Goal: Download file/media

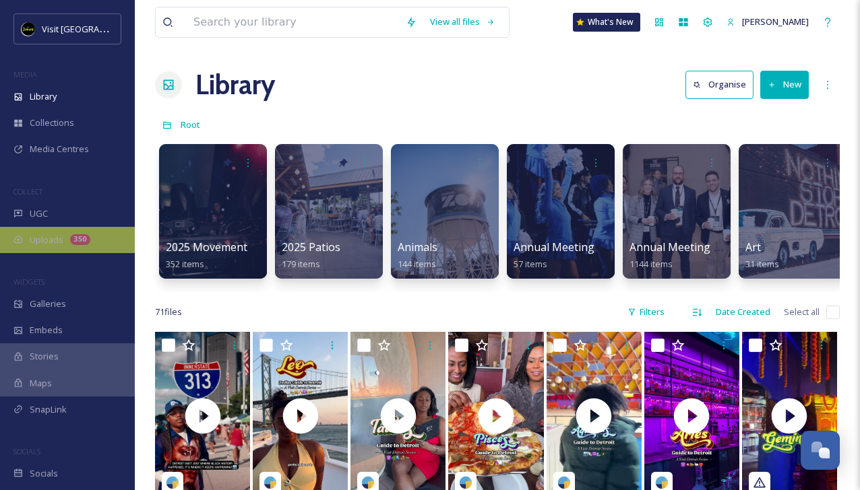
click at [65, 238] on div "Uploads 350" at bounding box center [67, 240] width 135 height 26
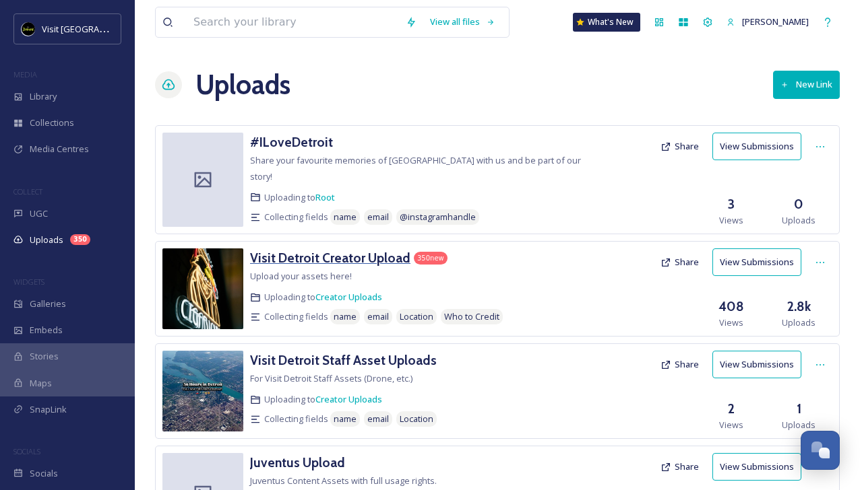
click at [350, 250] on h3 "Visit Detroit Creator Upload" at bounding box center [330, 258] width 160 height 16
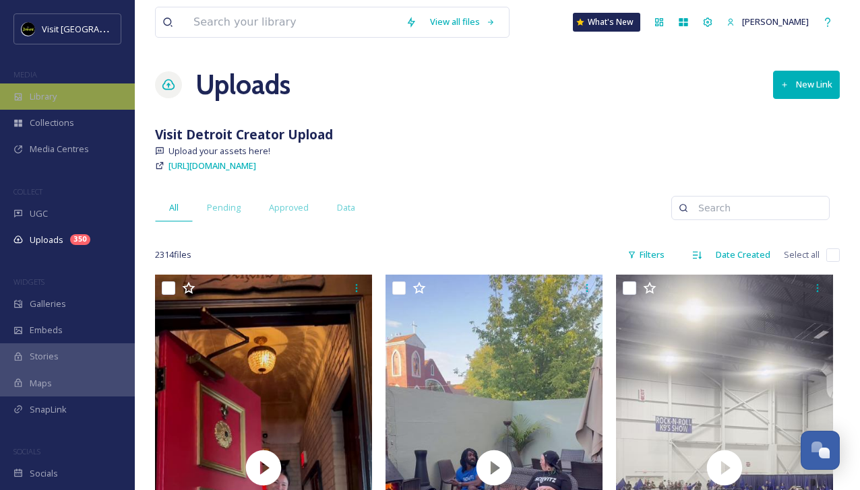
click at [46, 100] on span "Library" at bounding box center [43, 96] width 27 height 13
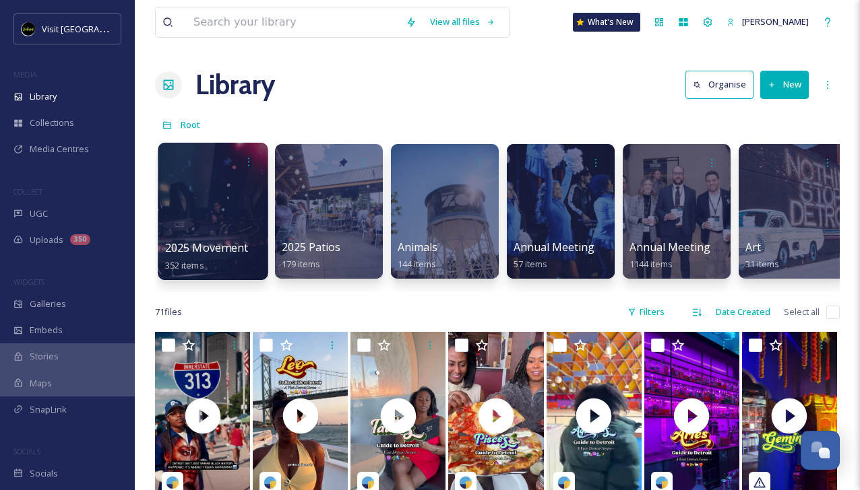
click at [200, 194] on div at bounding box center [213, 211] width 110 height 137
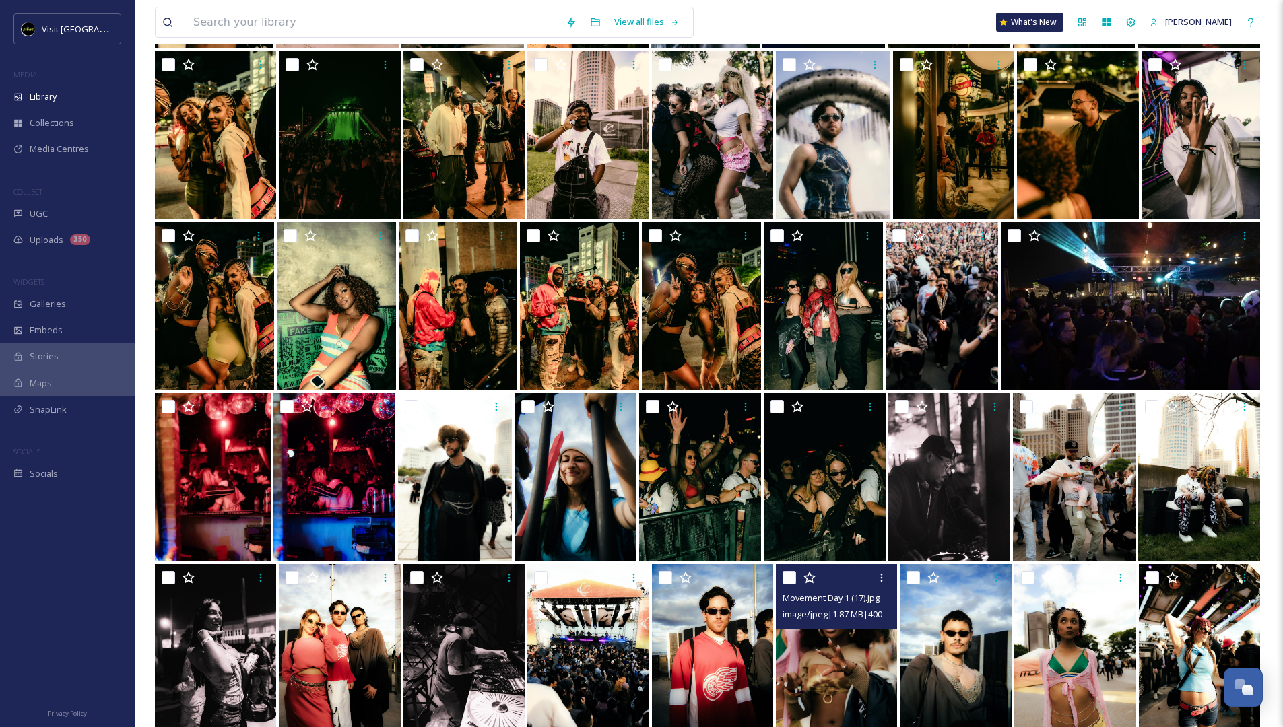
scroll to position [2072, 0]
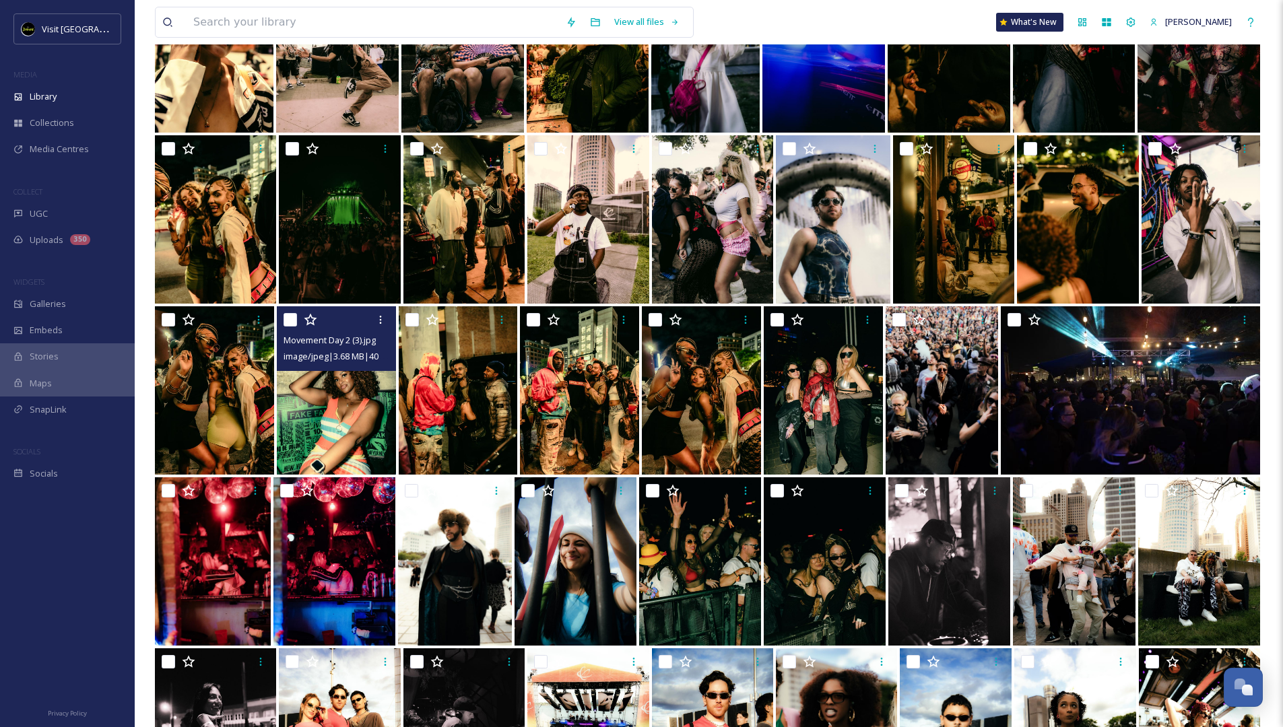
click at [324, 410] on img at bounding box center [336, 390] width 119 height 168
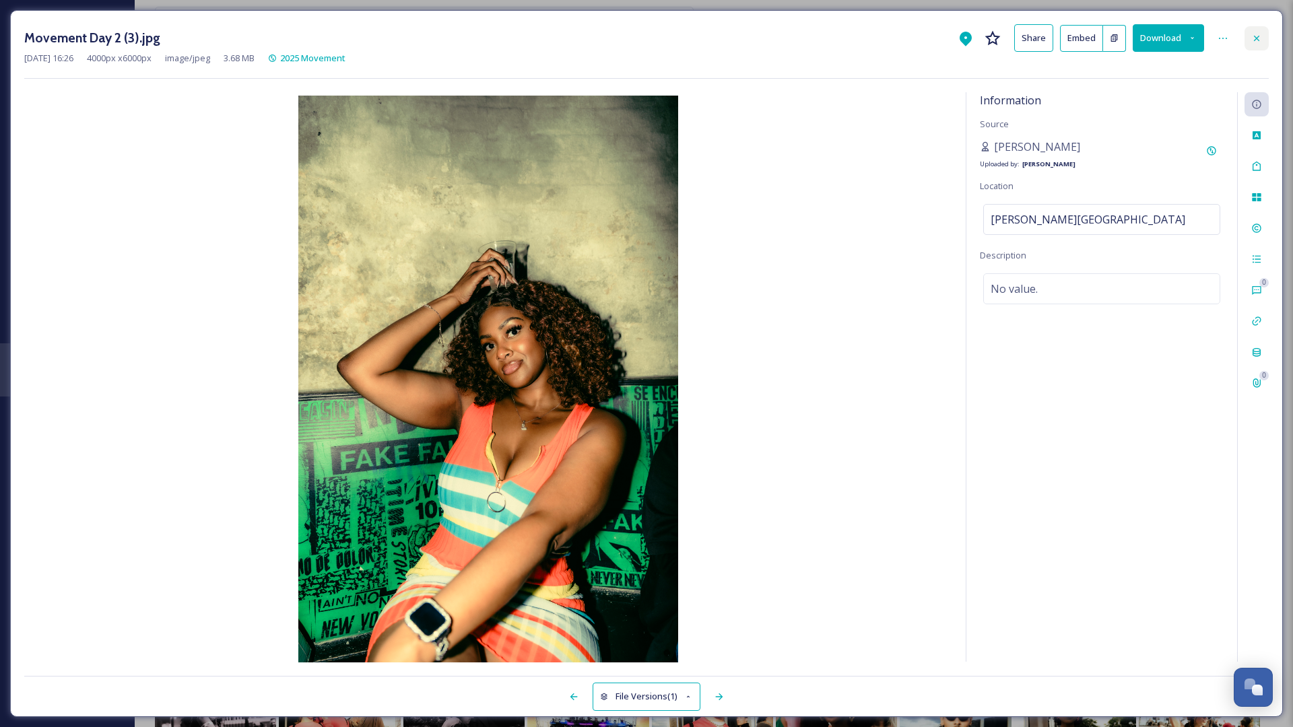
click at [869, 36] on div at bounding box center [1257, 38] width 24 height 24
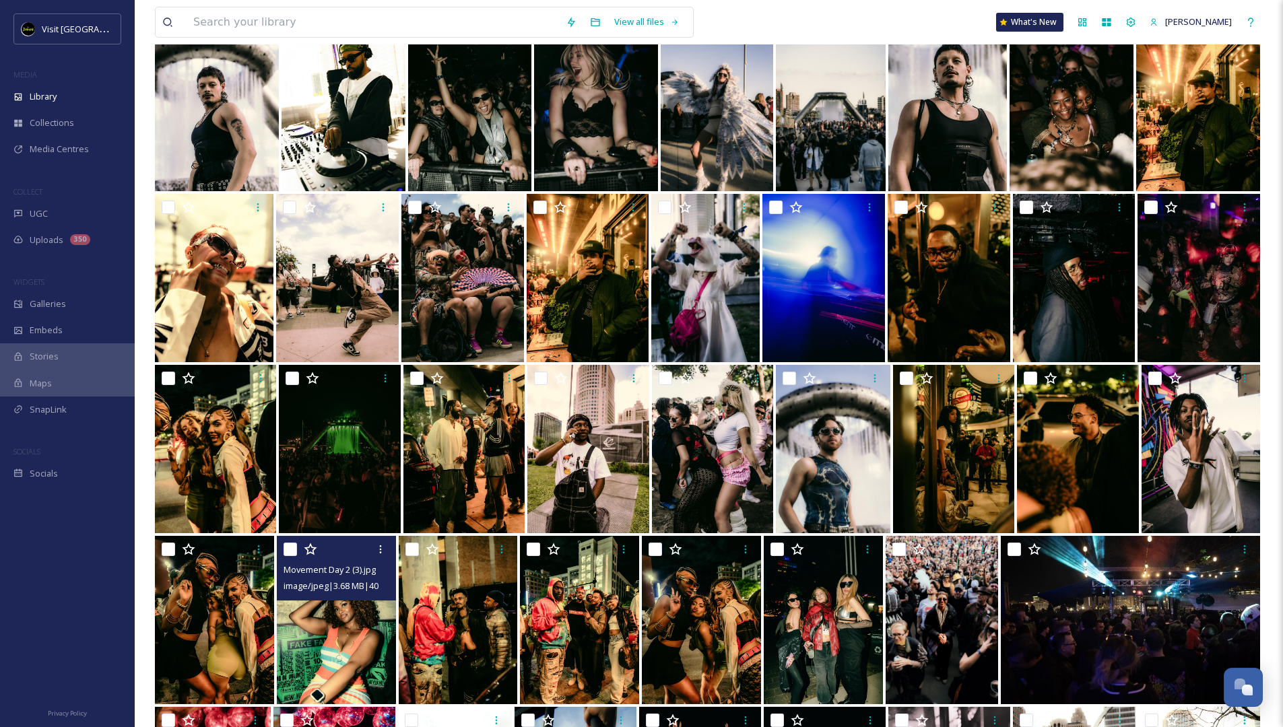
scroll to position [1840, 0]
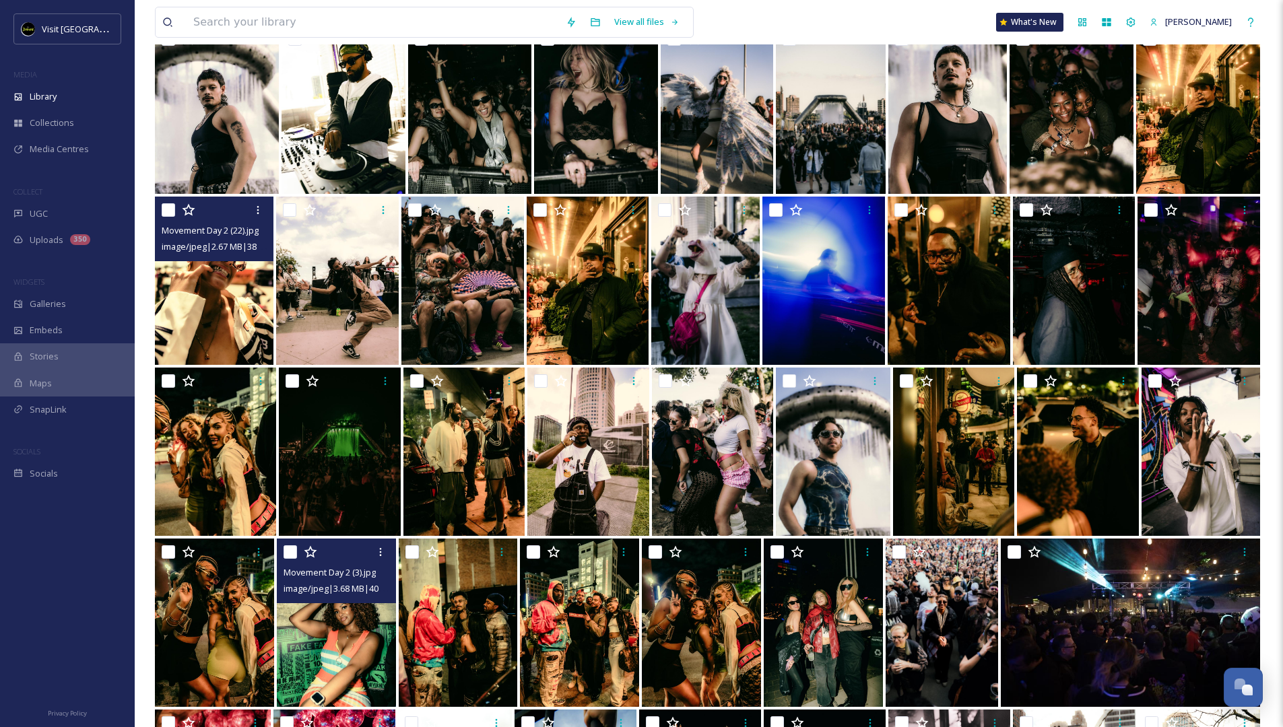
click at [209, 303] on img at bounding box center [214, 281] width 119 height 168
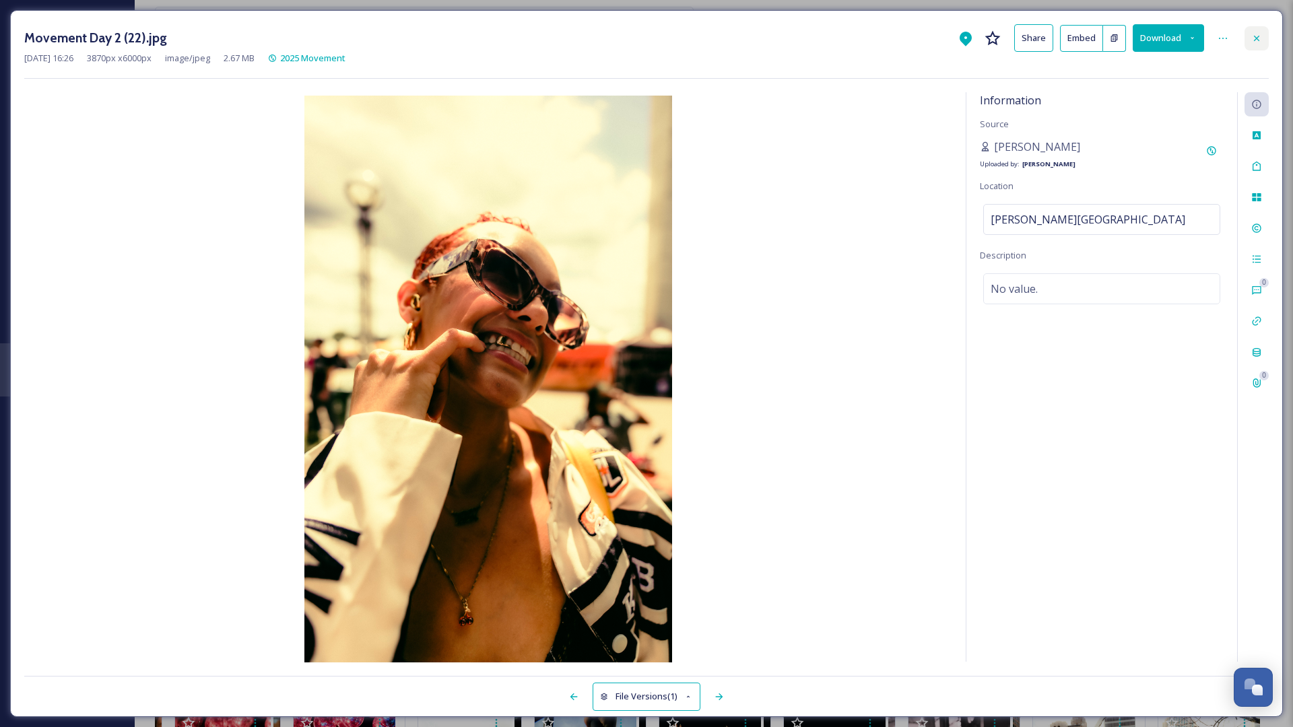
click at [869, 36] on icon at bounding box center [1256, 37] width 5 height 5
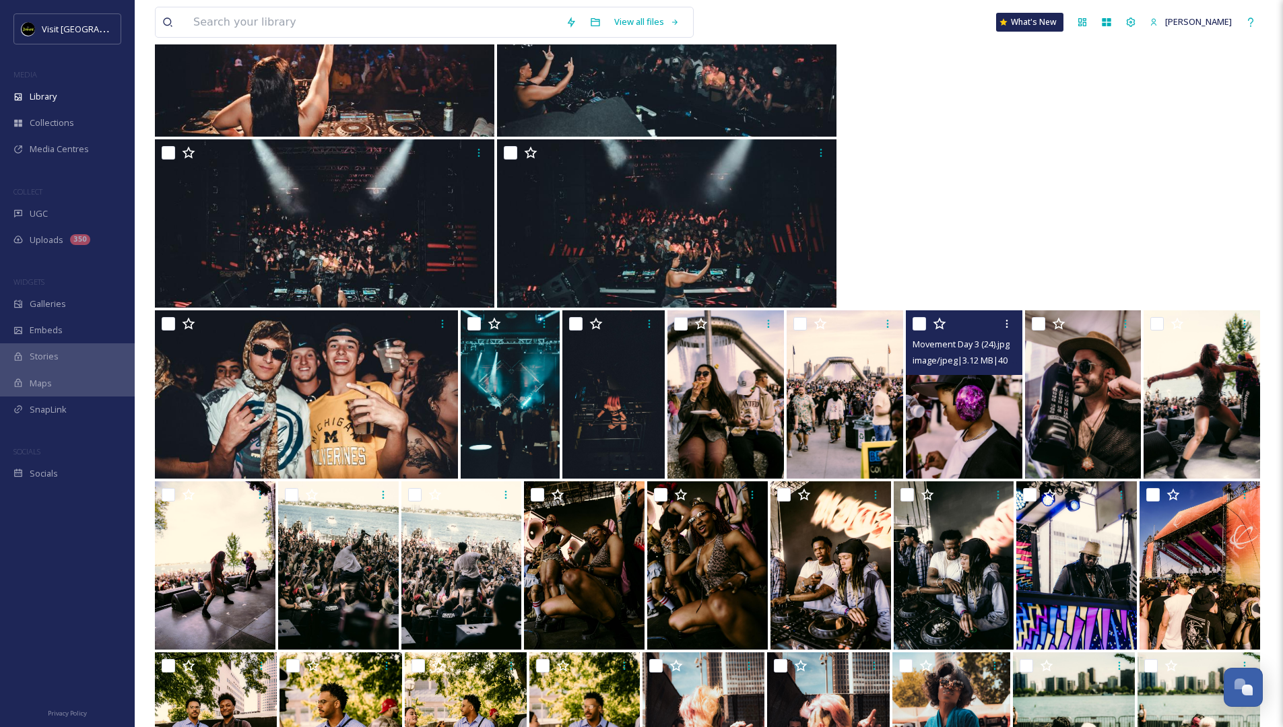
scroll to position [624, 0]
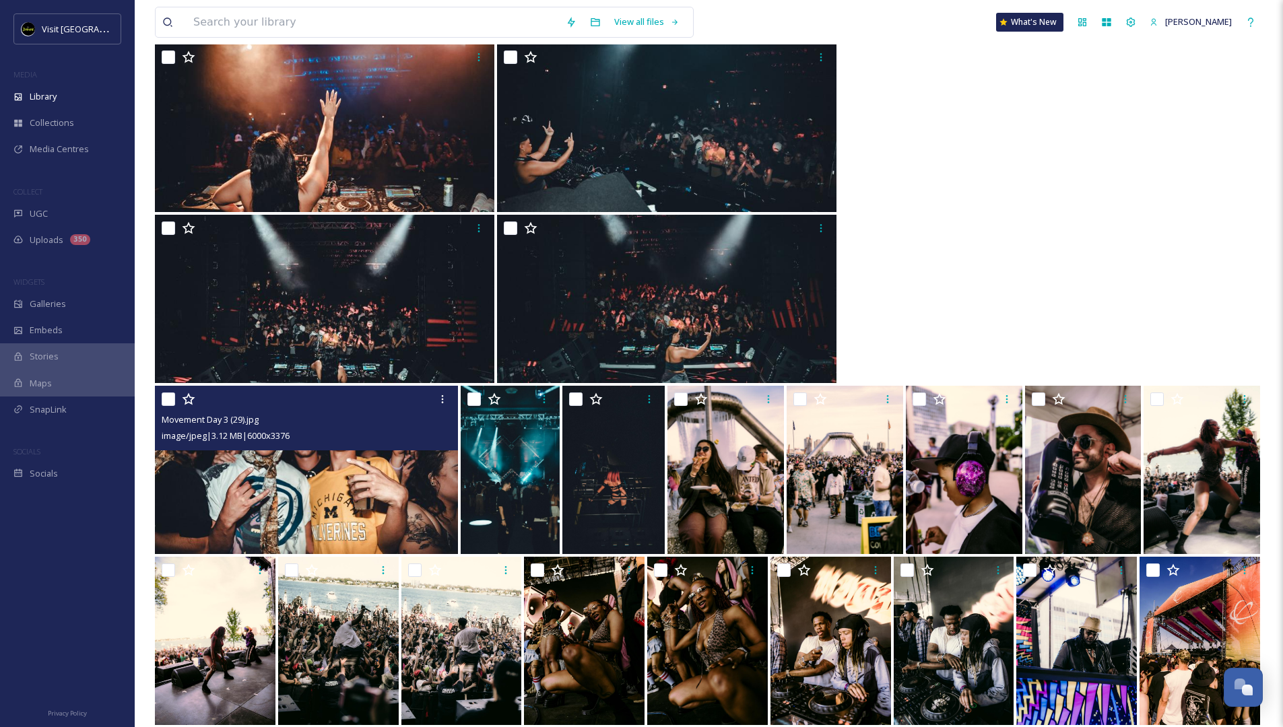
click at [335, 465] on img at bounding box center [306, 470] width 303 height 168
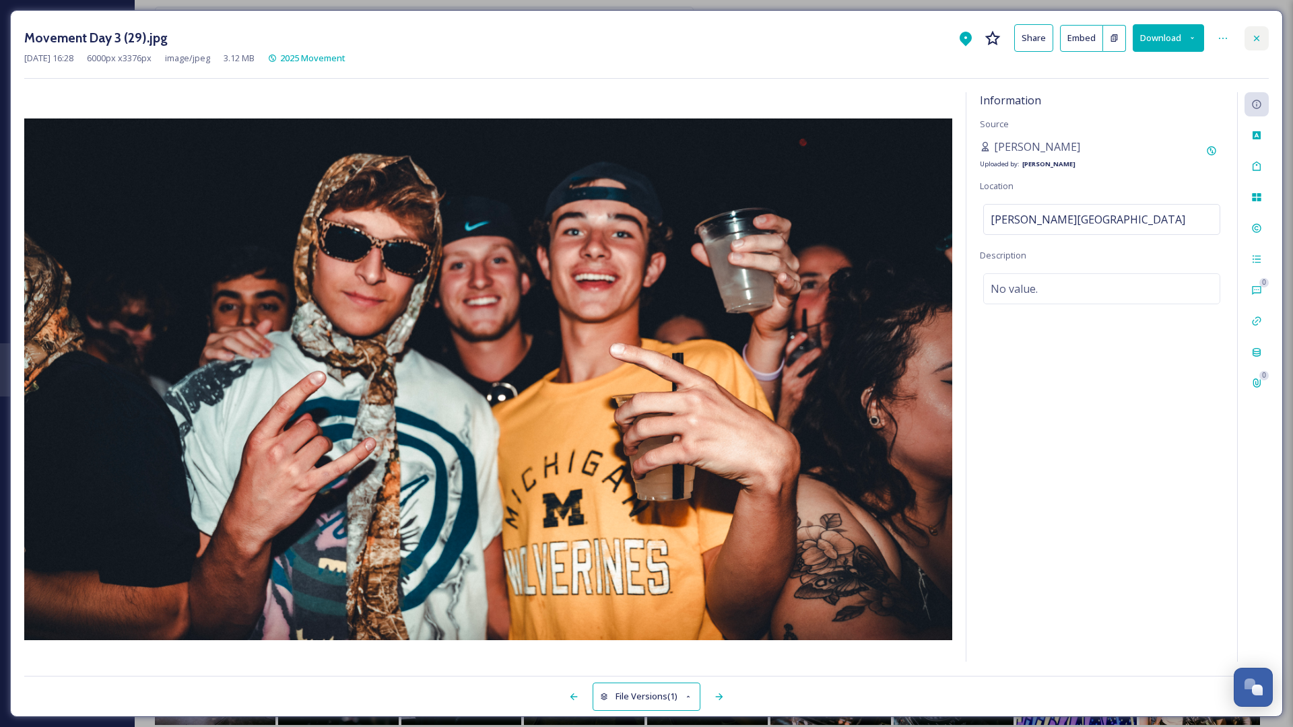
click at [869, 35] on icon at bounding box center [1257, 38] width 11 height 11
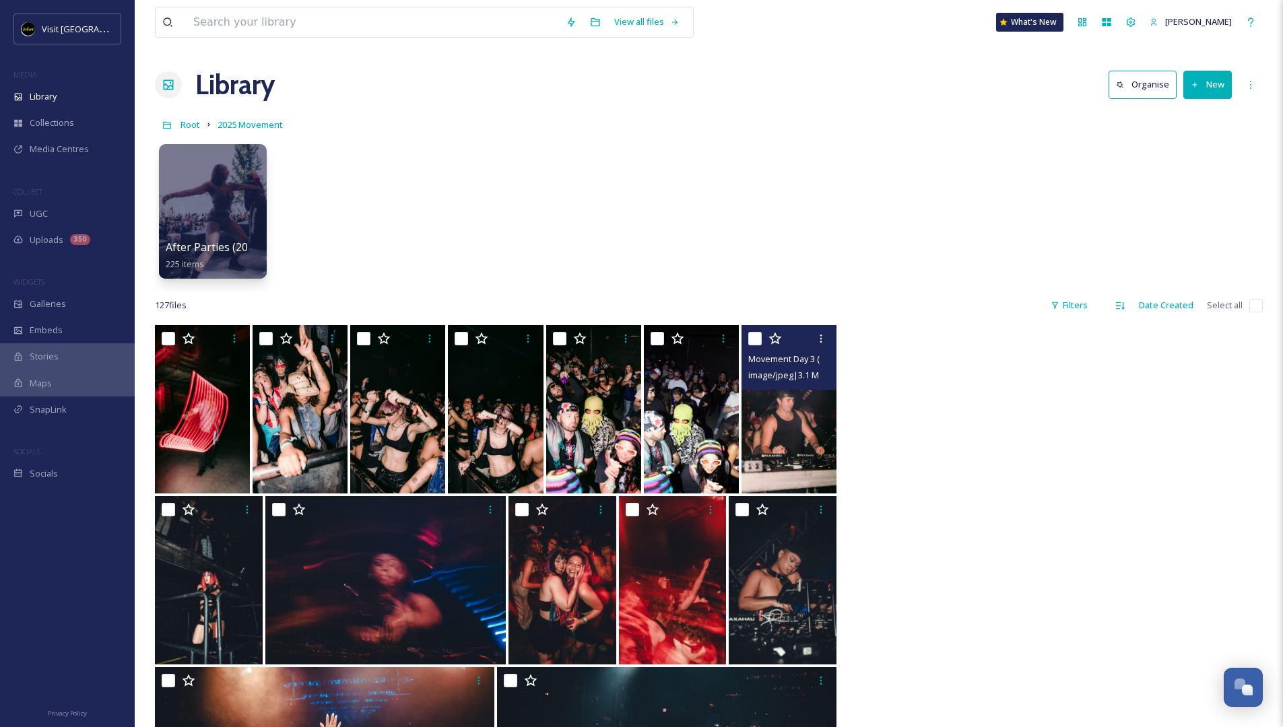
click at [810, 419] on img at bounding box center [789, 409] width 95 height 168
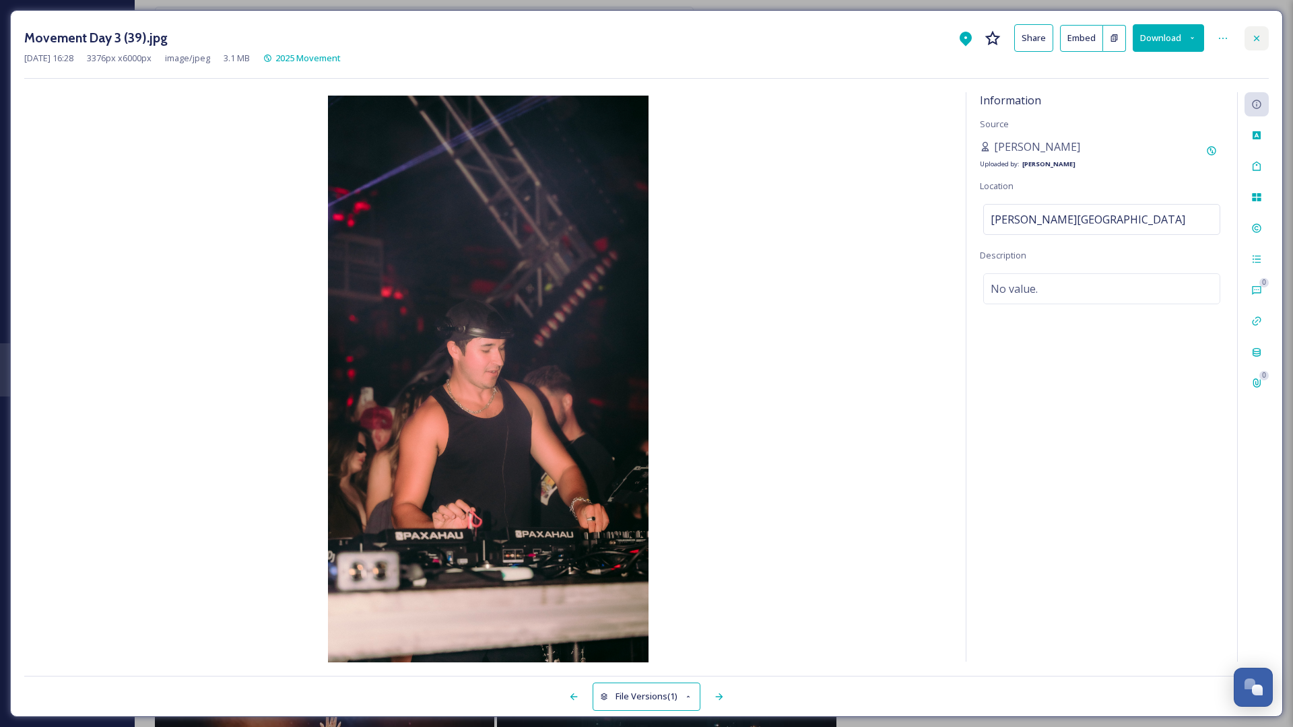
click at [869, 40] on div at bounding box center [1257, 38] width 24 height 24
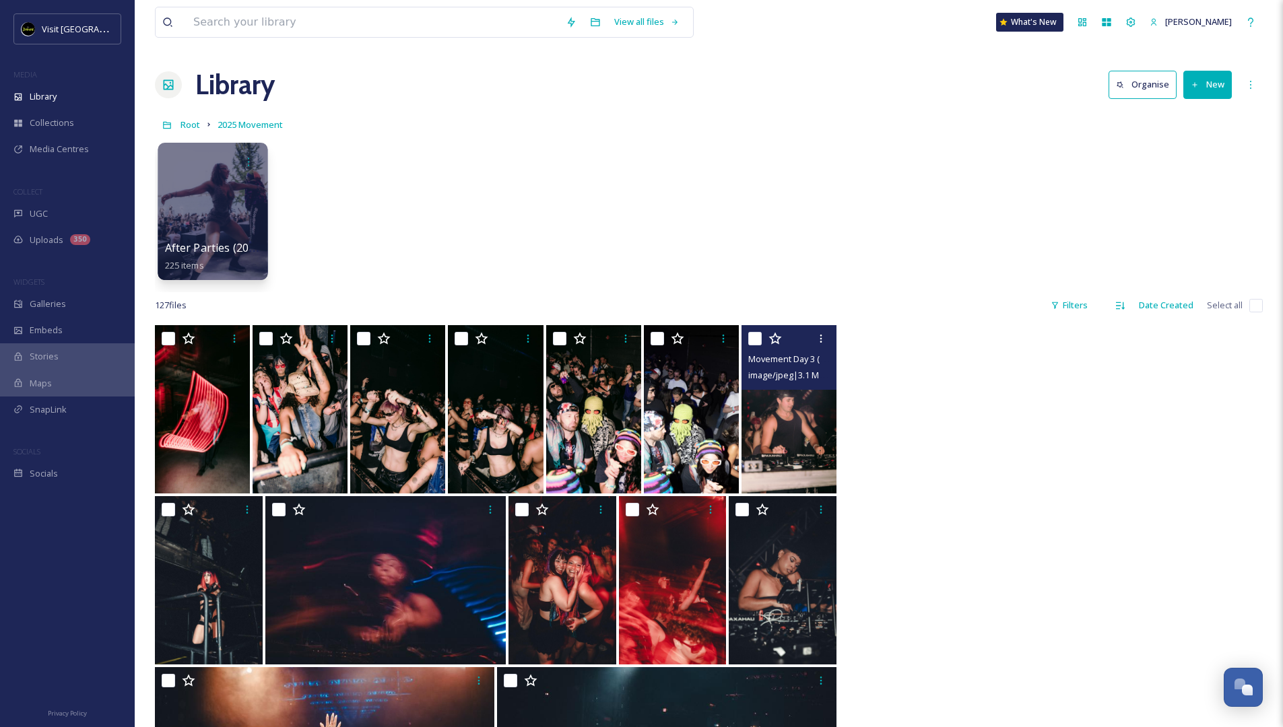
click at [216, 183] on div at bounding box center [213, 211] width 110 height 137
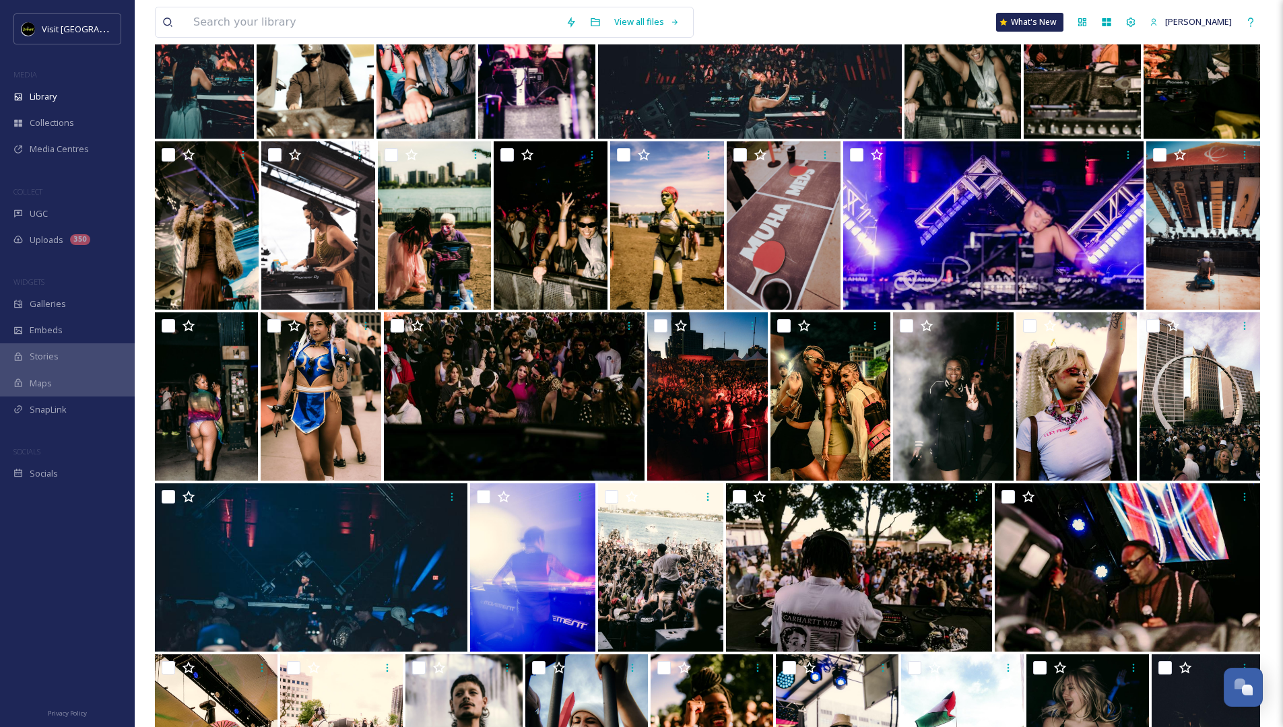
scroll to position [3291, 0]
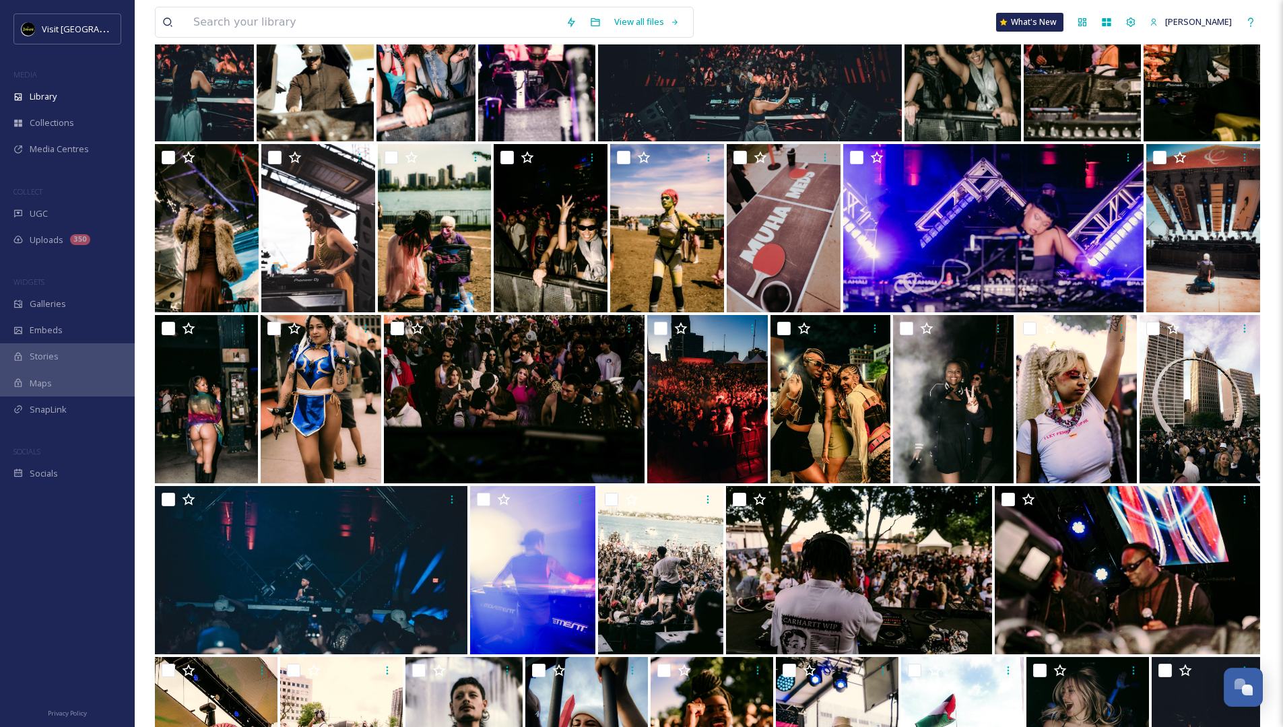
click at [816, 115] on img at bounding box center [750, 57] width 304 height 168
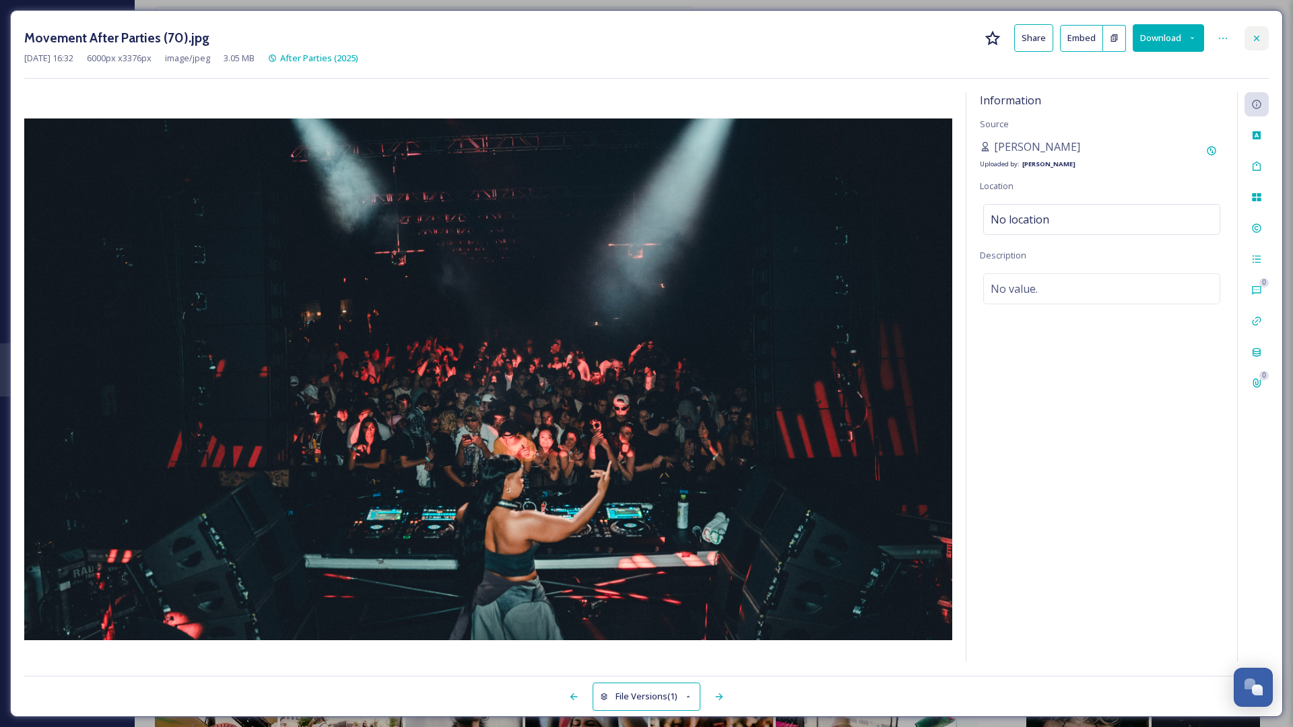
click at [869, 37] on div at bounding box center [1257, 38] width 24 height 24
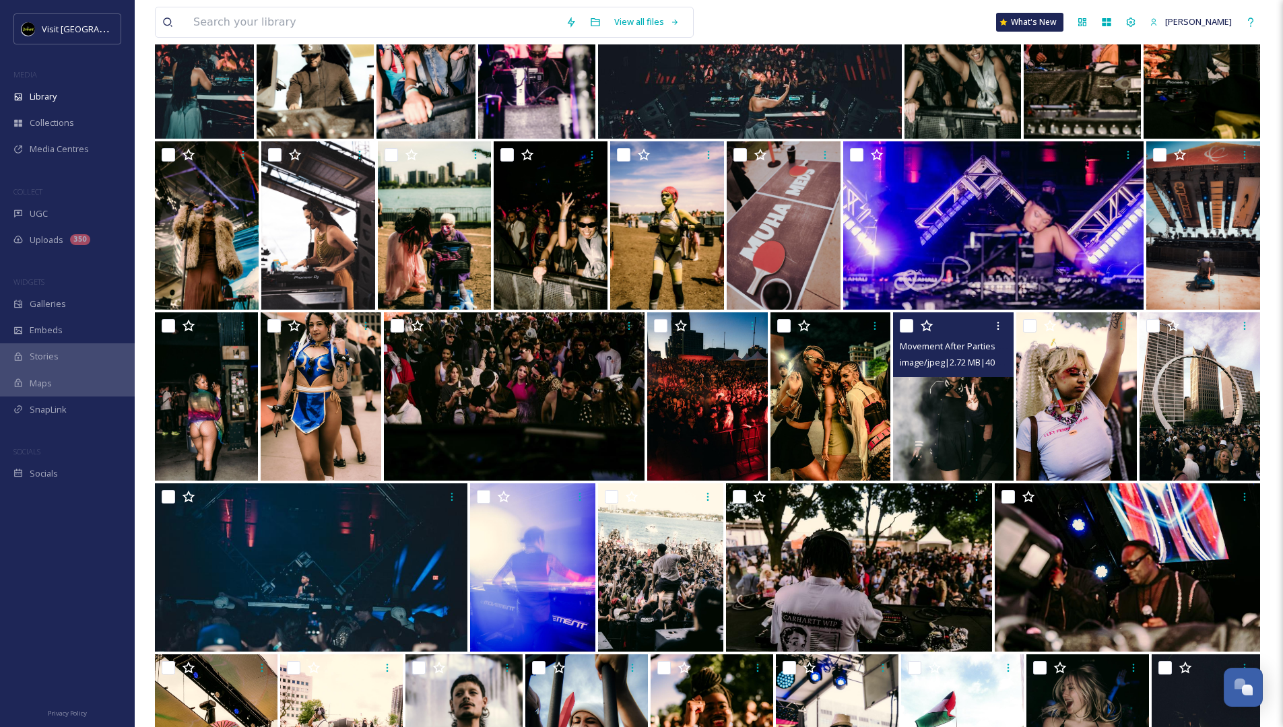
scroll to position [3525, 0]
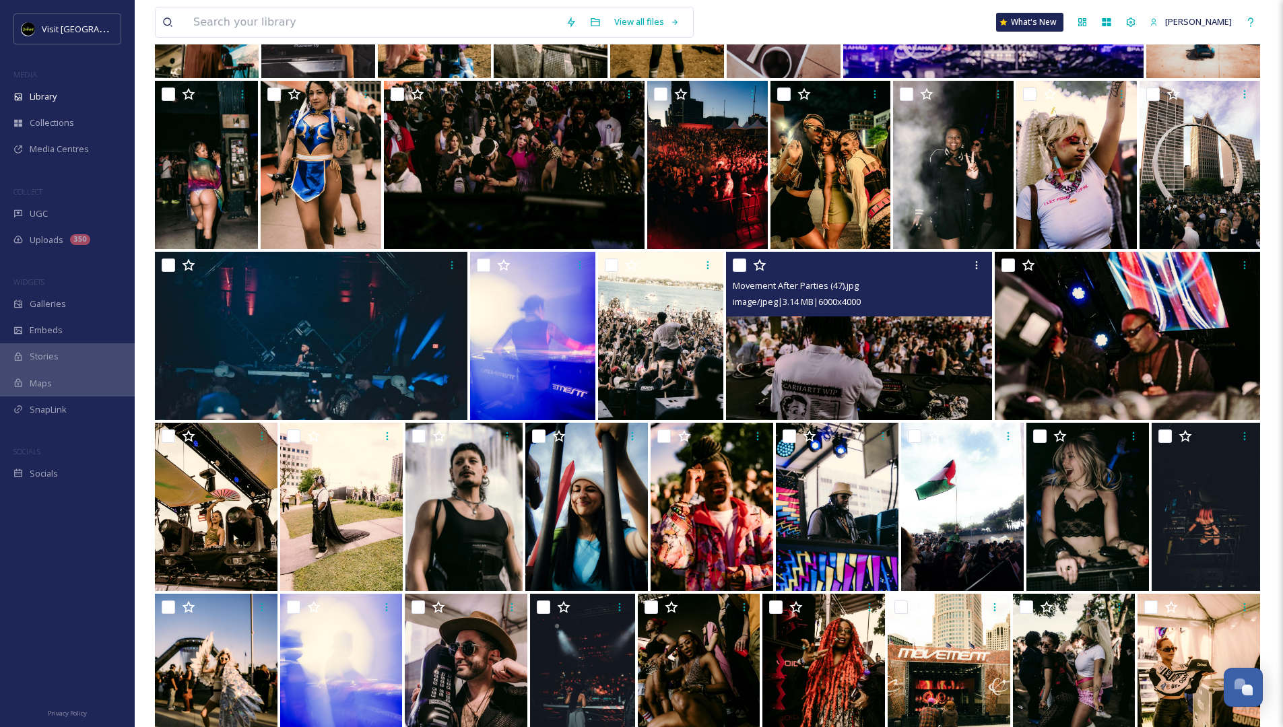
click at [869, 352] on img at bounding box center [858, 336] width 265 height 168
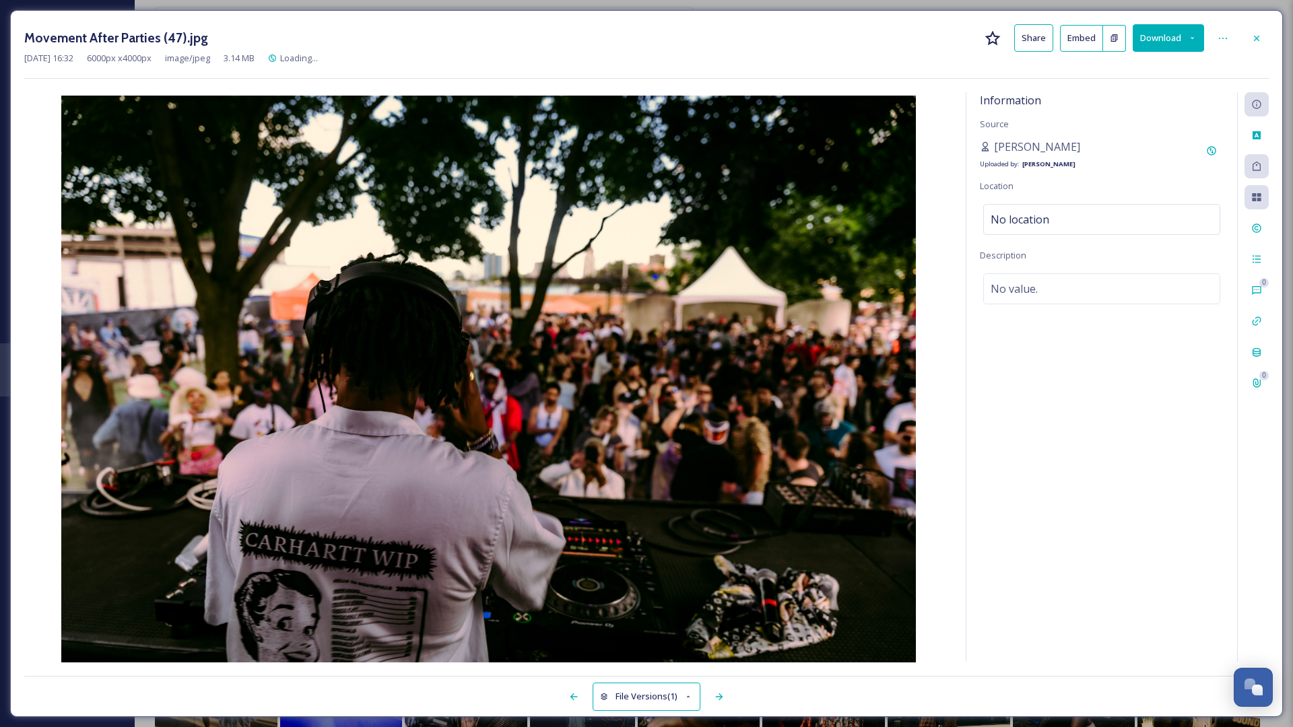
click at [869, 40] on icon at bounding box center [1257, 38] width 11 height 11
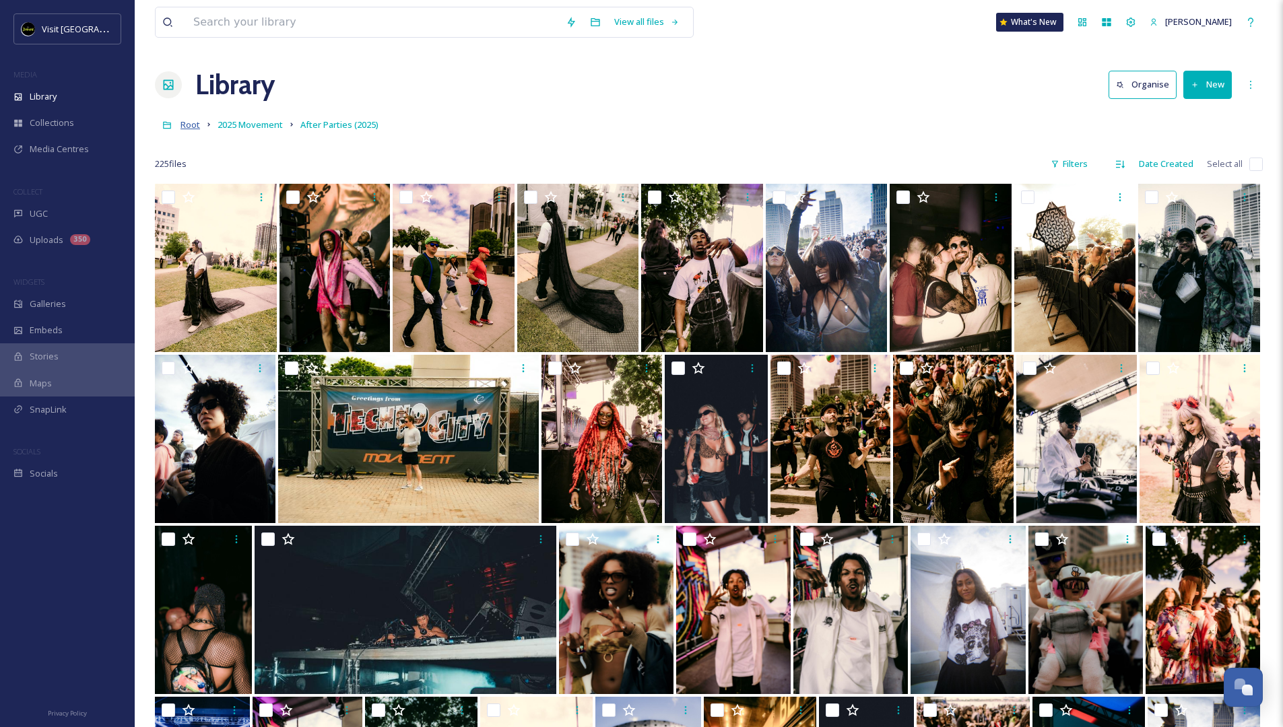
click at [187, 127] on span "Root" at bounding box center [191, 125] width 20 height 12
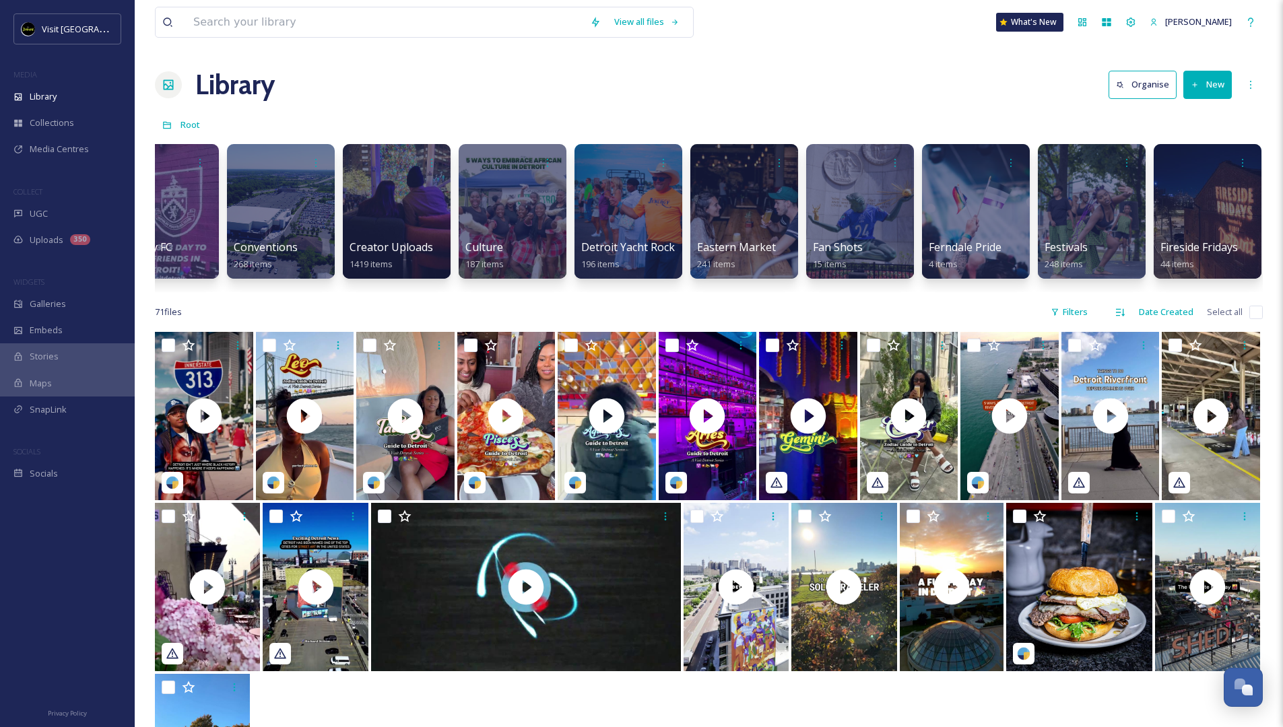
scroll to position [0, 1163]
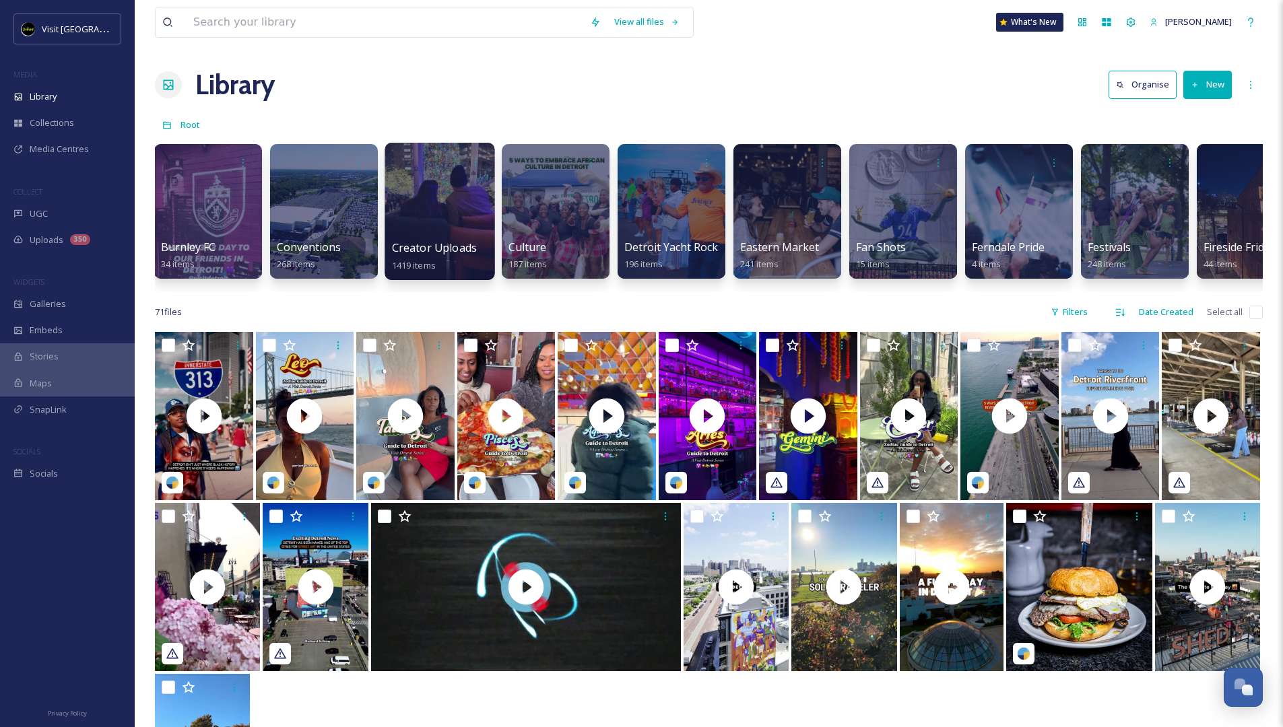
click at [443, 208] on div at bounding box center [440, 211] width 110 height 137
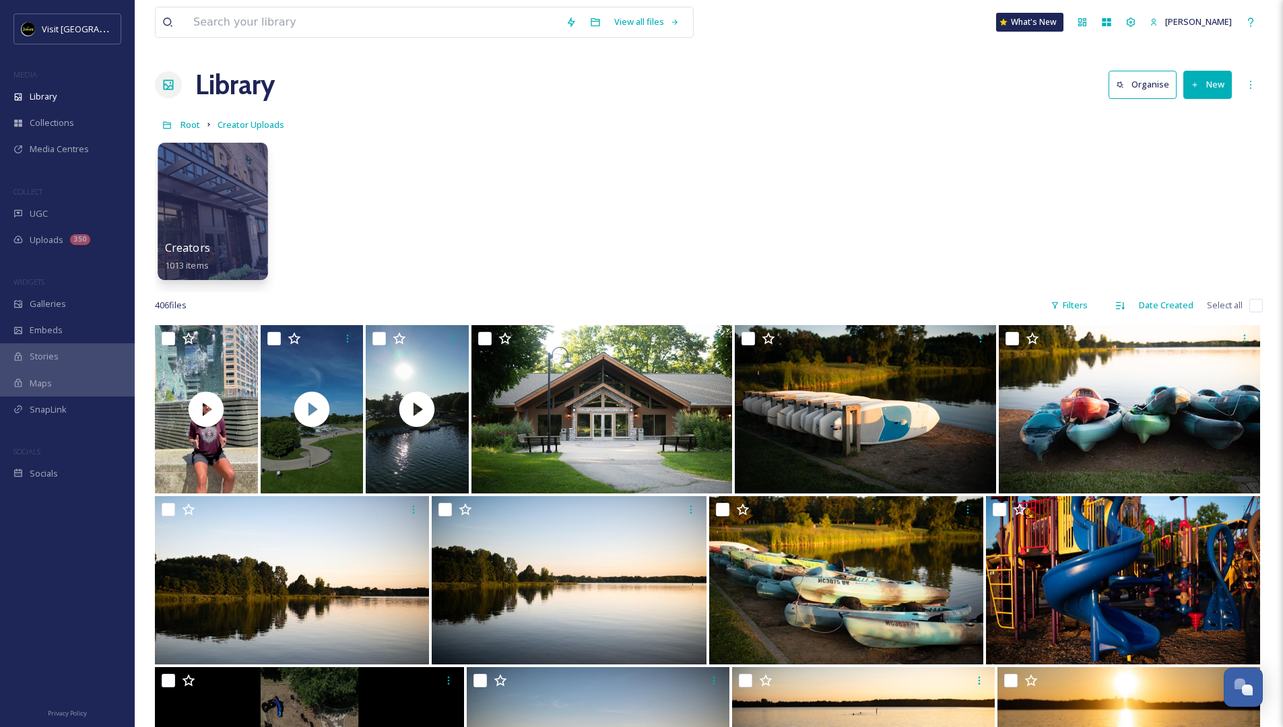
click at [210, 222] on div at bounding box center [213, 211] width 110 height 137
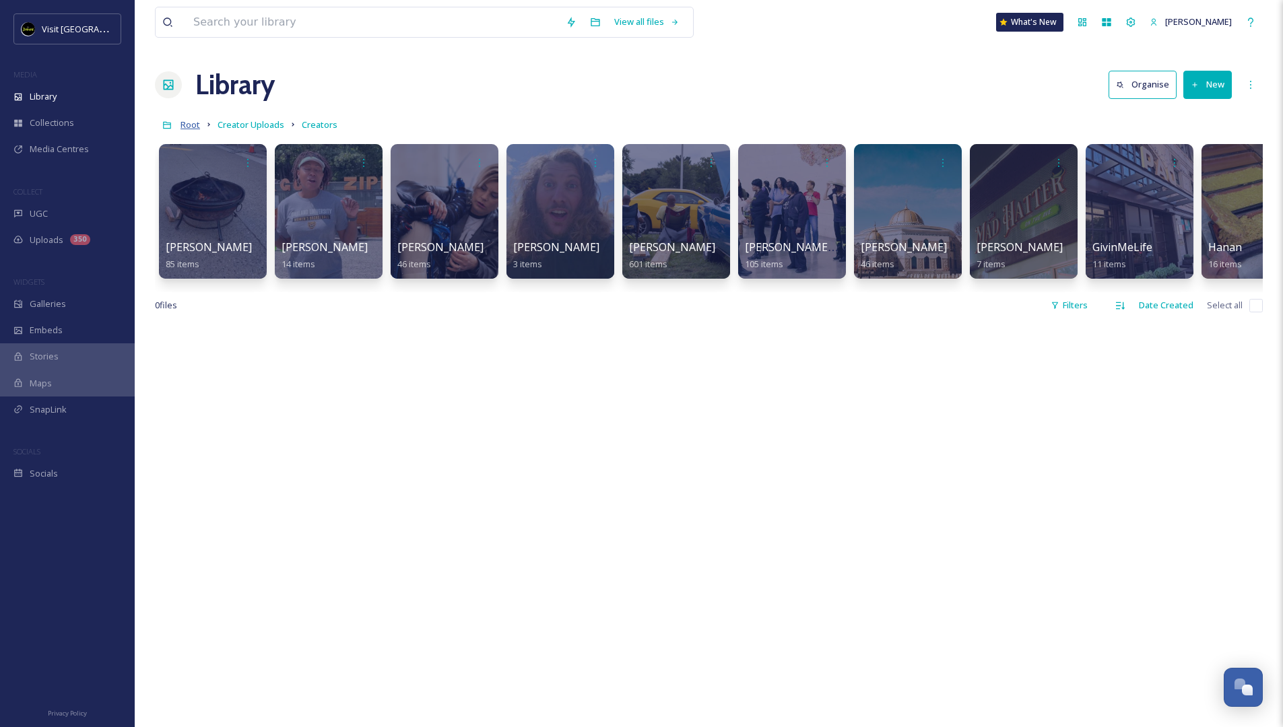
click at [194, 123] on span "Root" at bounding box center [191, 125] width 20 height 12
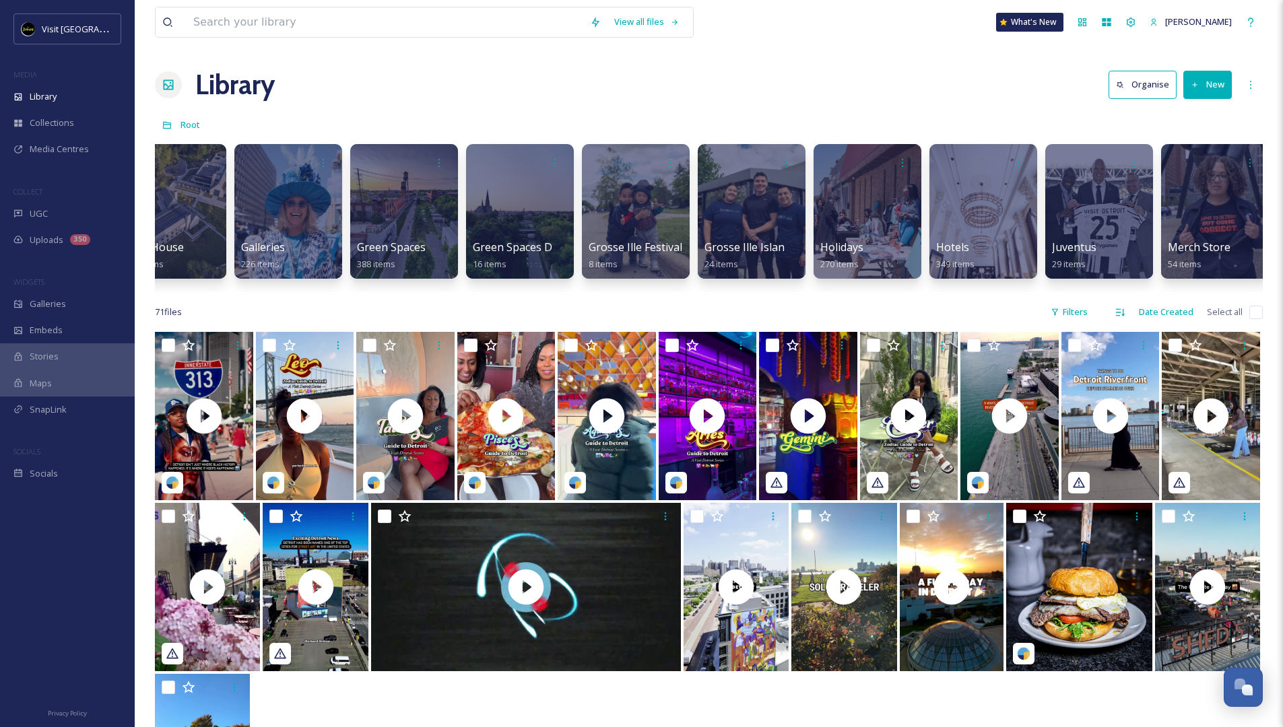
scroll to position [0, 2469]
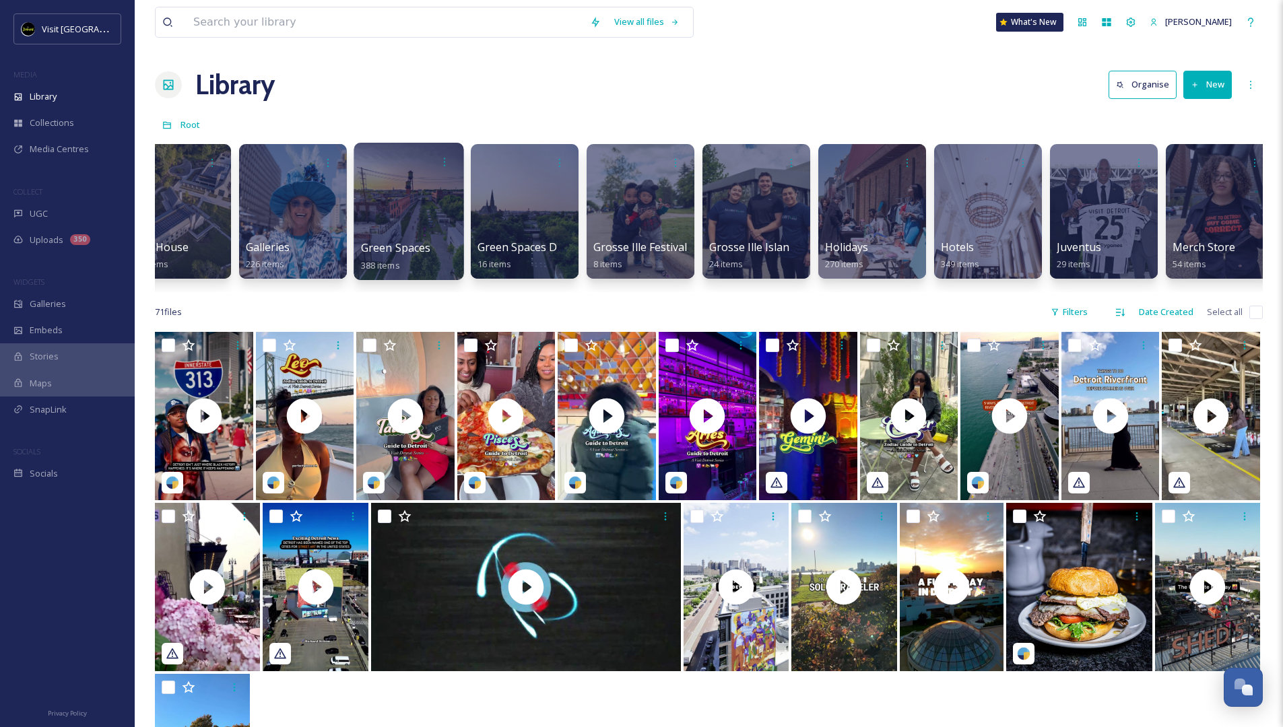
click at [406, 177] on div at bounding box center [409, 211] width 110 height 137
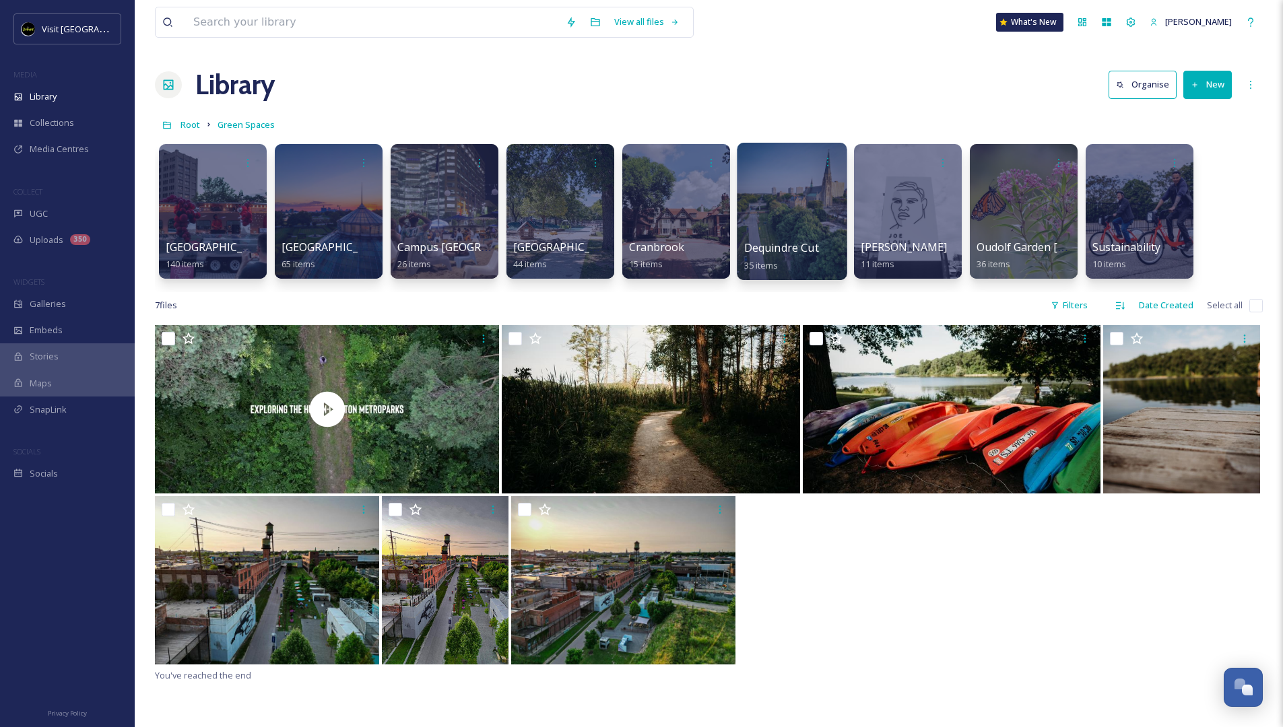
click at [797, 212] on div at bounding box center [792, 211] width 110 height 137
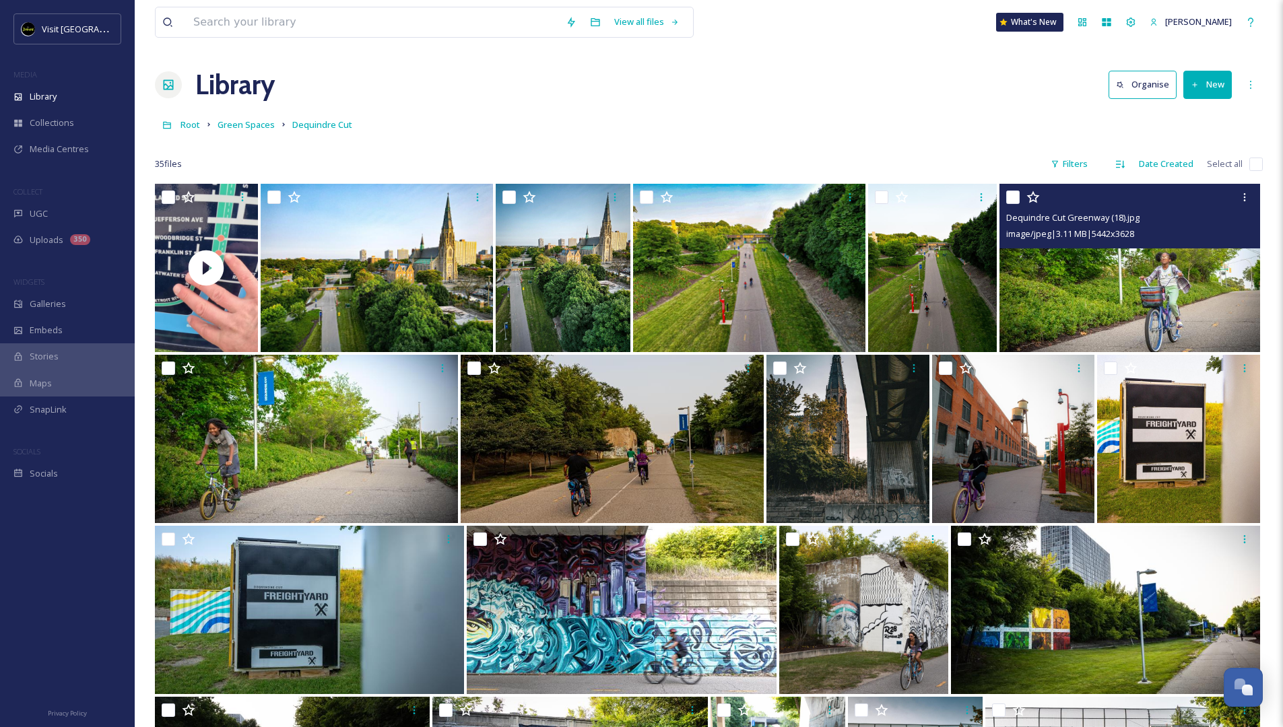
click at [869, 301] on img at bounding box center [1130, 268] width 261 height 168
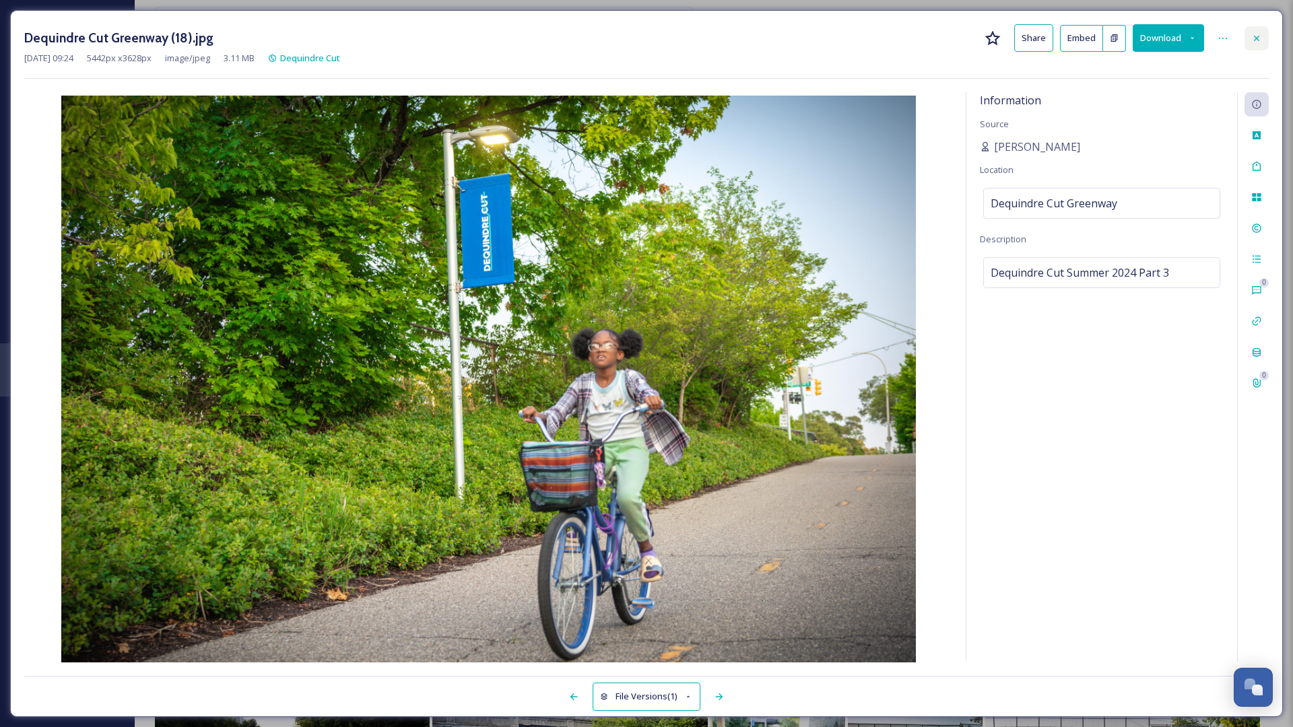
click at [869, 34] on icon at bounding box center [1257, 38] width 11 height 11
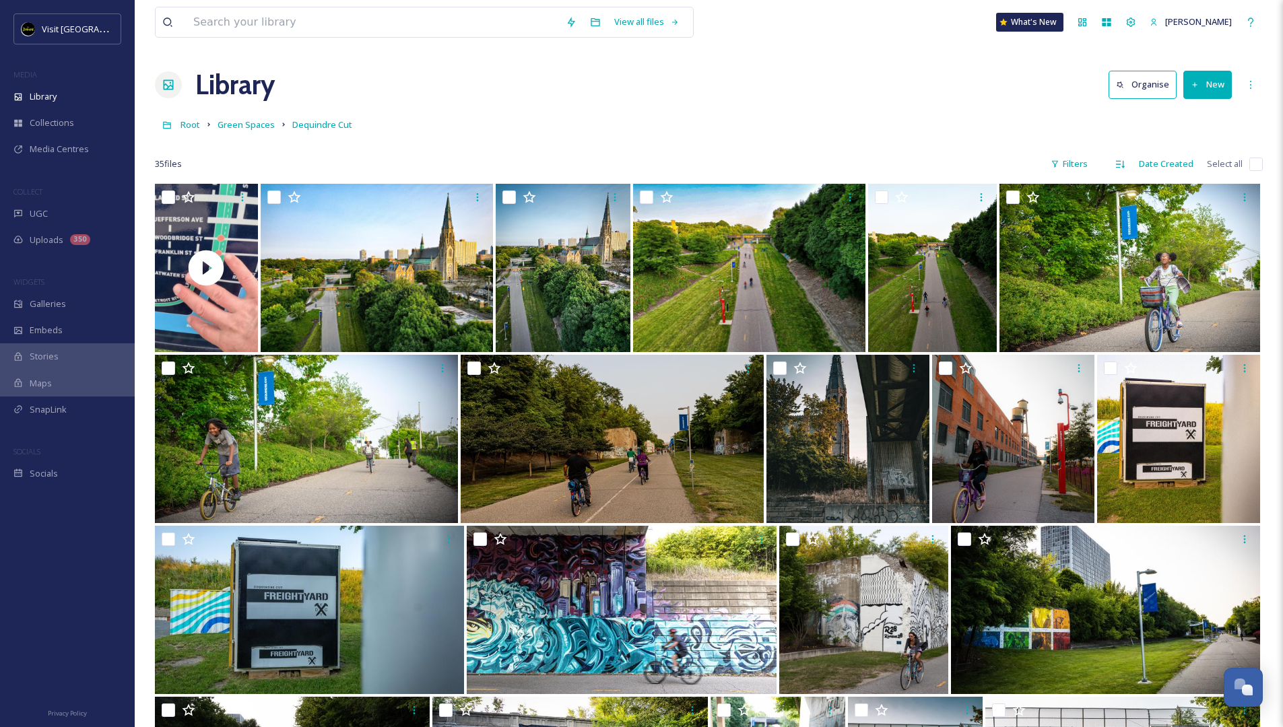
click at [218, 118] on link "Green Spaces" at bounding box center [246, 125] width 57 height 16
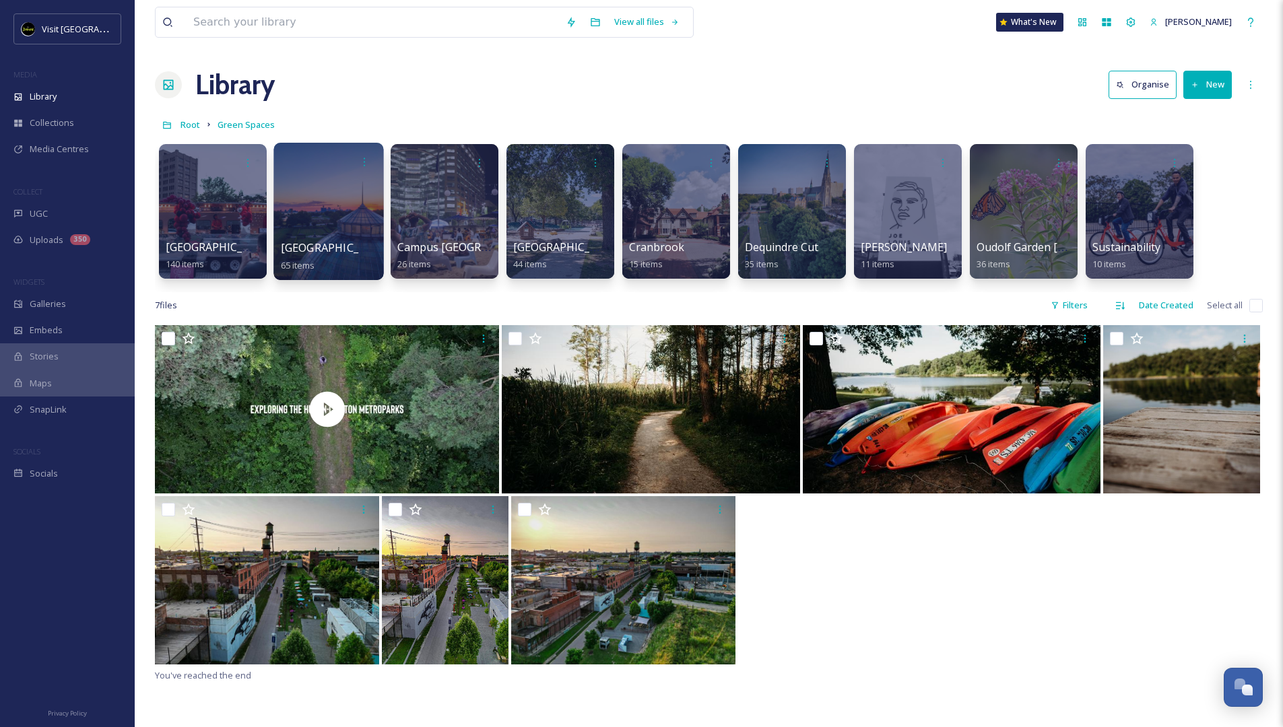
click at [335, 202] on div at bounding box center [328, 211] width 110 height 137
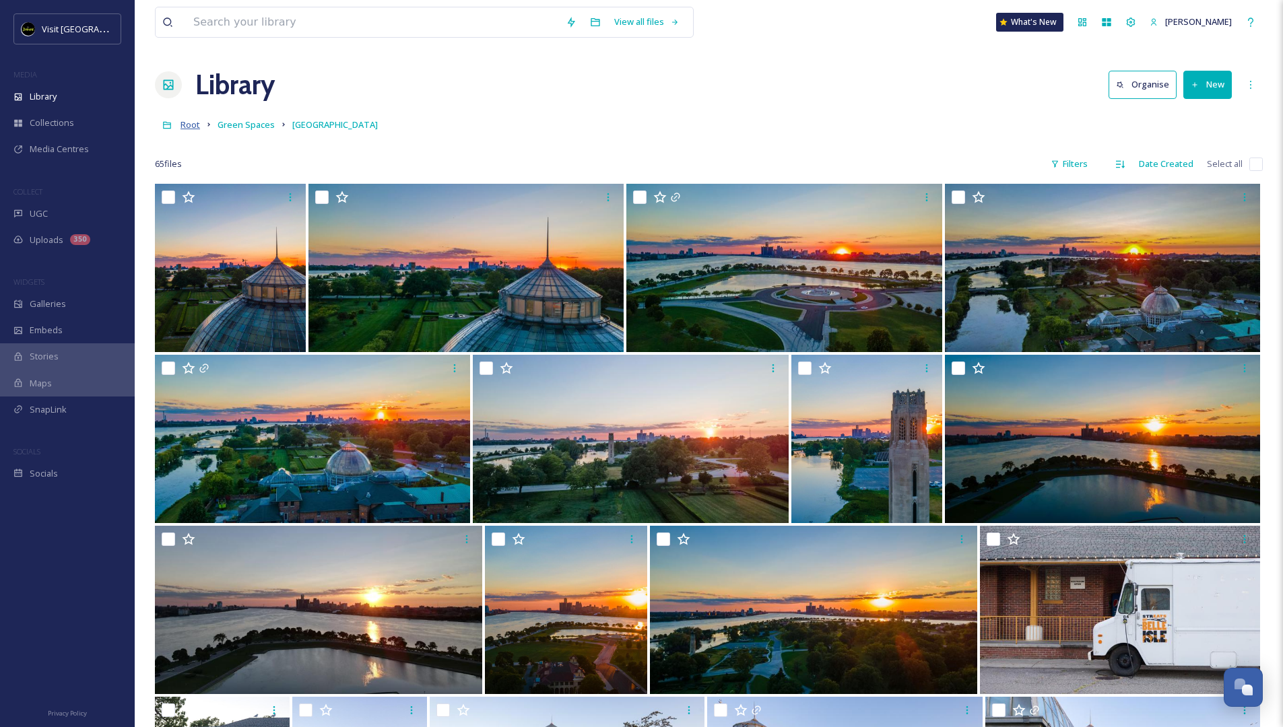
click at [186, 125] on span "Root" at bounding box center [191, 125] width 20 height 12
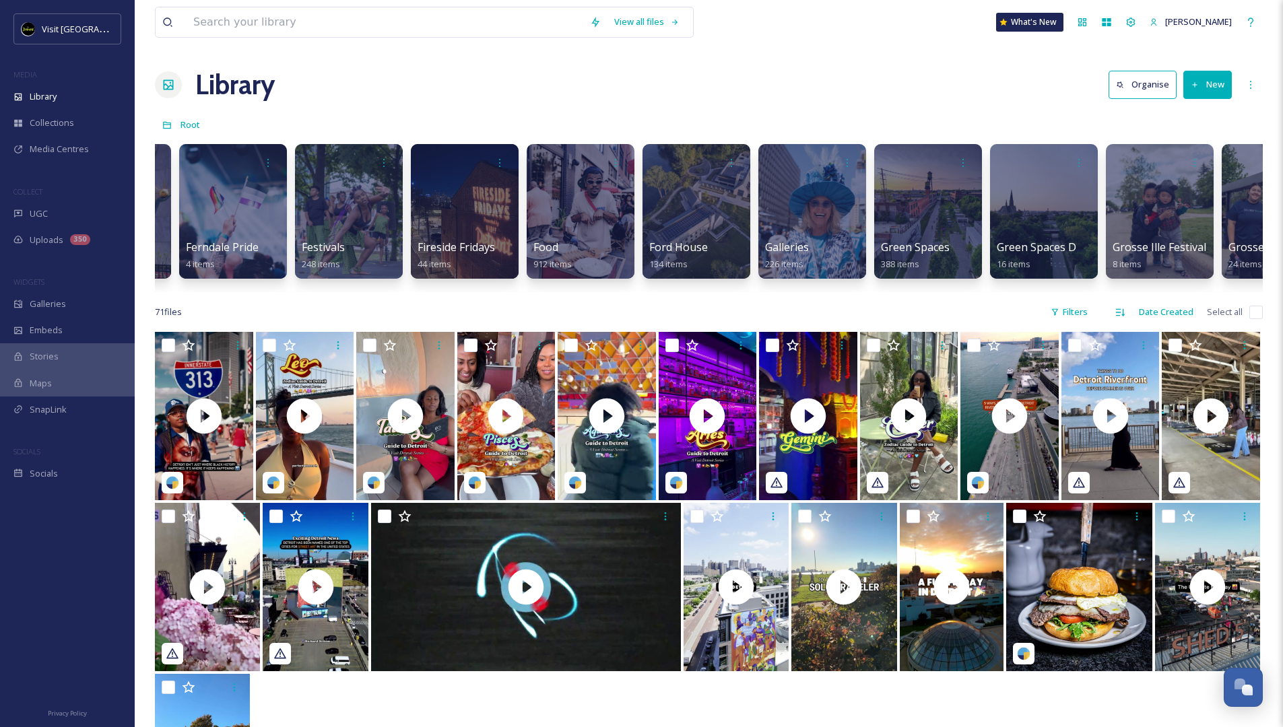
scroll to position [0, 2439]
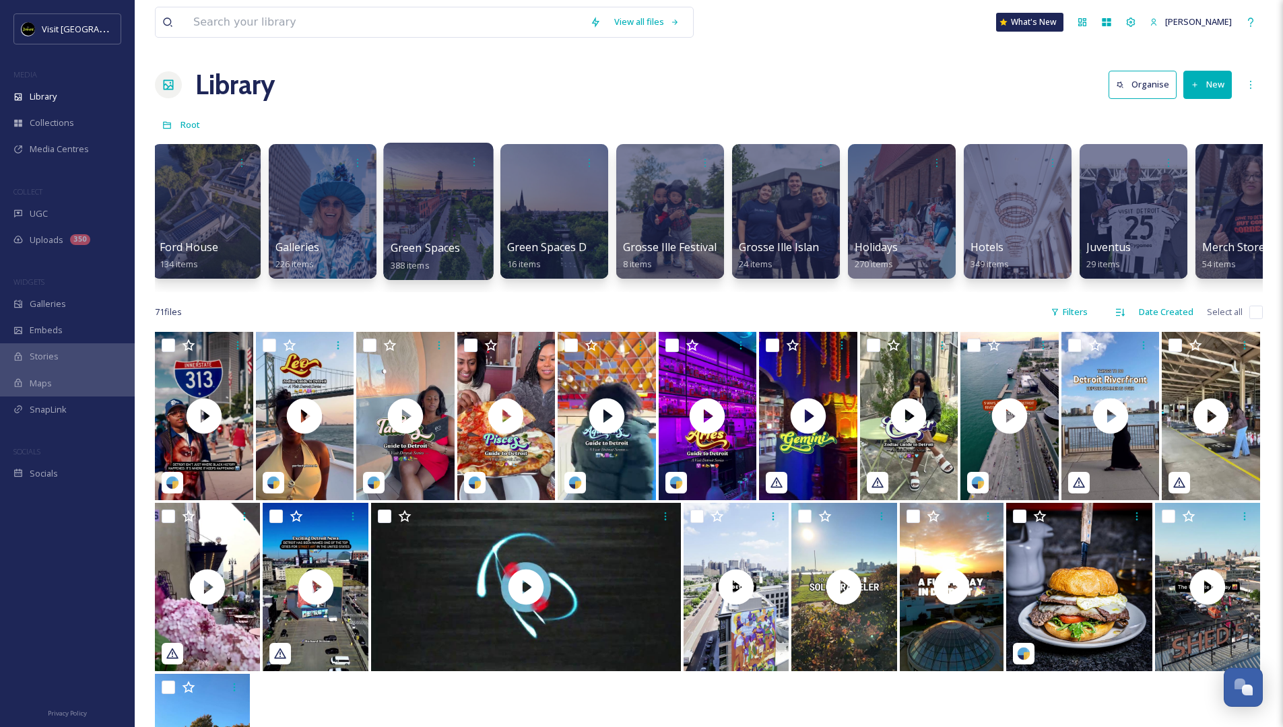
click at [447, 207] on div at bounding box center [438, 211] width 110 height 137
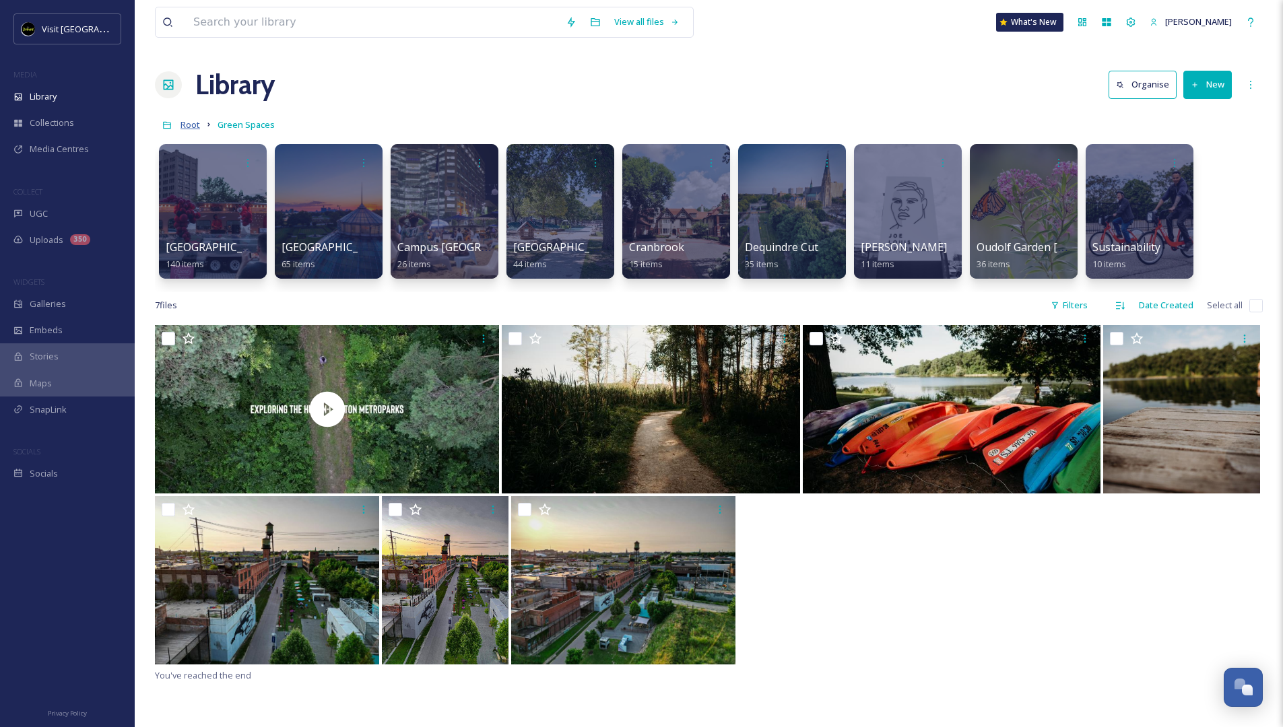
click at [183, 127] on span "Root" at bounding box center [191, 125] width 20 height 12
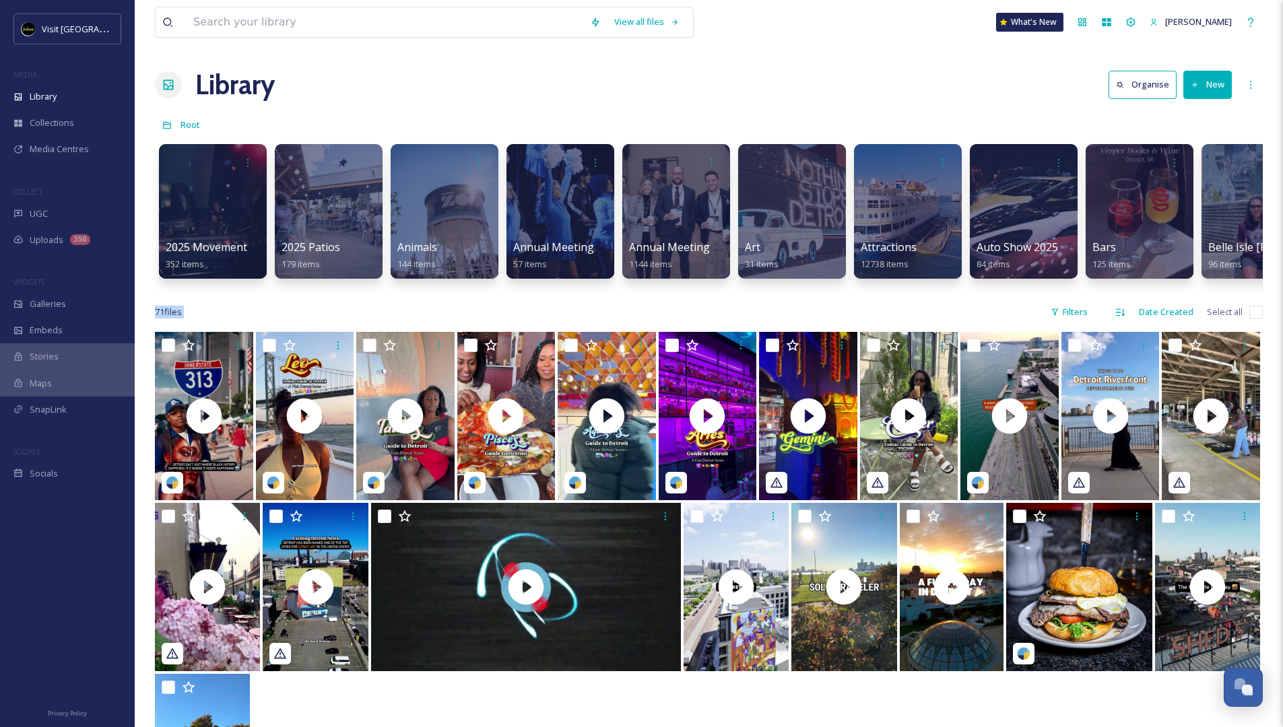
drag, startPoint x: 288, startPoint y: 292, endPoint x: 534, endPoint y: 305, distance: 246.2
click at [534, 305] on div "View all files What's New [PERSON_NAME] Library Organise New Root Your Selectio…" at bounding box center [709, 530] width 1148 height 1060
click at [364, 306] on div "View all files What's New [PERSON_NAME] Library Organise New Root Your Selectio…" at bounding box center [709, 530] width 1148 height 1060
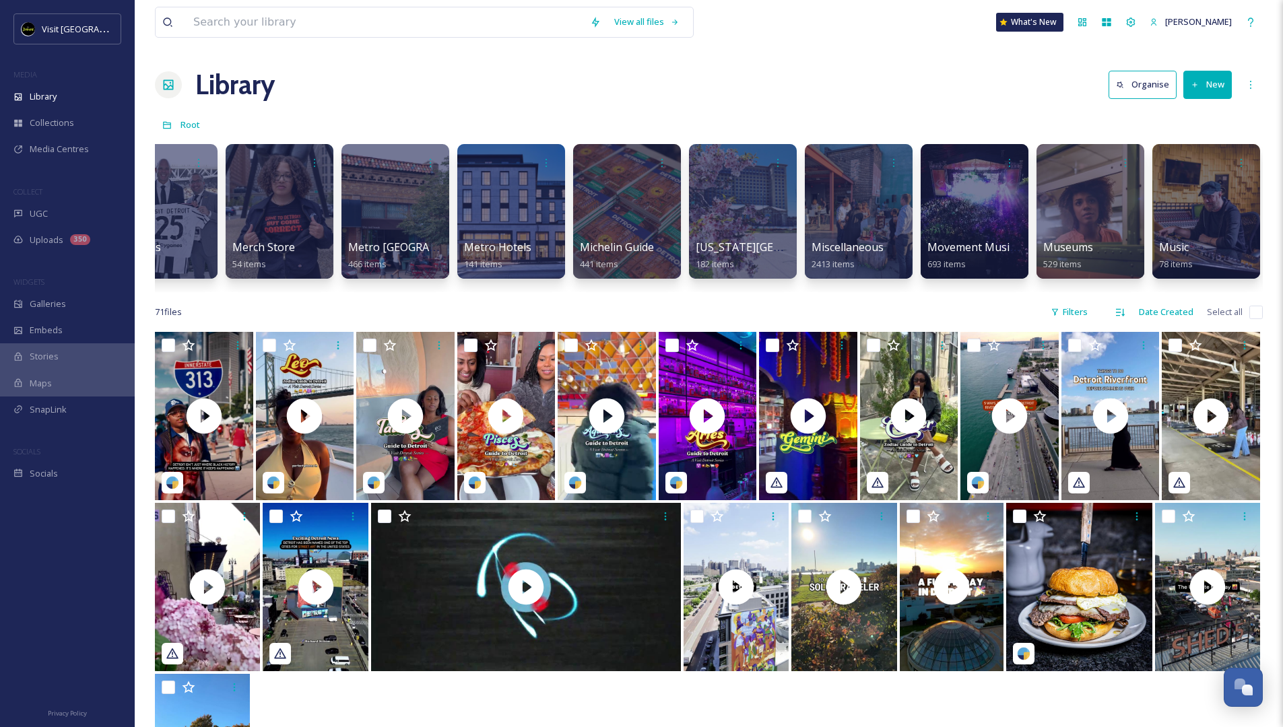
scroll to position [0, 3418]
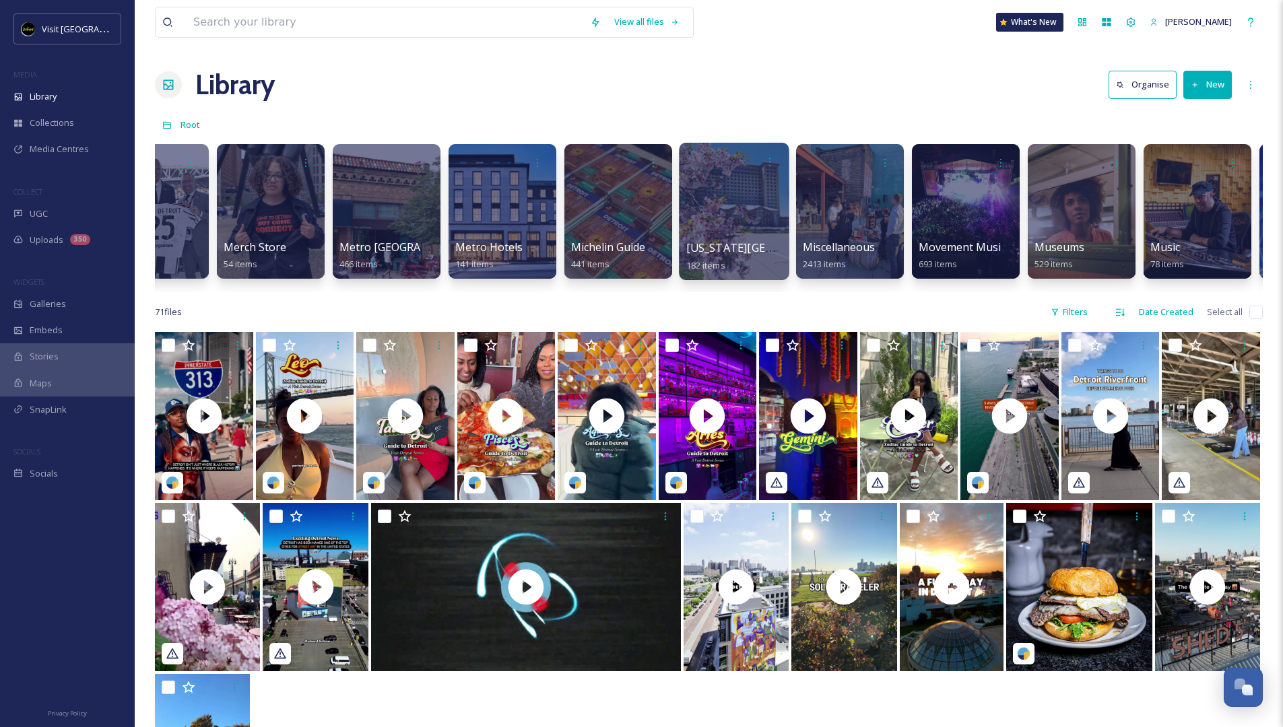
click at [750, 206] on div at bounding box center [734, 211] width 110 height 137
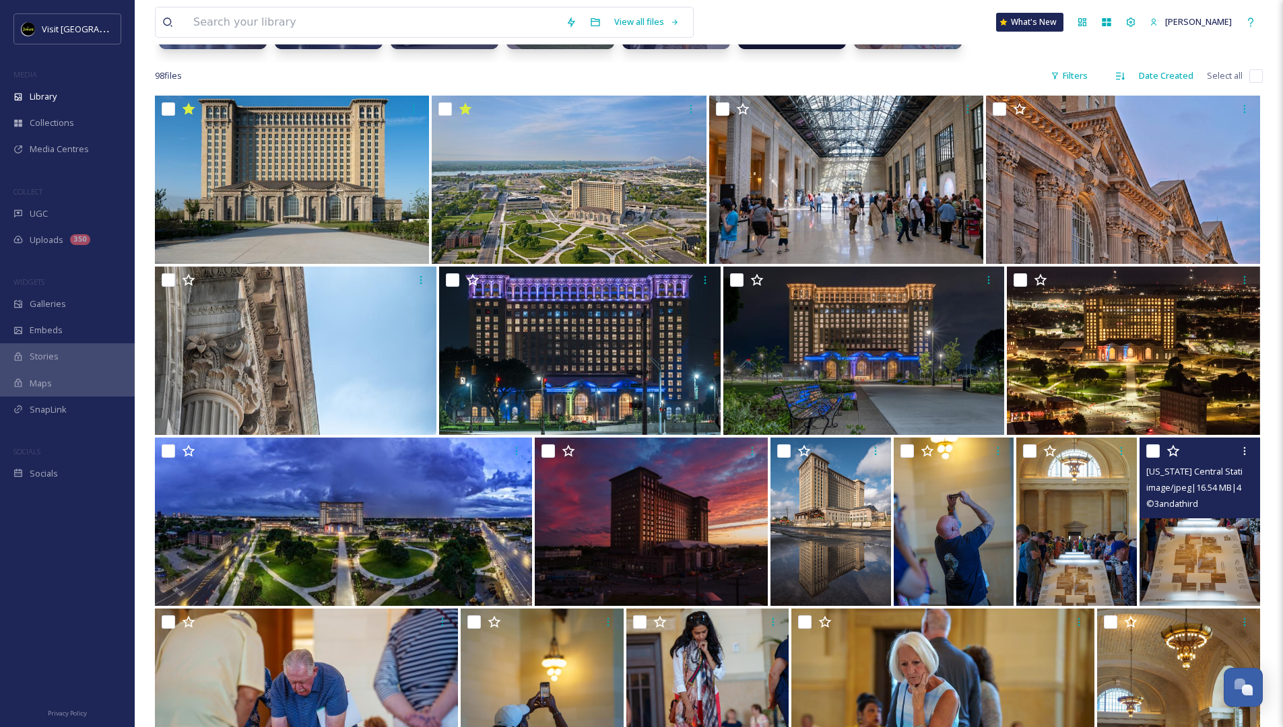
scroll to position [336, 0]
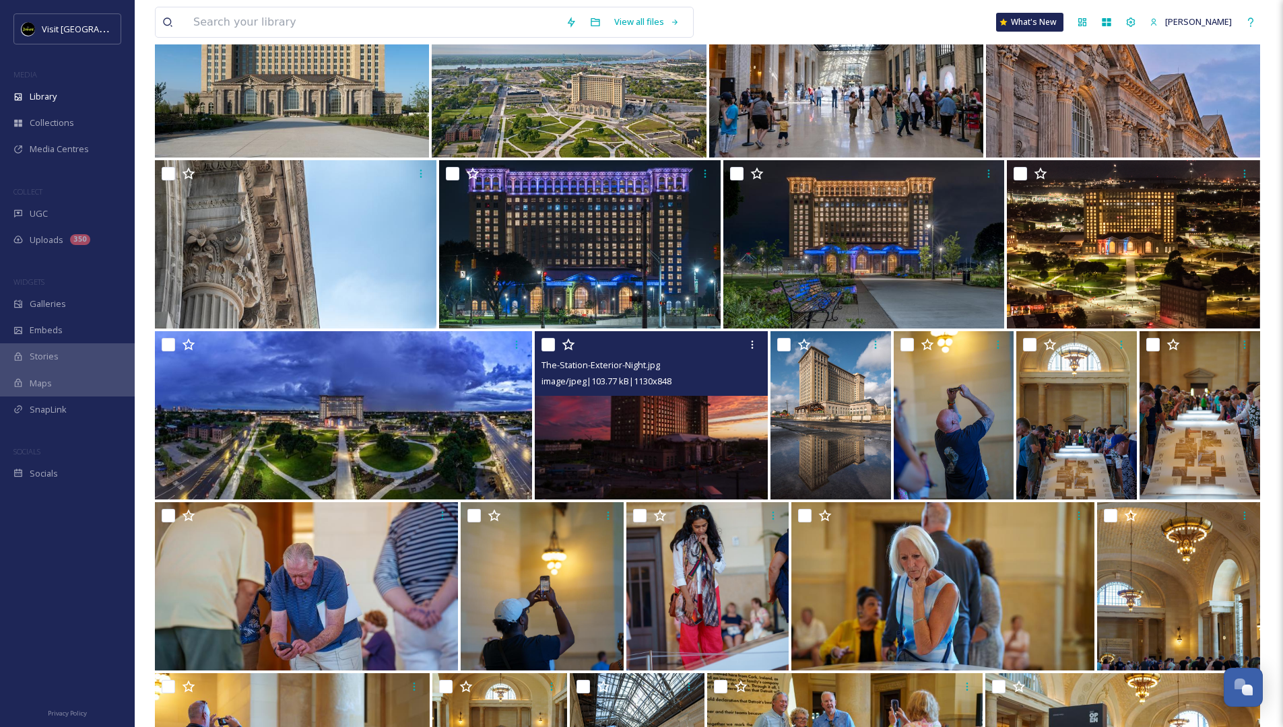
click at [690, 447] on img at bounding box center [651, 415] width 232 height 168
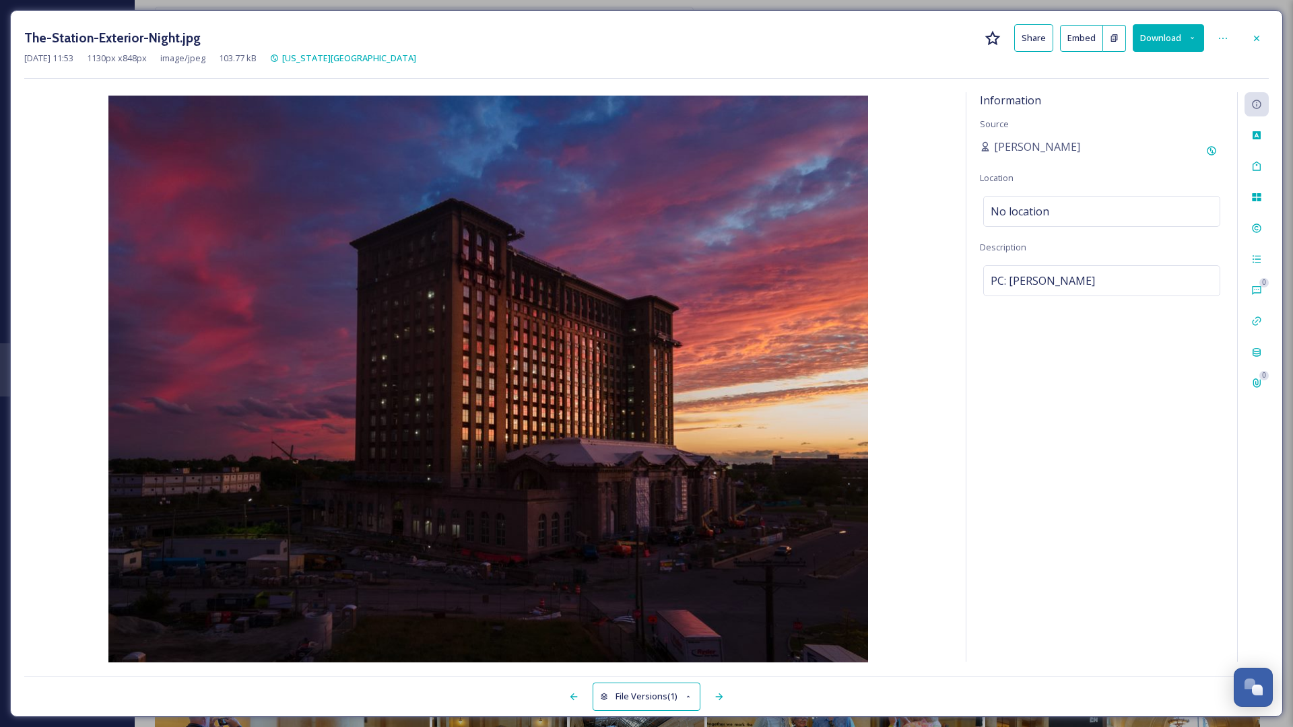
click at [869, 42] on icon at bounding box center [1192, 38] width 9 height 9
click at [869, 71] on span "Download Original (1130 x 848)" at bounding box center [1133, 69] width 123 height 13
click at [869, 38] on icon at bounding box center [1192, 38] width 9 height 9
click at [869, 37] on icon at bounding box center [1257, 38] width 11 height 11
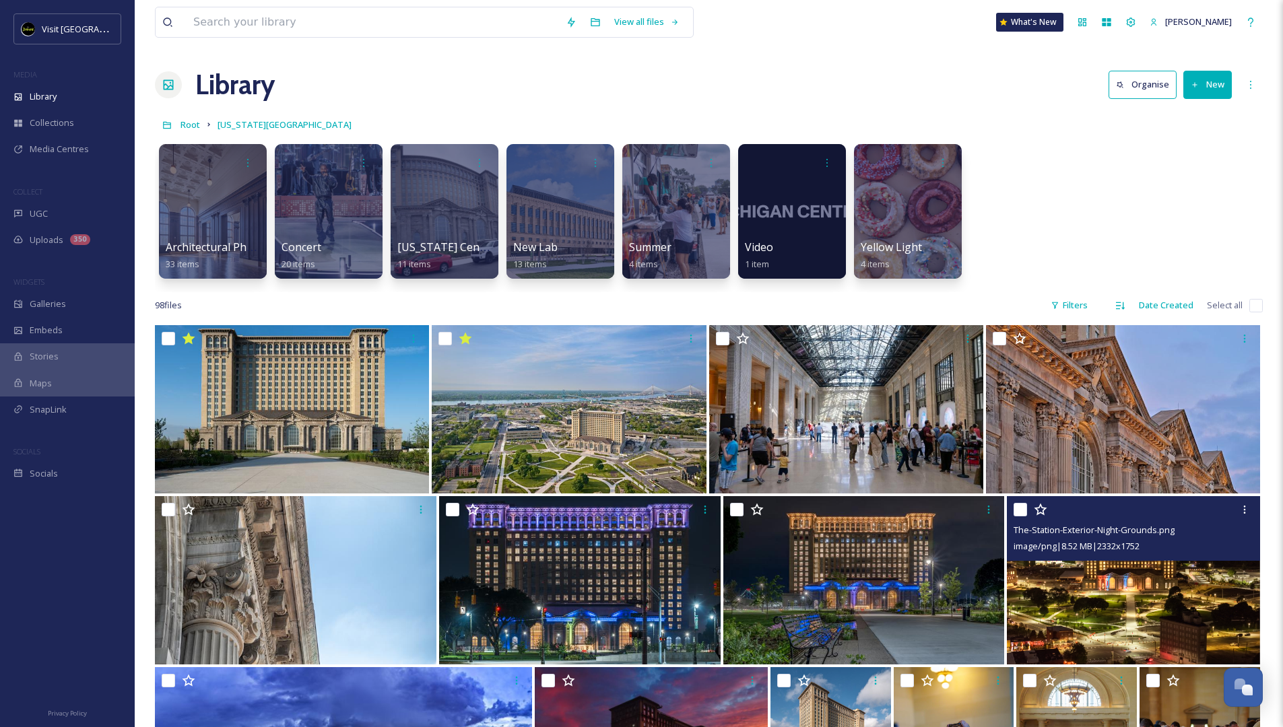
click at [869, 490] on img at bounding box center [1133, 580] width 253 height 168
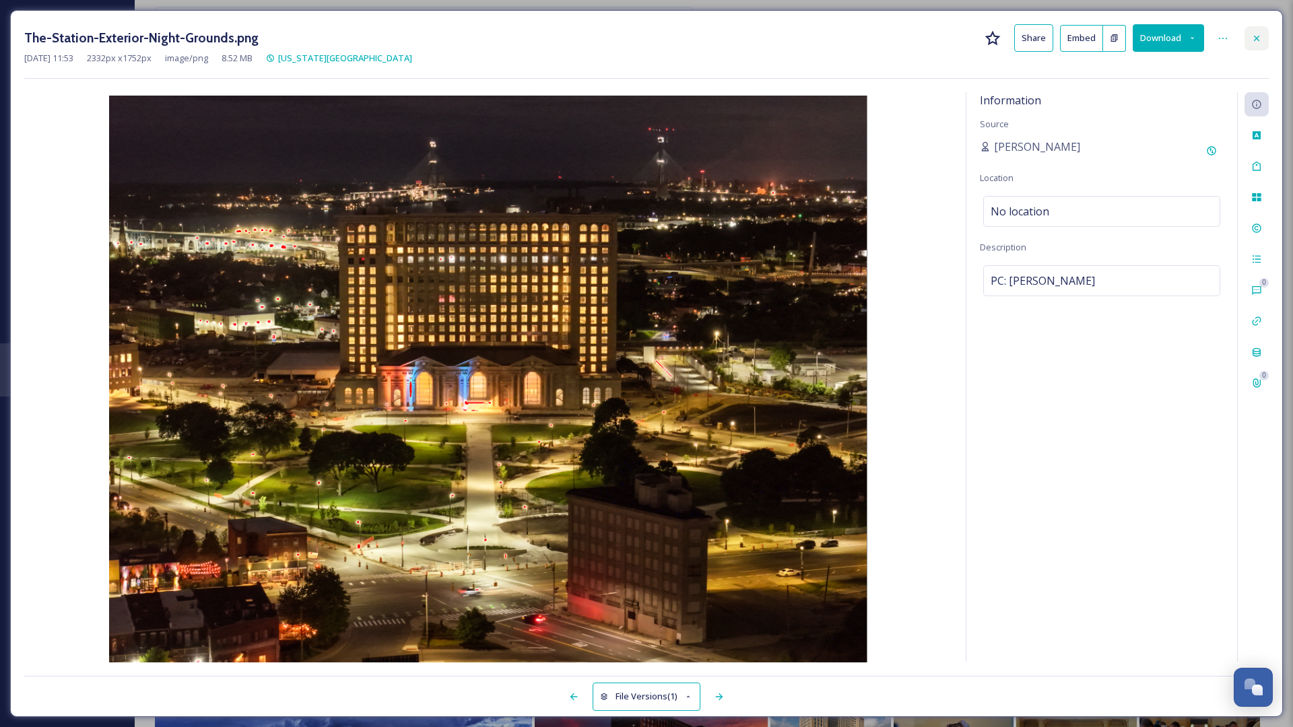
click at [869, 40] on icon at bounding box center [1257, 38] width 11 height 11
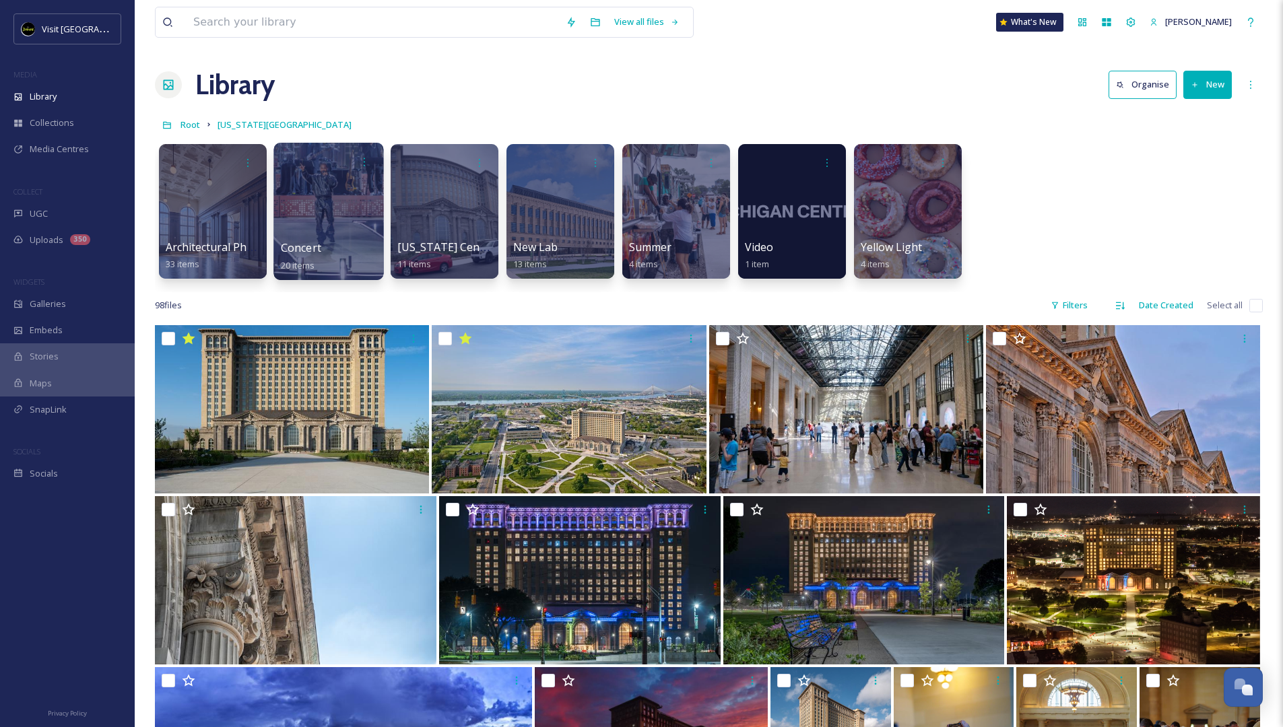
click at [329, 201] on div at bounding box center [328, 211] width 110 height 137
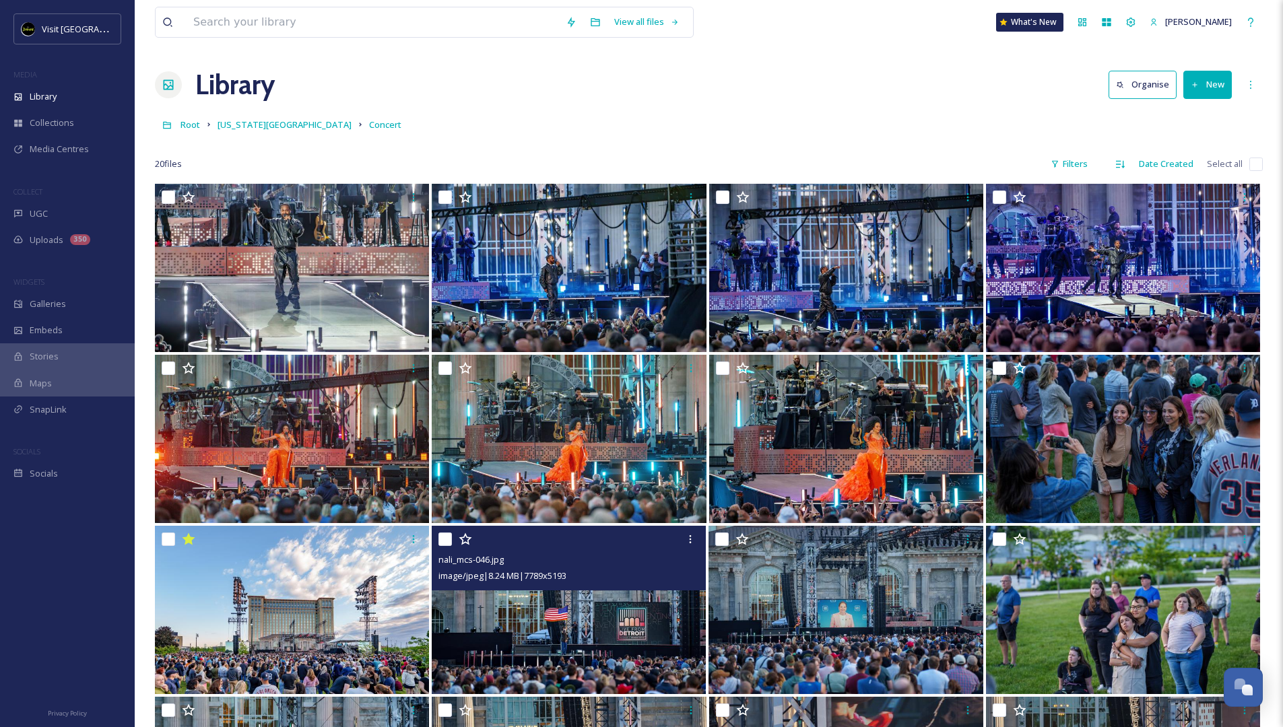
scroll to position [328, 0]
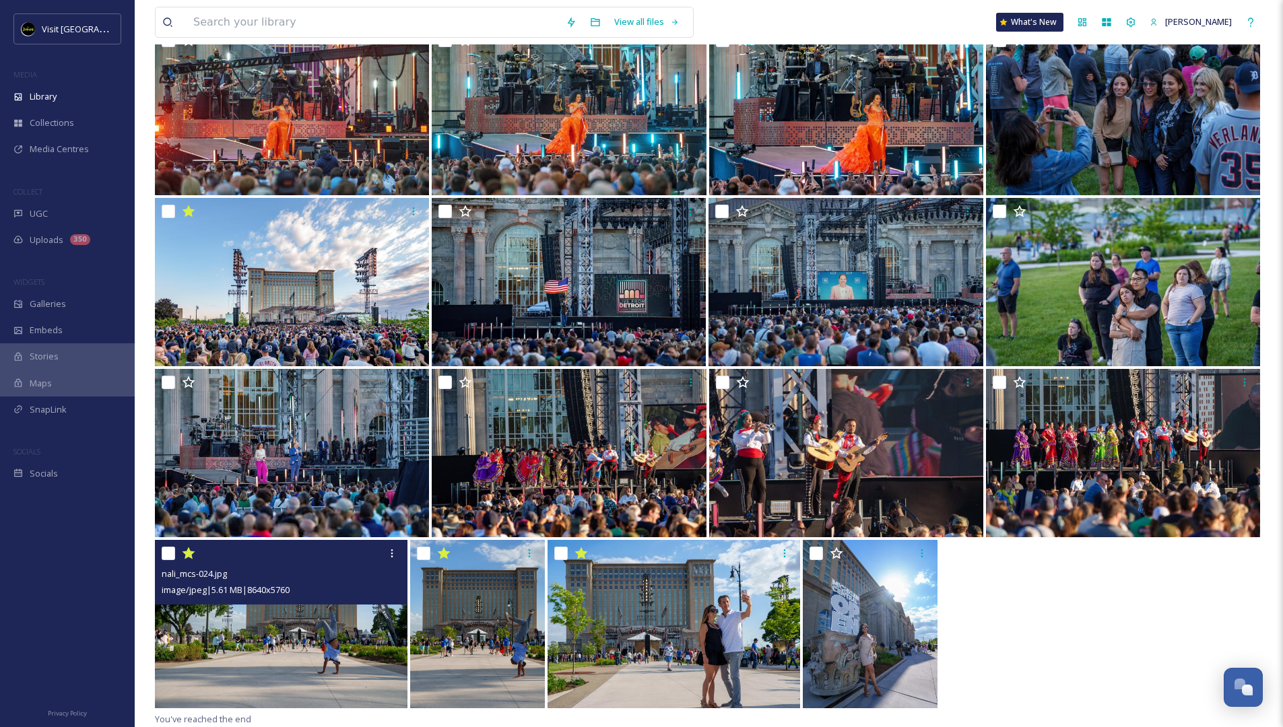
click at [291, 490] on img at bounding box center [281, 624] width 253 height 168
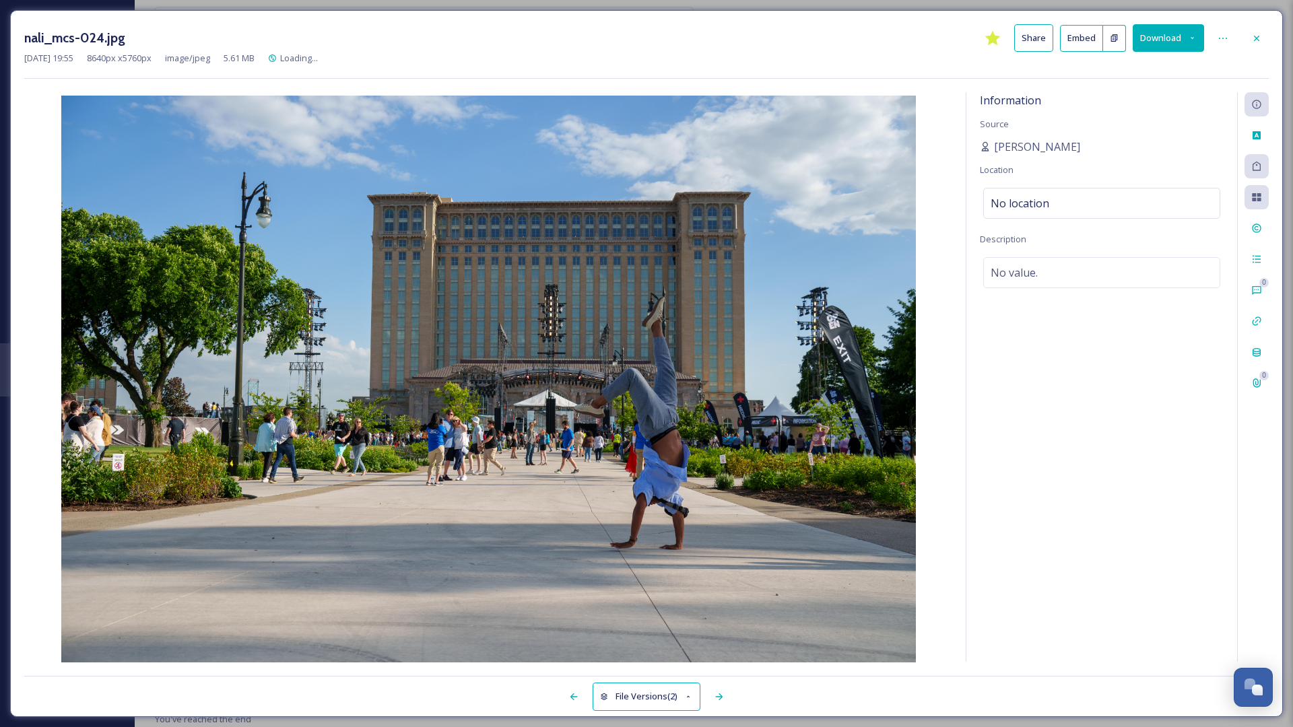
click at [869, 24] on div "nali_mcs-024.jpg Share Embed Download [DATE] 19:55 8640 px x 5760 px image/jpeg…" at bounding box center [646, 363] width 1273 height 707
click at [869, 30] on button "Download" at bounding box center [1168, 38] width 71 height 28
click at [869, 68] on span "Download Original (8640 x 5760)" at bounding box center [1133, 69] width 127 height 13
click at [869, 38] on div at bounding box center [1257, 38] width 24 height 24
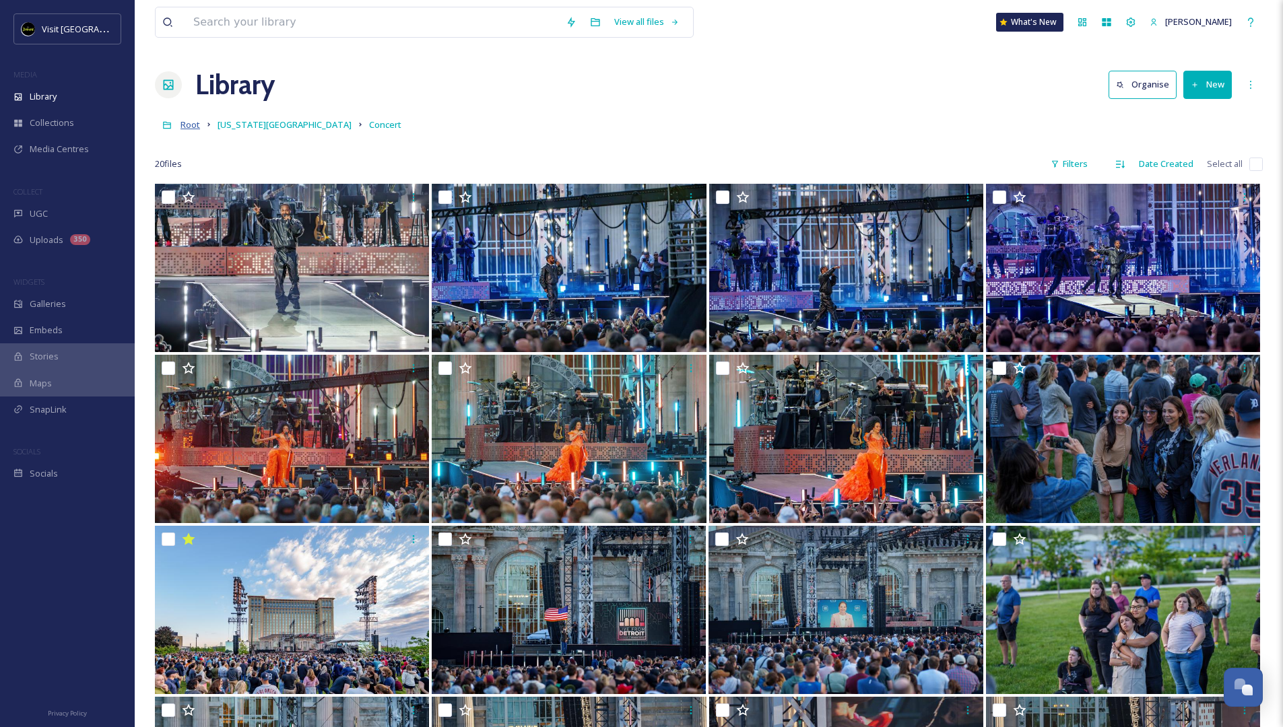
click at [195, 125] on span "Root" at bounding box center [191, 125] width 20 height 12
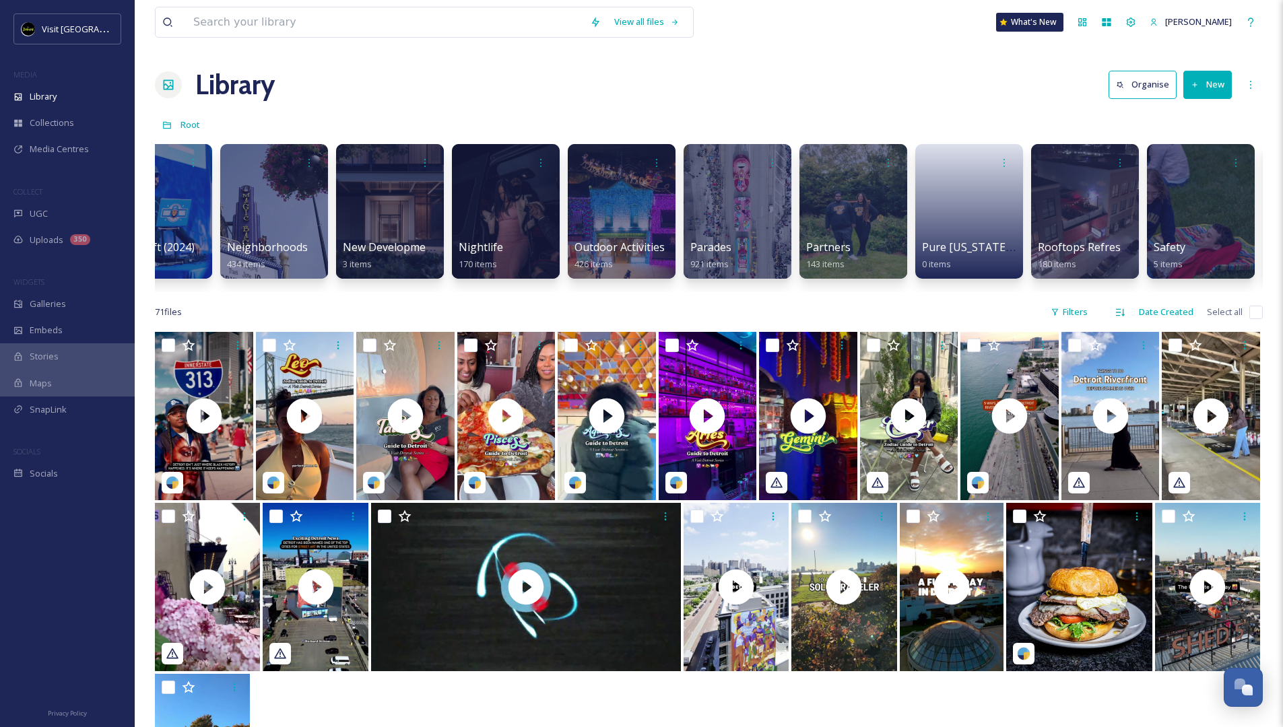
scroll to position [0, 4203]
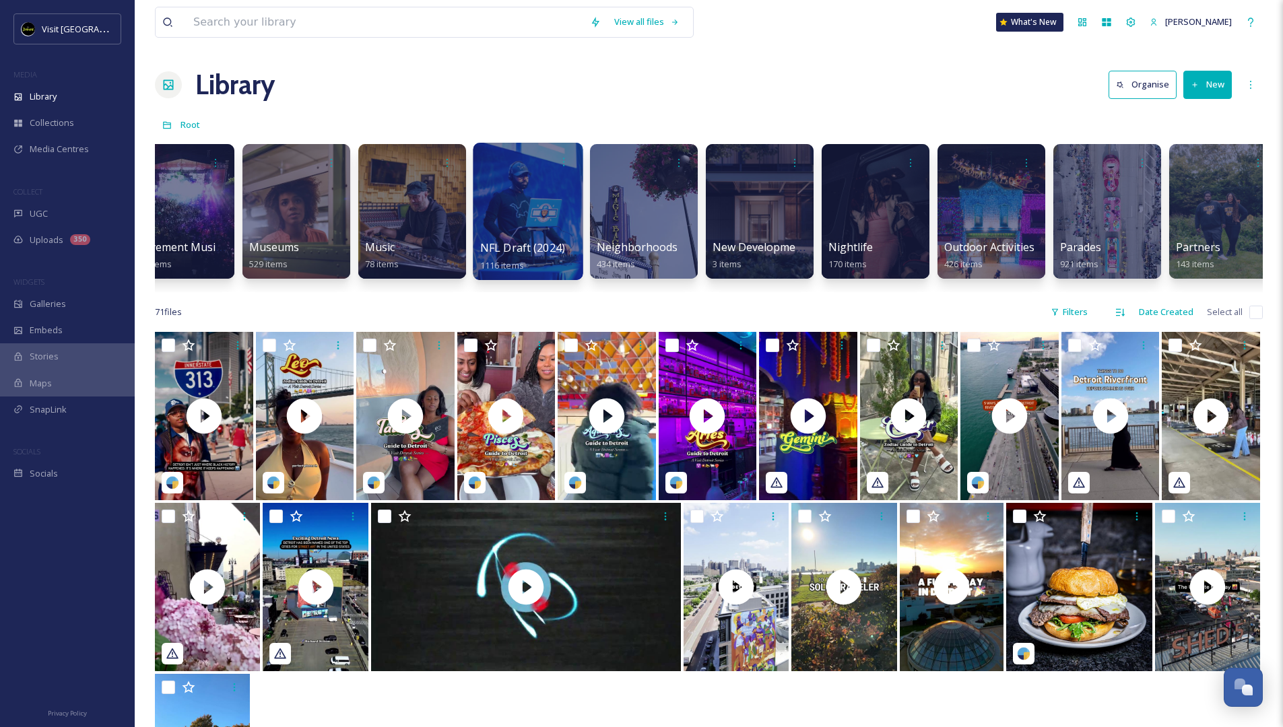
click at [512, 181] on div at bounding box center [528, 211] width 110 height 137
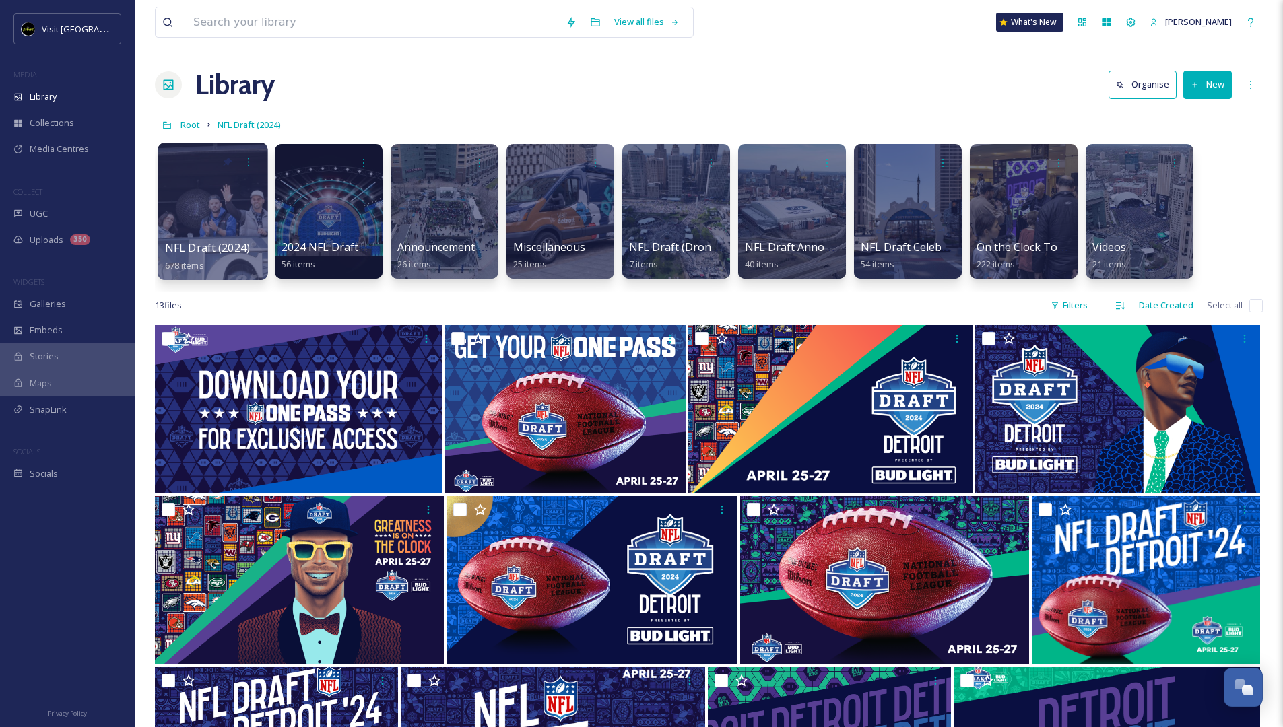
click at [197, 212] on div at bounding box center [213, 211] width 110 height 137
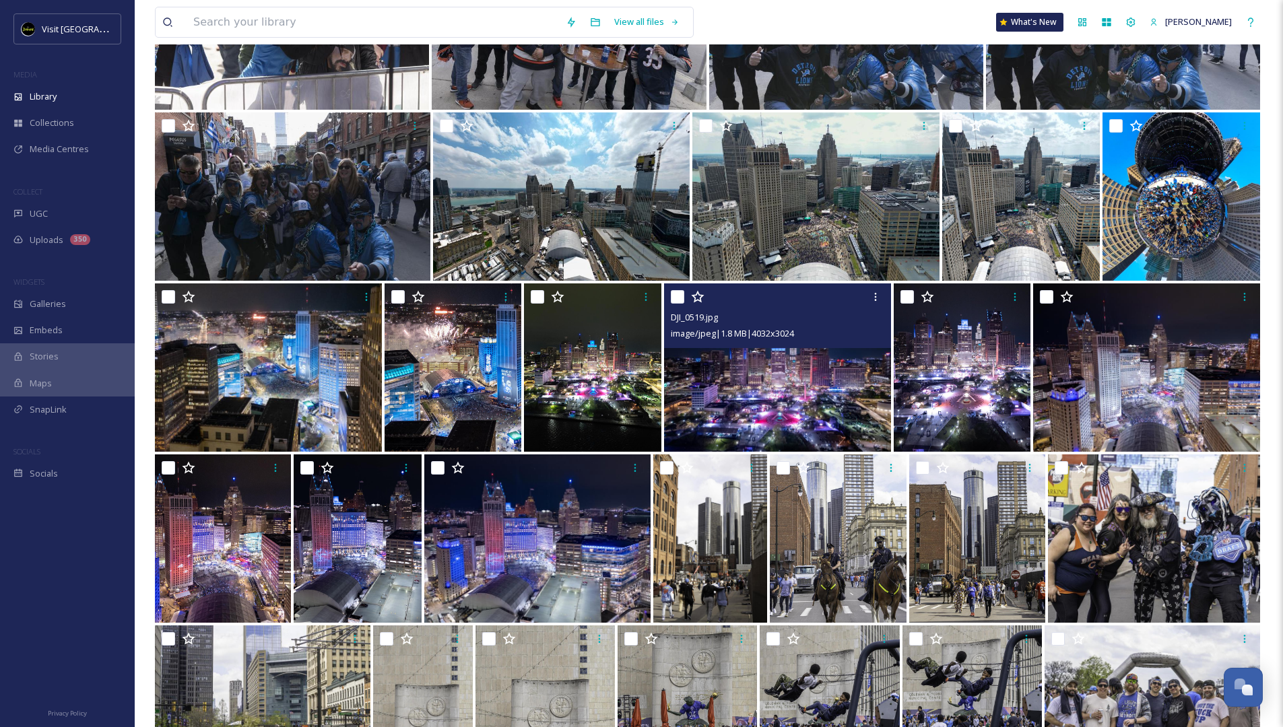
scroll to position [1838, 0]
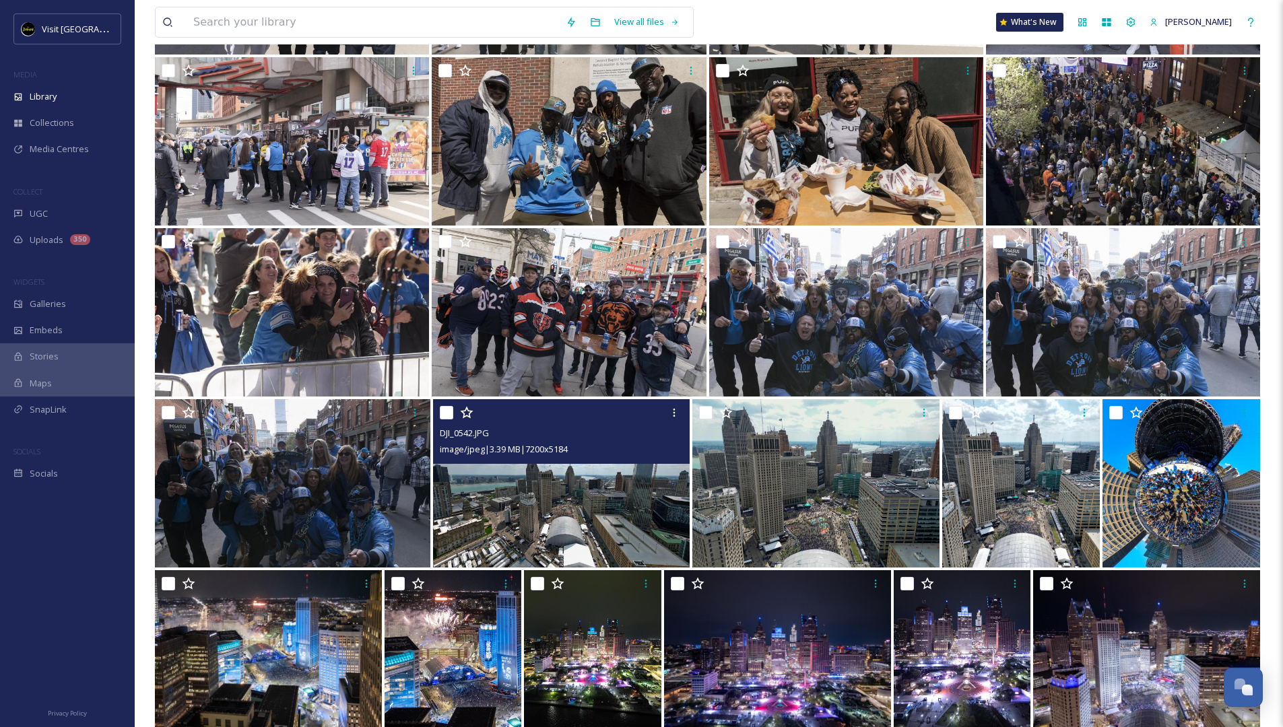
click at [622, 486] on img at bounding box center [561, 483] width 257 height 168
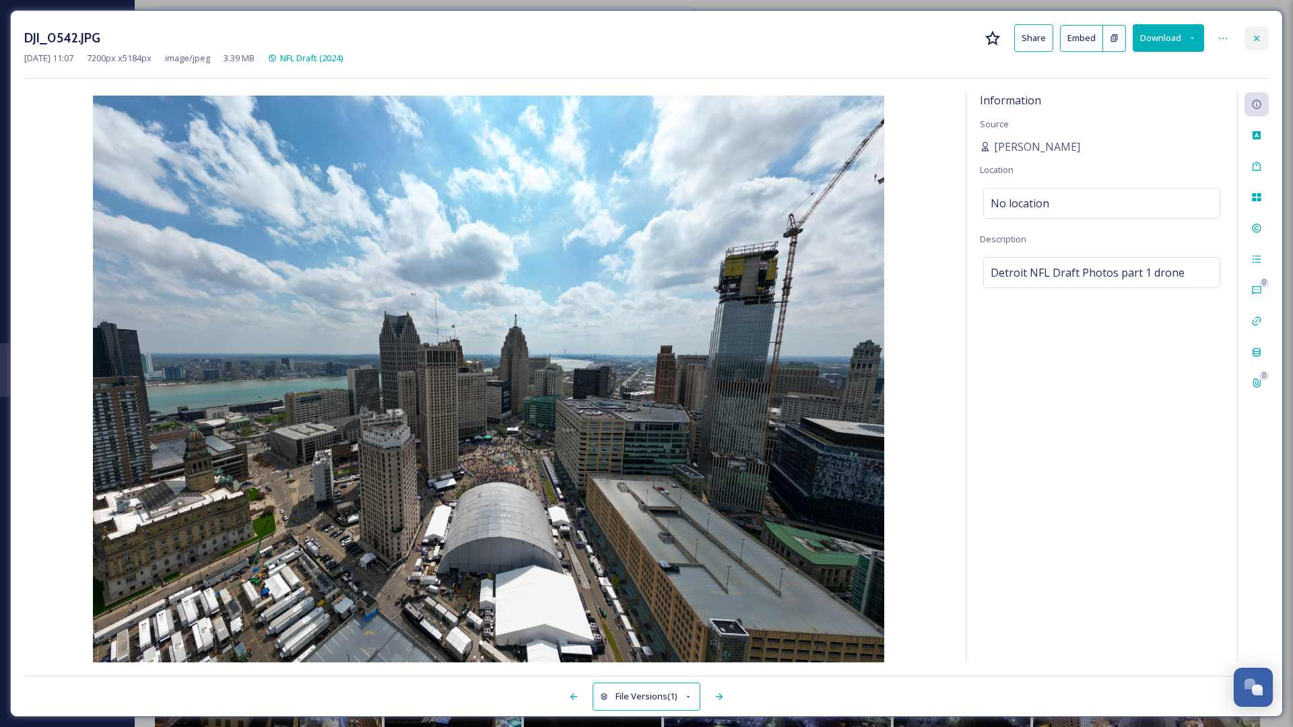
click at [869, 40] on icon at bounding box center [1257, 38] width 11 height 11
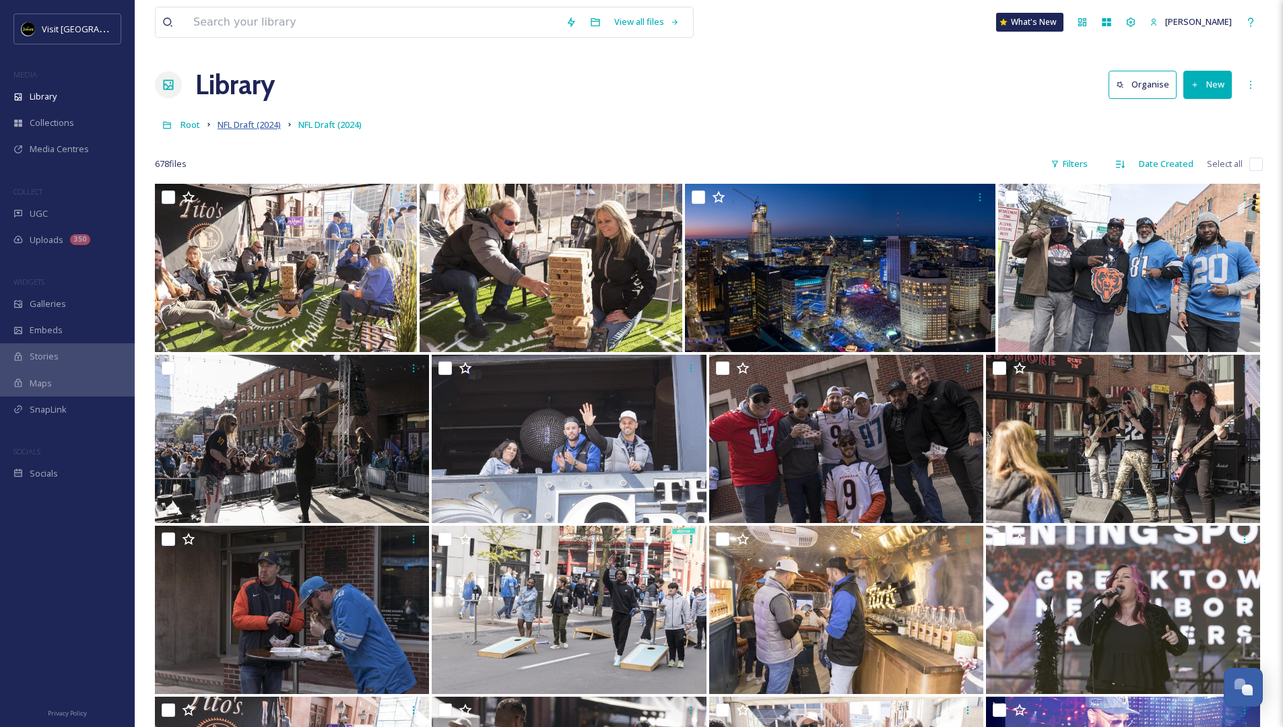
click at [261, 126] on span "NFL Draft (2024)" at bounding box center [249, 125] width 63 height 12
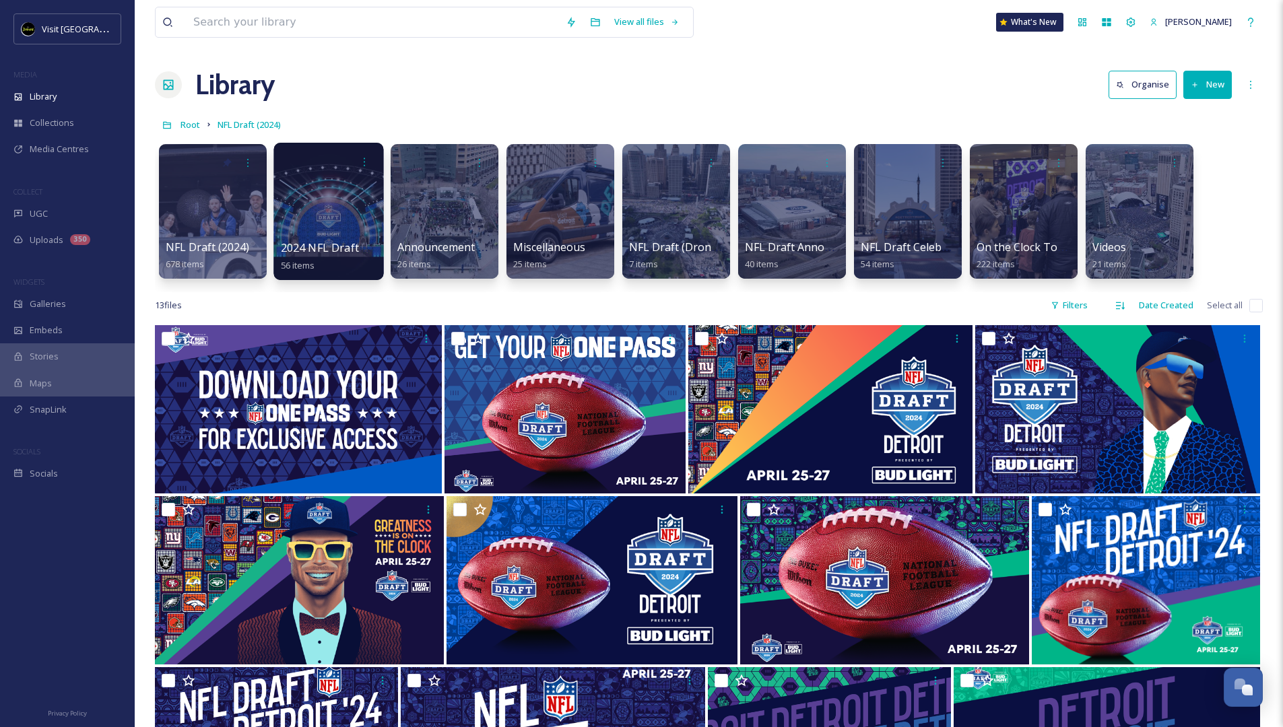
click at [321, 219] on div at bounding box center [328, 211] width 110 height 137
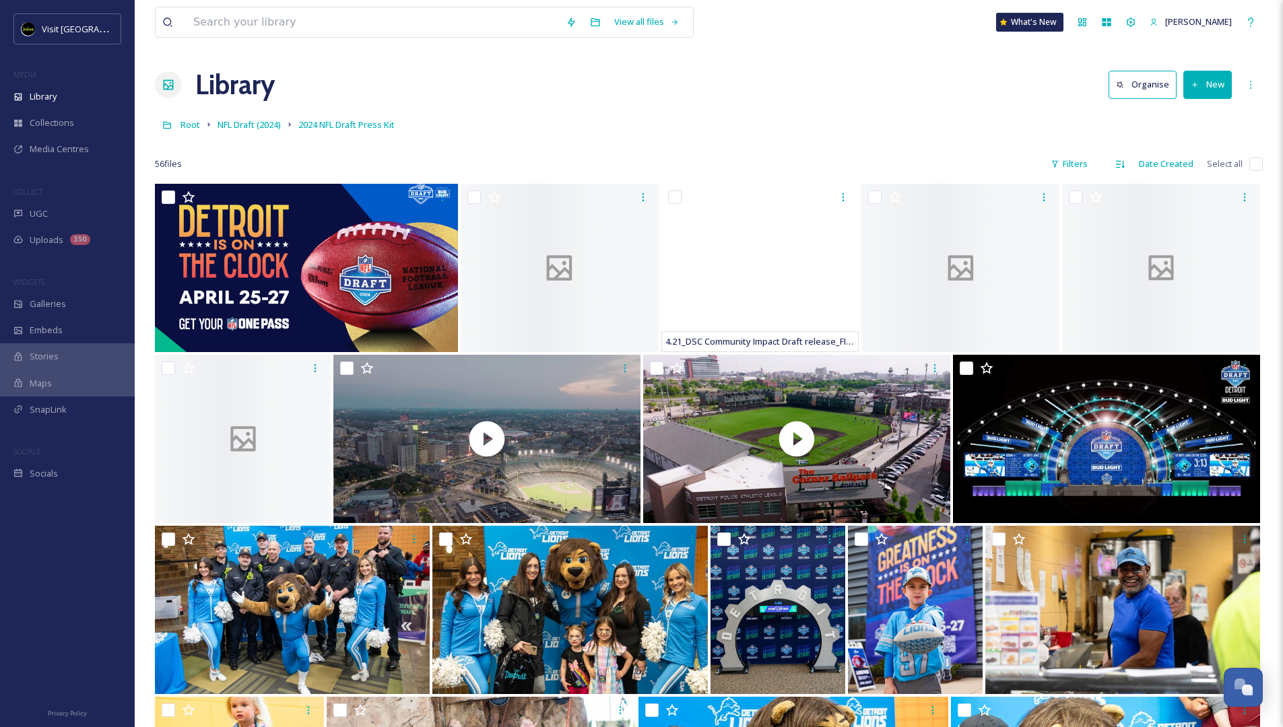
click at [252, 119] on link "NFL Draft (2024)" at bounding box center [249, 125] width 63 height 16
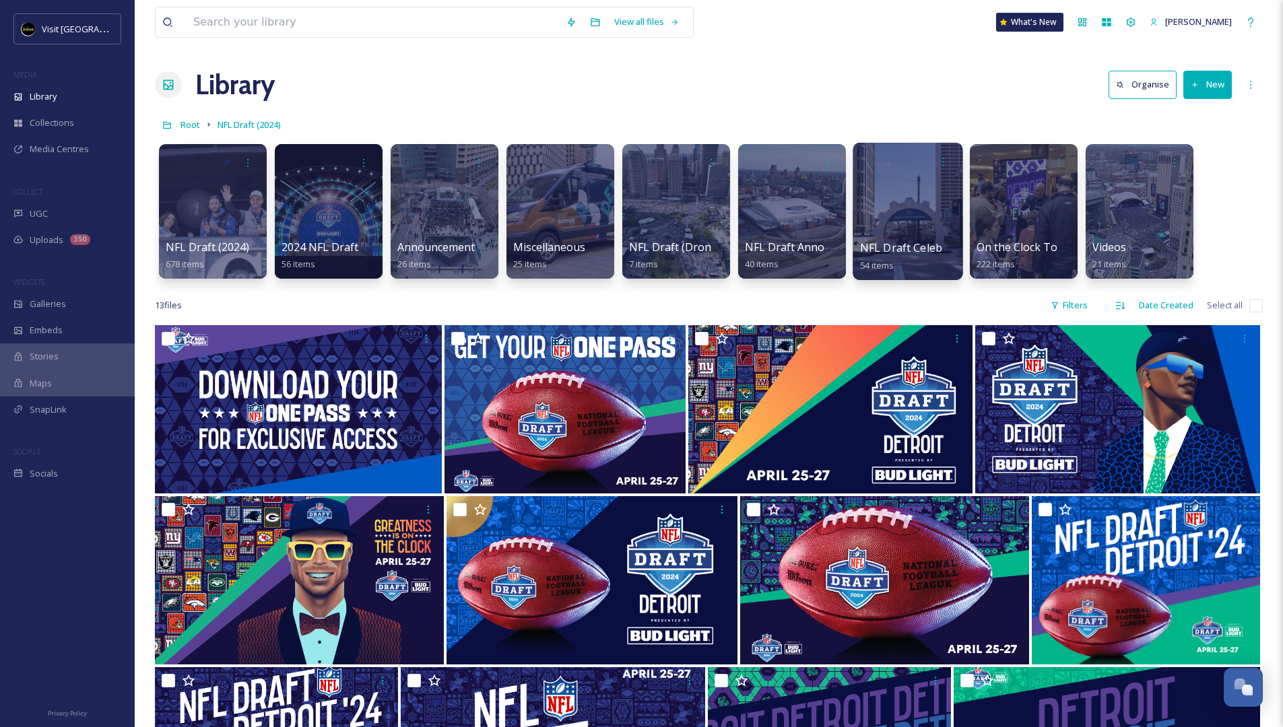
click at [869, 220] on div at bounding box center [908, 211] width 110 height 137
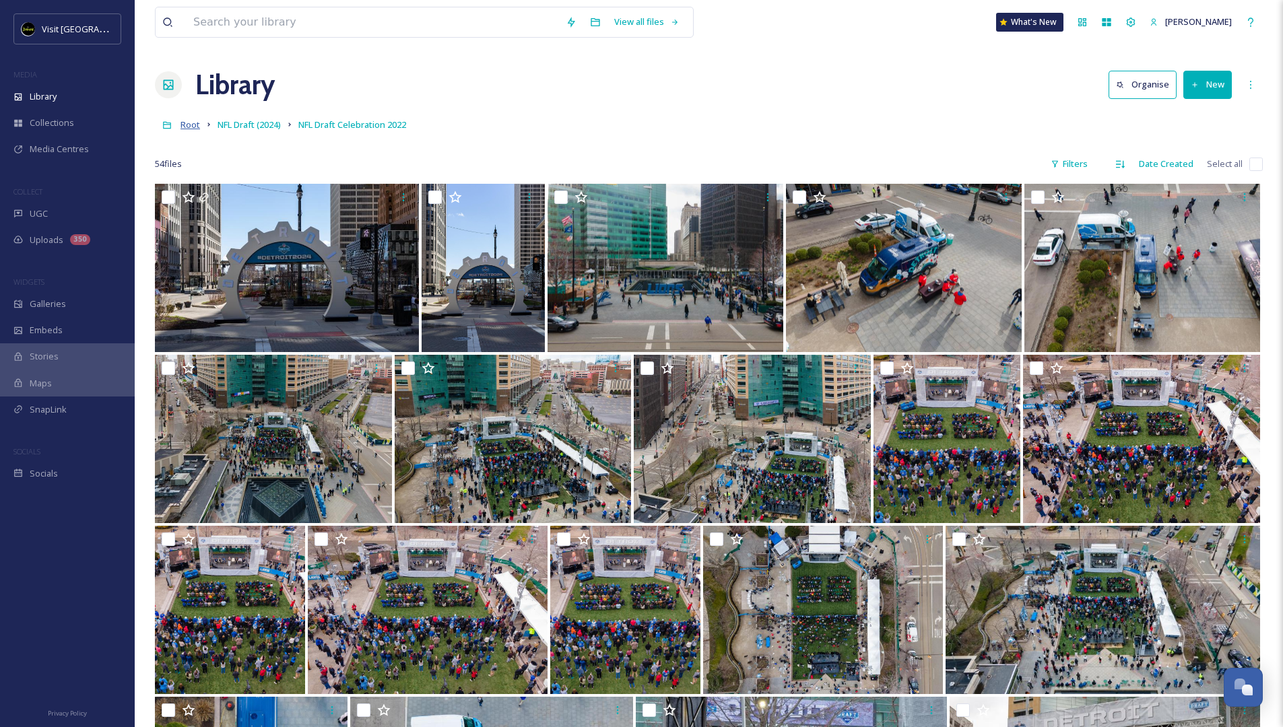
click at [198, 125] on span "Root" at bounding box center [191, 125] width 20 height 12
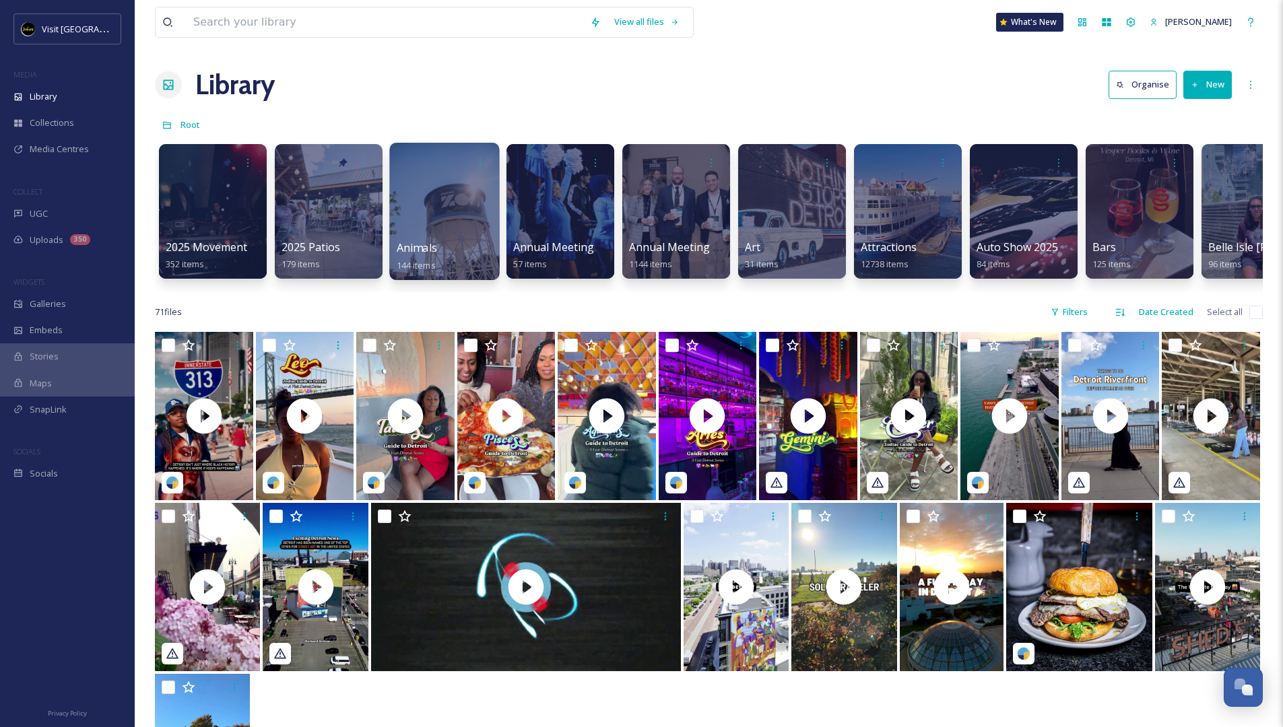
click at [431, 209] on div at bounding box center [444, 211] width 110 height 137
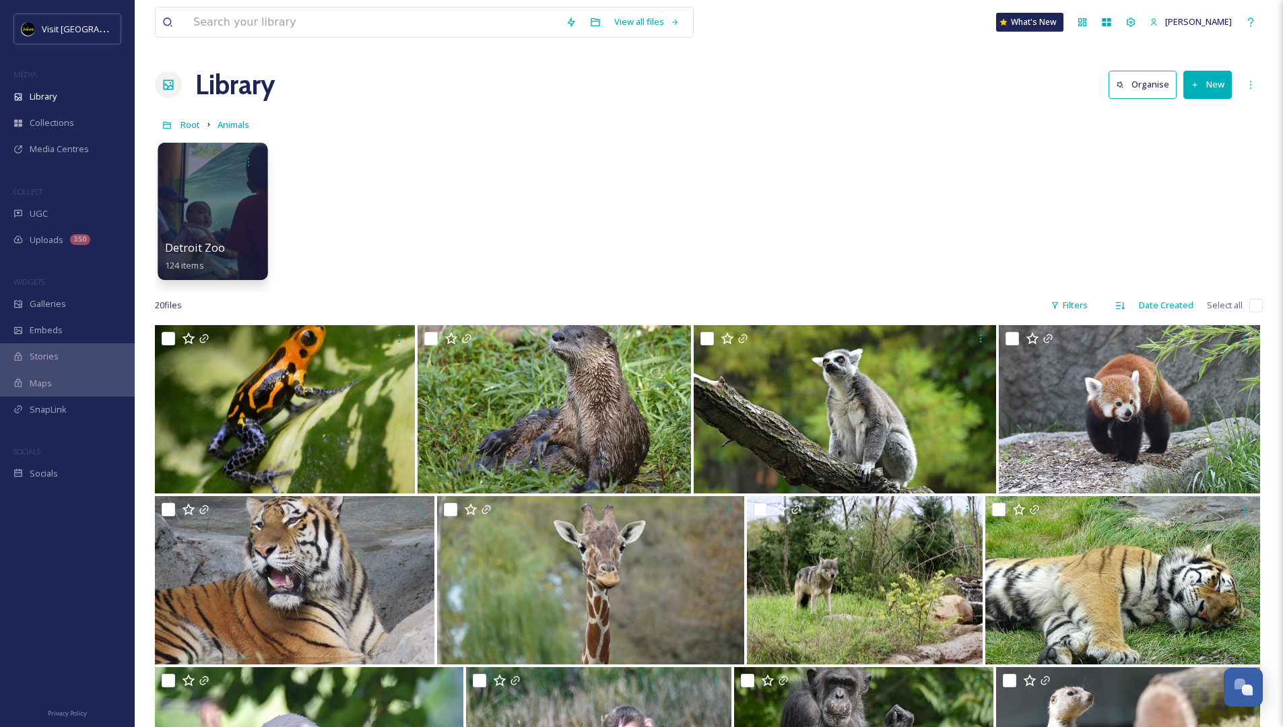
click at [205, 216] on div at bounding box center [213, 211] width 110 height 137
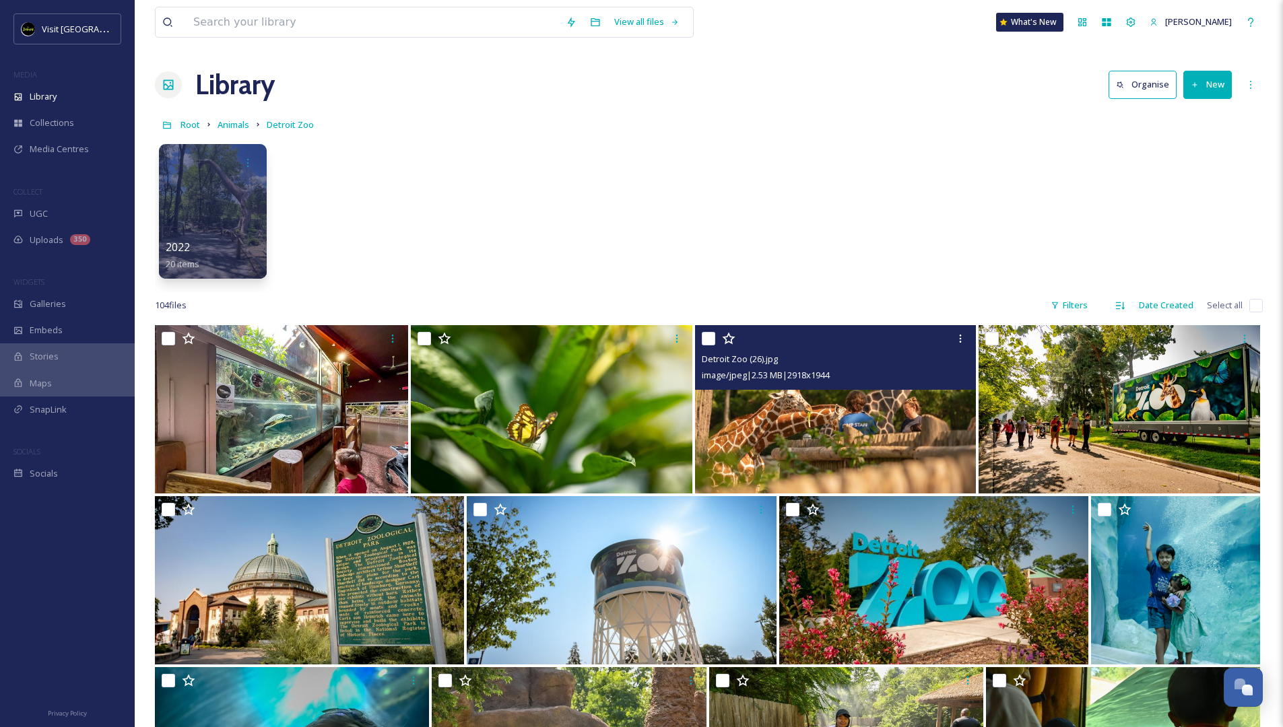
scroll to position [239, 0]
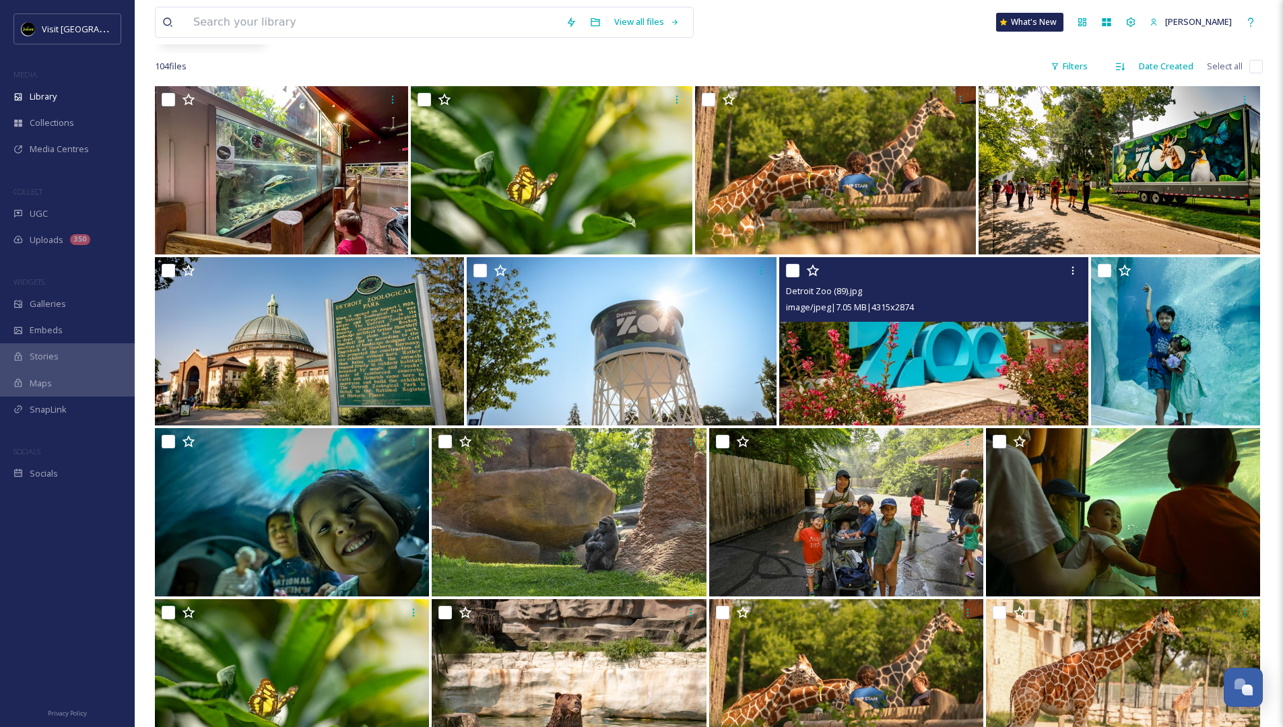
click at [869, 339] on img at bounding box center [934, 341] width 310 height 168
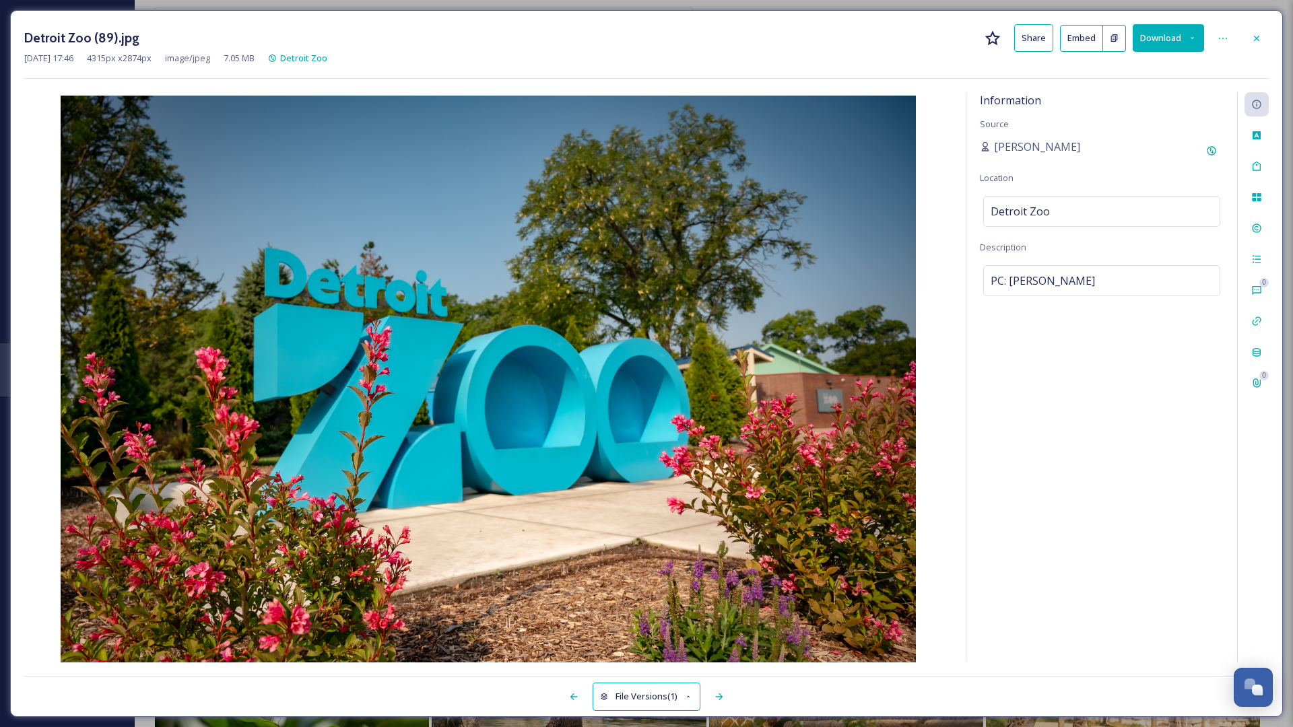
click at [869, 35] on button "Download" at bounding box center [1168, 38] width 71 height 28
click at [869, 73] on span "Download Original (4315 x 2874)" at bounding box center [1133, 69] width 127 height 13
click at [869, 37] on icon at bounding box center [1257, 38] width 11 height 11
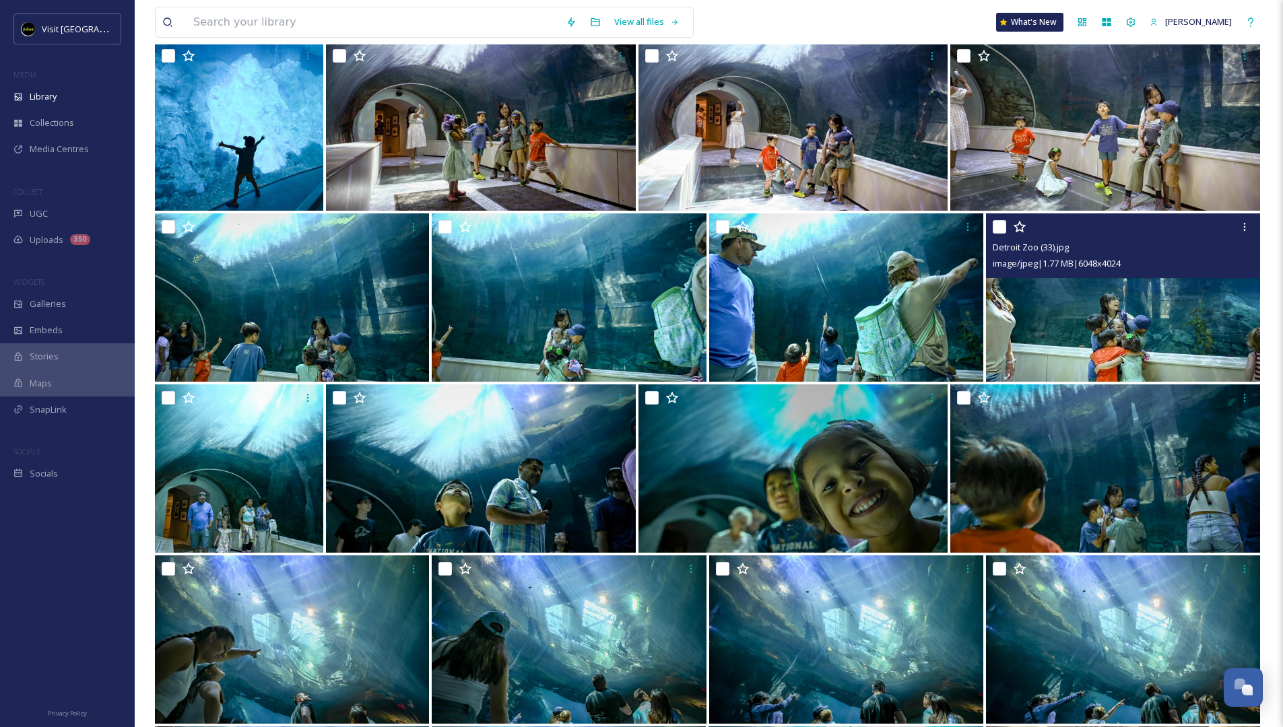
scroll to position [2324, 0]
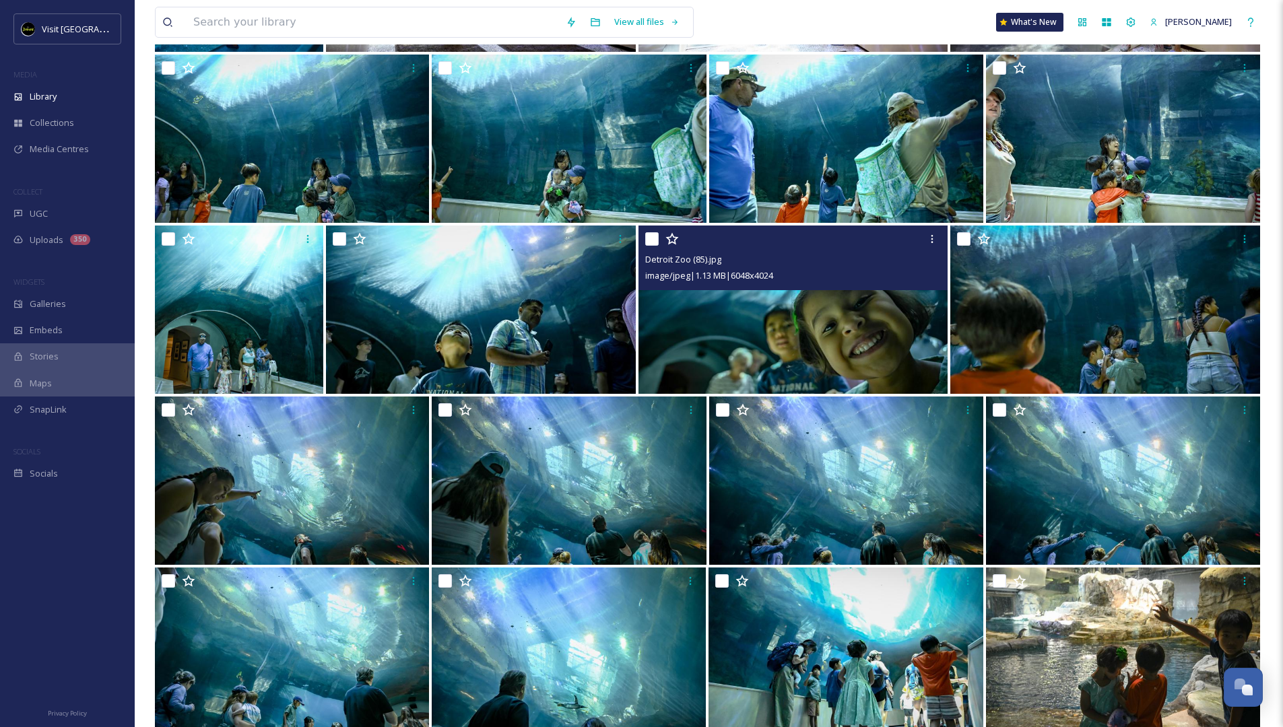
click at [807, 359] on img at bounding box center [794, 310] width 310 height 168
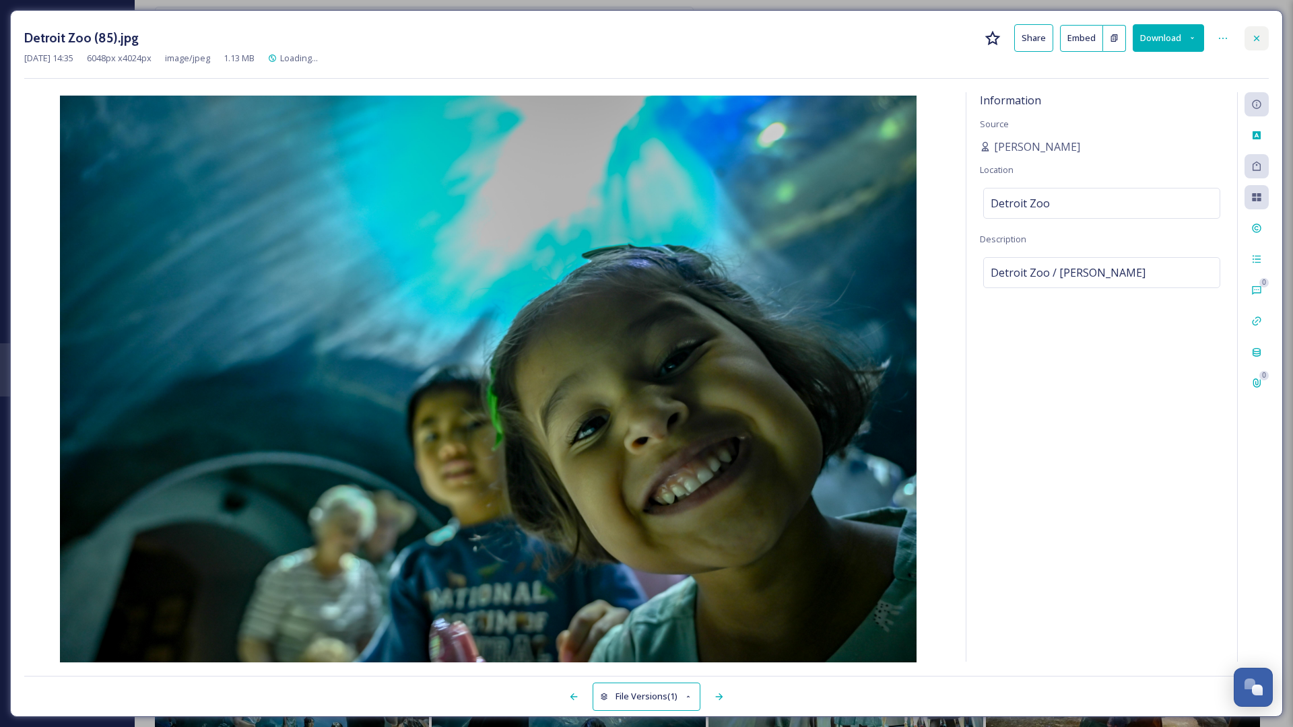
click at [869, 40] on icon at bounding box center [1256, 37] width 5 height 5
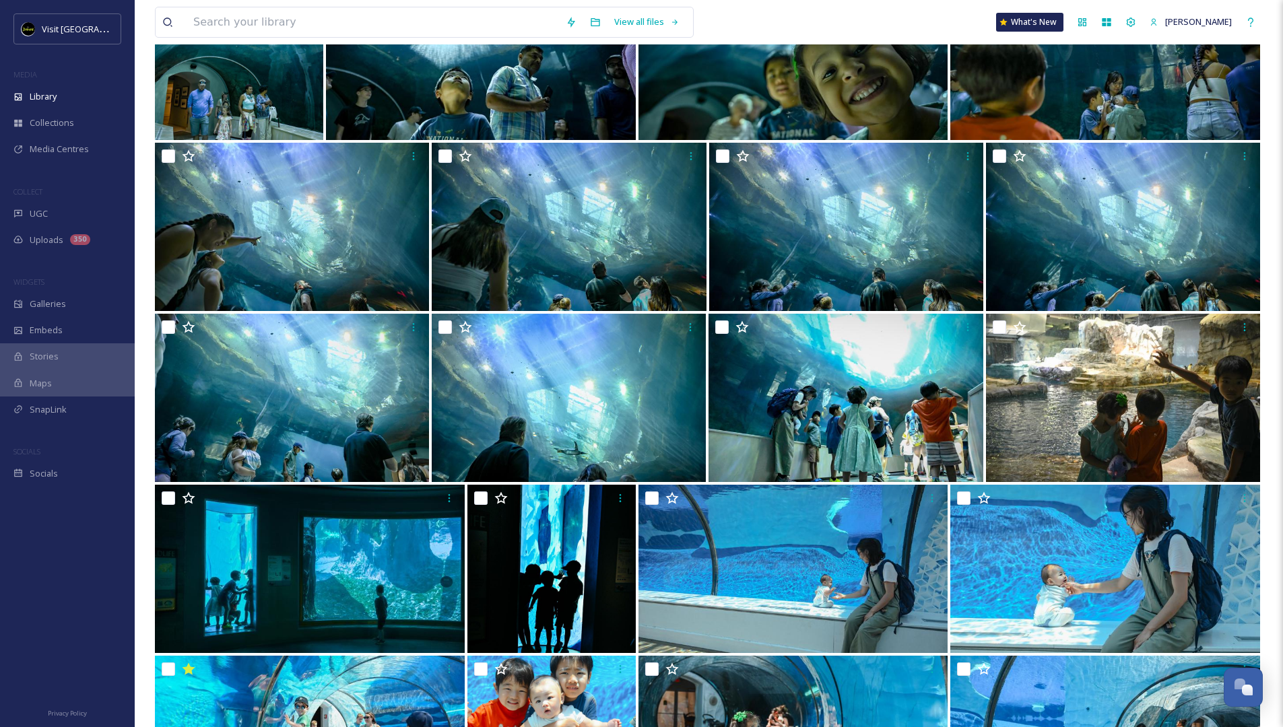
scroll to position [2732, 0]
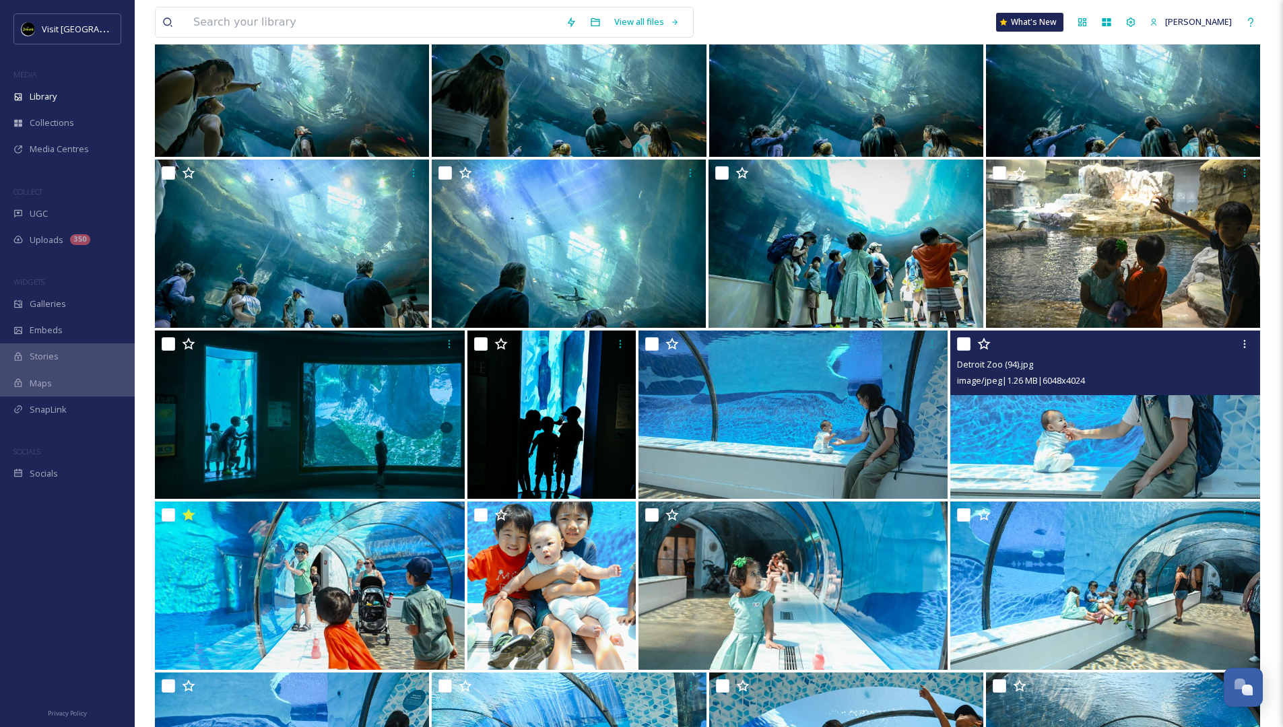
click at [869, 429] on img at bounding box center [1105, 415] width 310 height 168
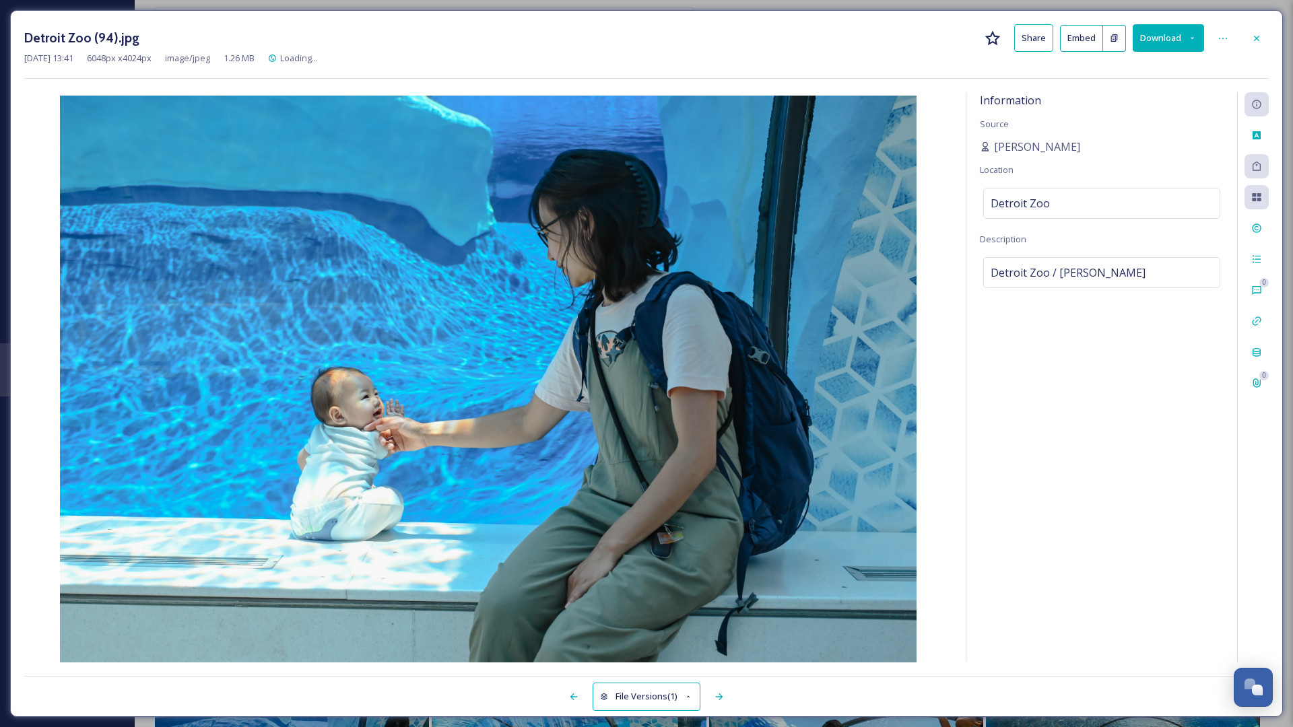
click at [869, 32] on button "Download" at bounding box center [1168, 38] width 71 height 28
click at [869, 71] on span "Download Original (6048 x 4024)" at bounding box center [1133, 69] width 127 height 13
click at [869, 42] on icon at bounding box center [1257, 38] width 11 height 11
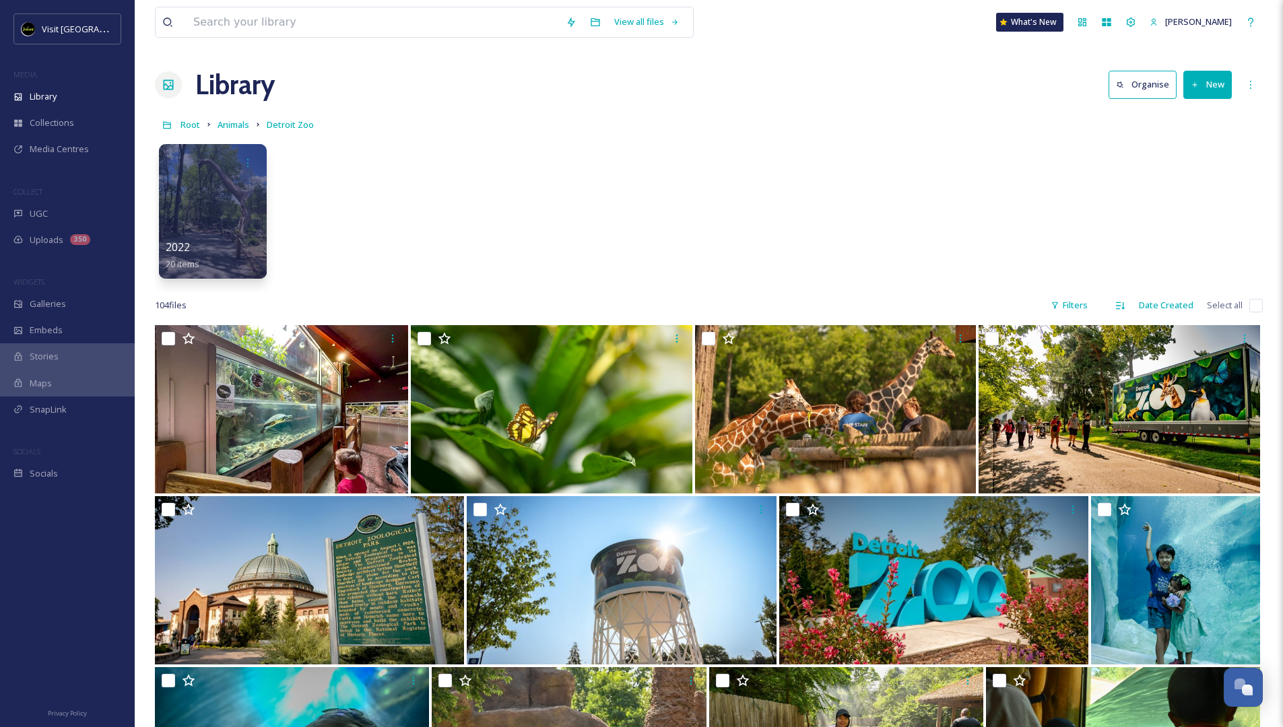
click at [252, 127] on div "Root Animals Detroit Zoo" at bounding box center [709, 125] width 1108 height 26
click at [192, 125] on span "Root" at bounding box center [191, 125] width 20 height 12
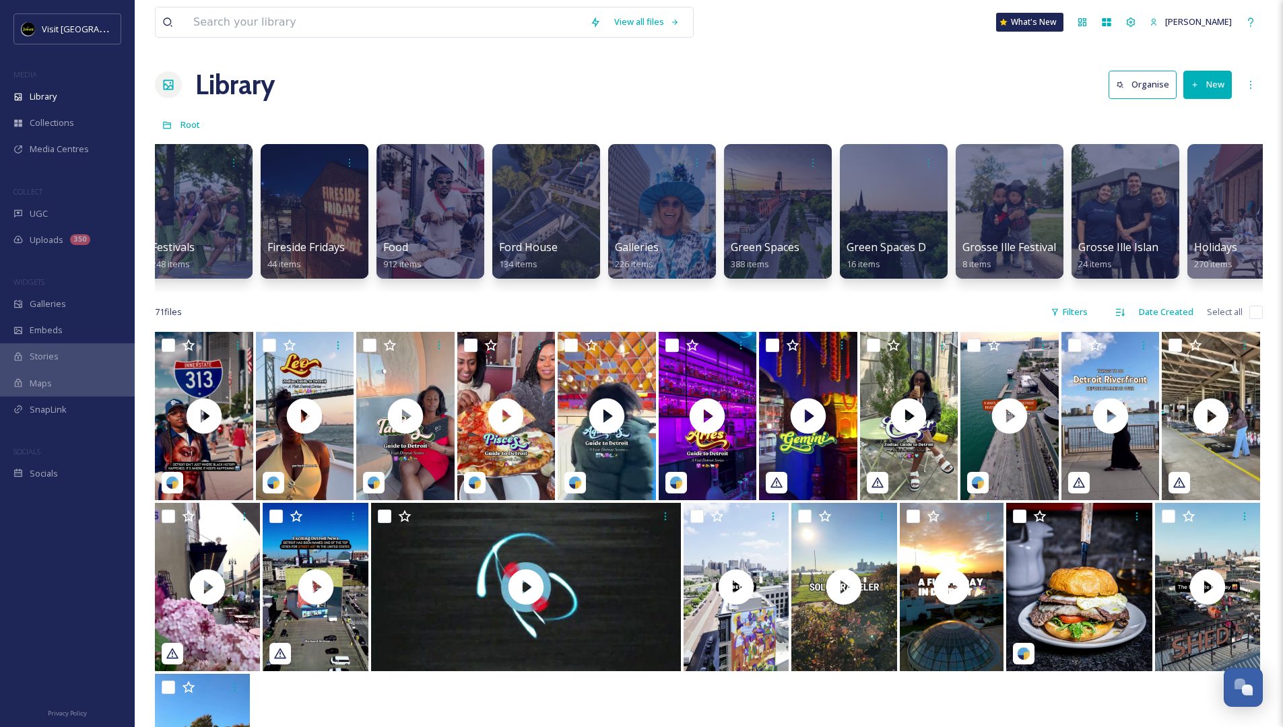
scroll to position [0, 2387]
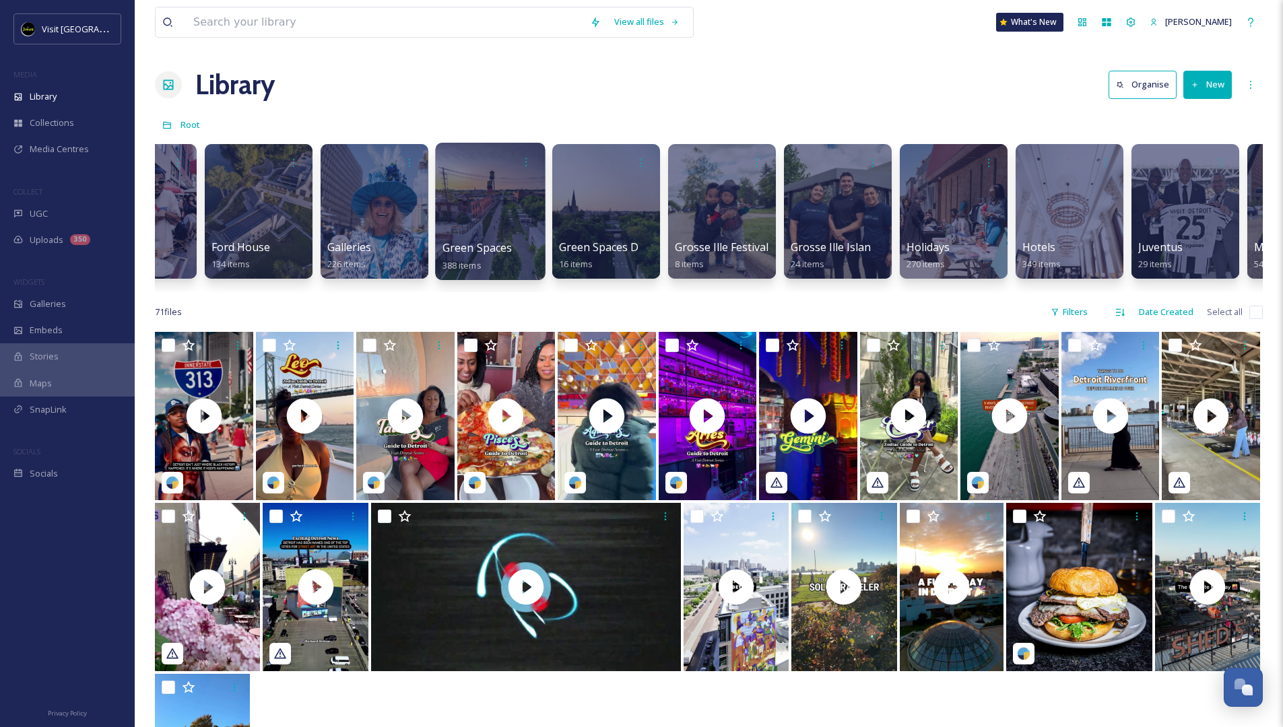
click at [495, 223] on div at bounding box center [490, 211] width 110 height 137
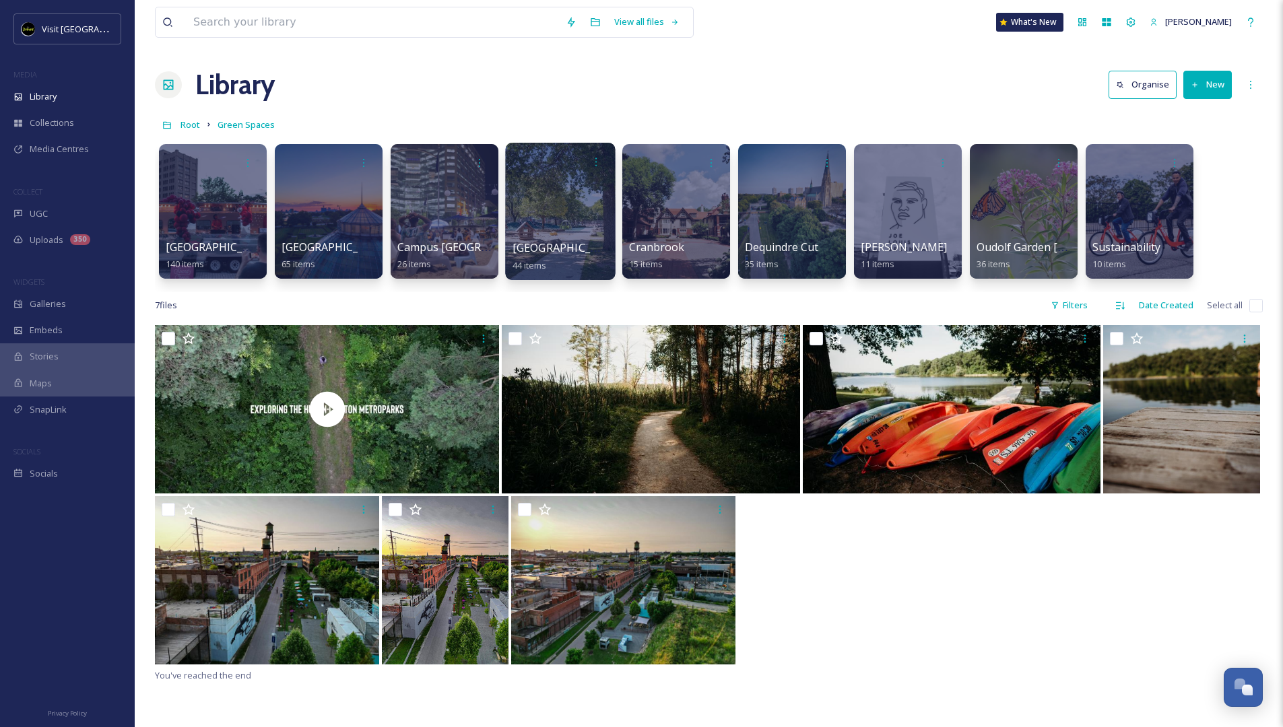
click at [575, 247] on div "Clark Park 44 items" at bounding box center [561, 257] width 96 height 34
click at [571, 211] on div at bounding box center [560, 211] width 110 height 137
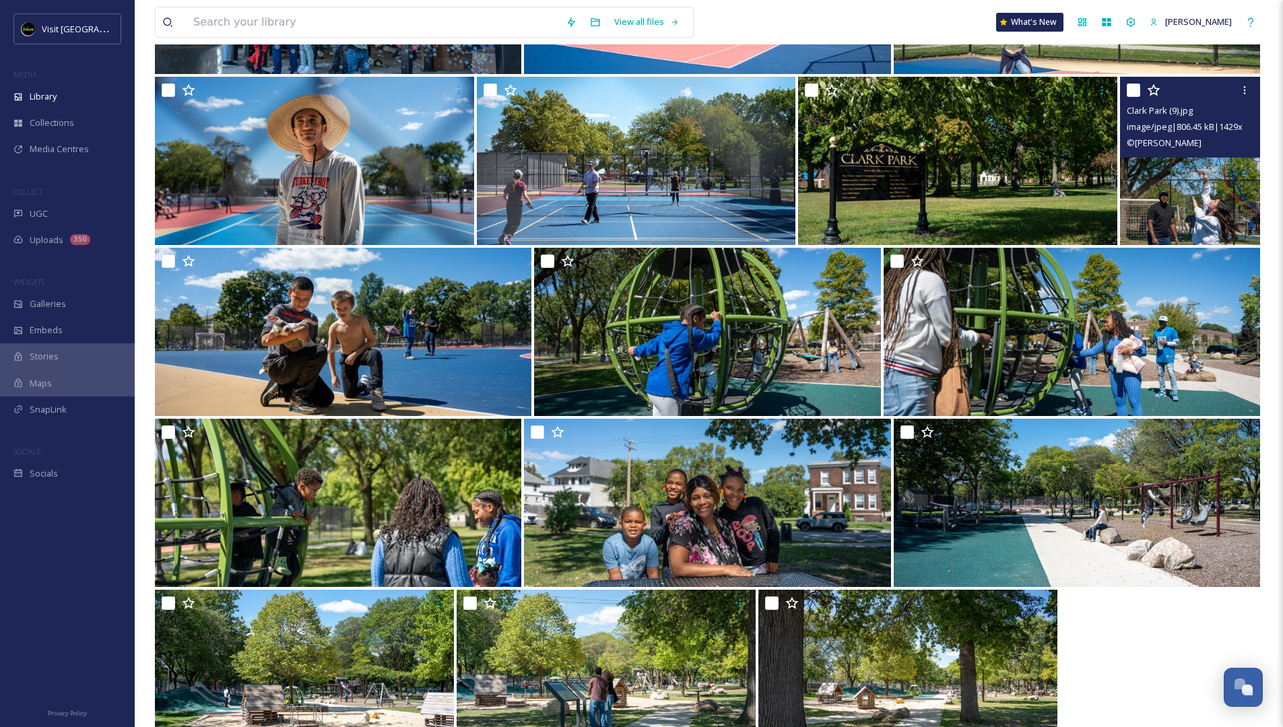
scroll to position [1553, 0]
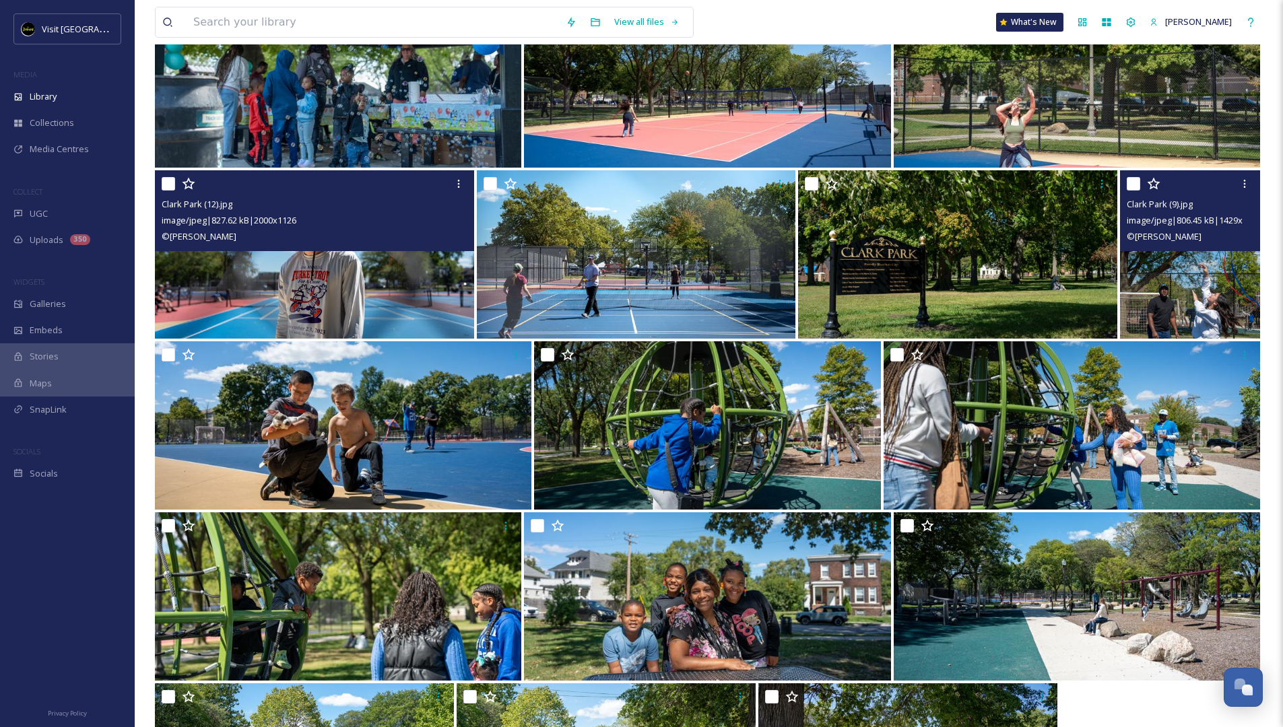
click at [387, 272] on img at bounding box center [314, 254] width 319 height 168
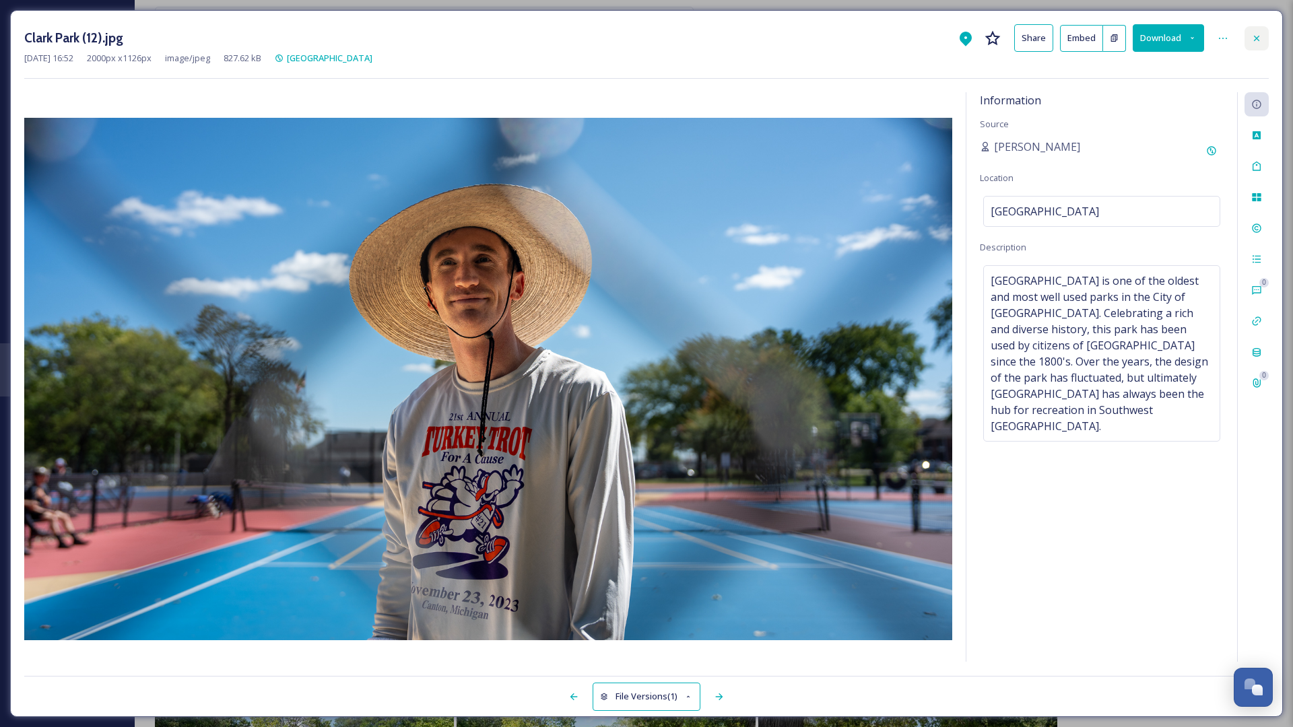
click at [869, 42] on icon at bounding box center [1257, 38] width 11 height 11
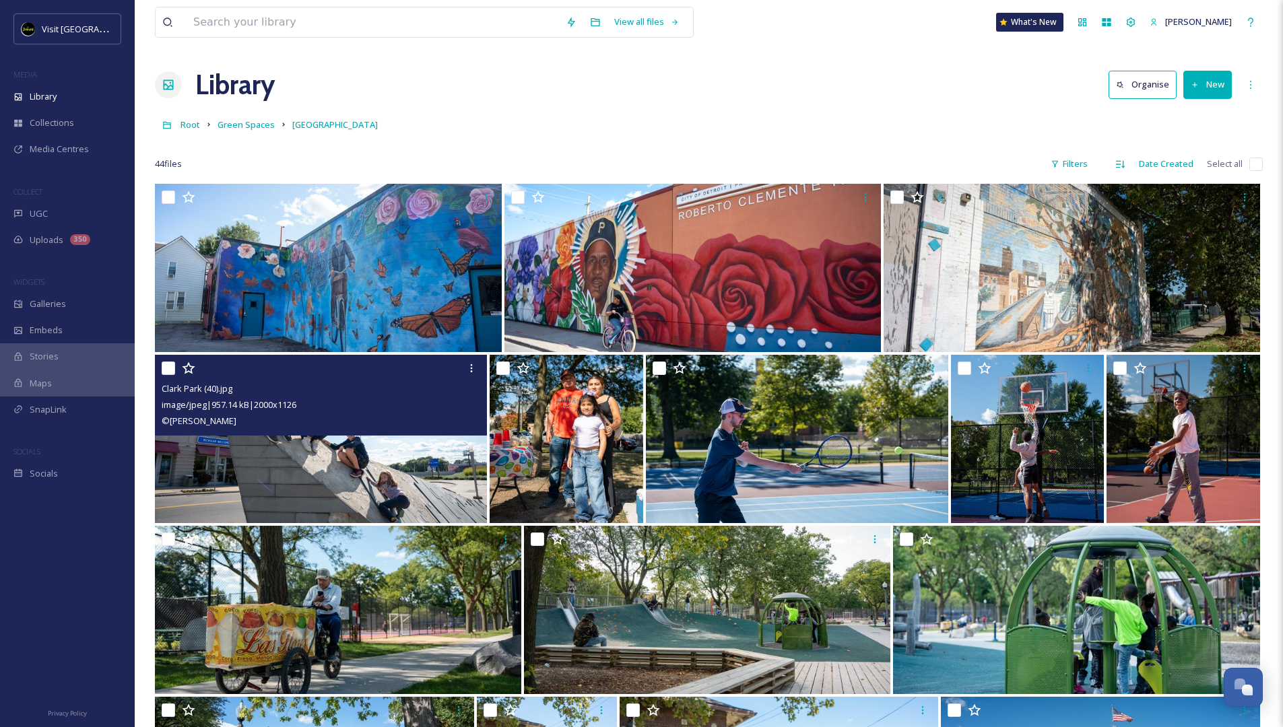
click at [338, 485] on img at bounding box center [321, 439] width 332 height 168
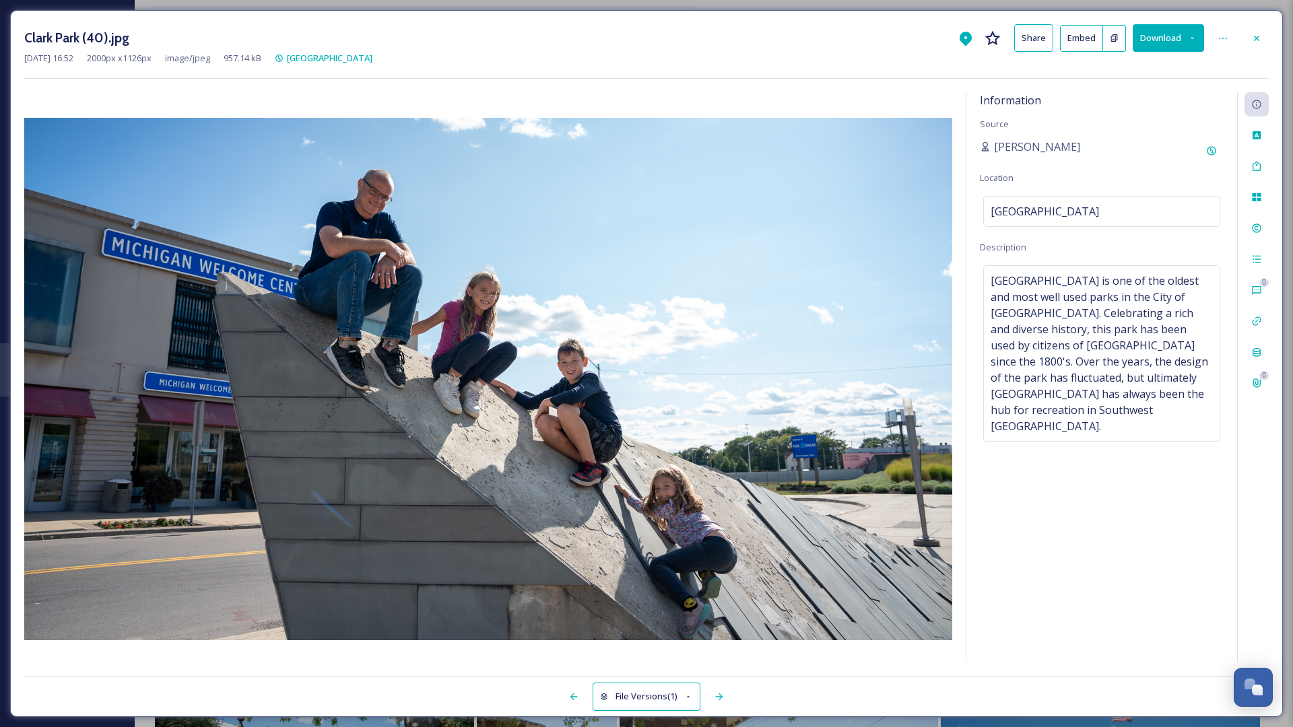
click at [869, 34] on button "Download" at bounding box center [1168, 38] width 71 height 28
click at [869, 69] on span "Download Original (2000 x 1126)" at bounding box center [1133, 69] width 127 height 13
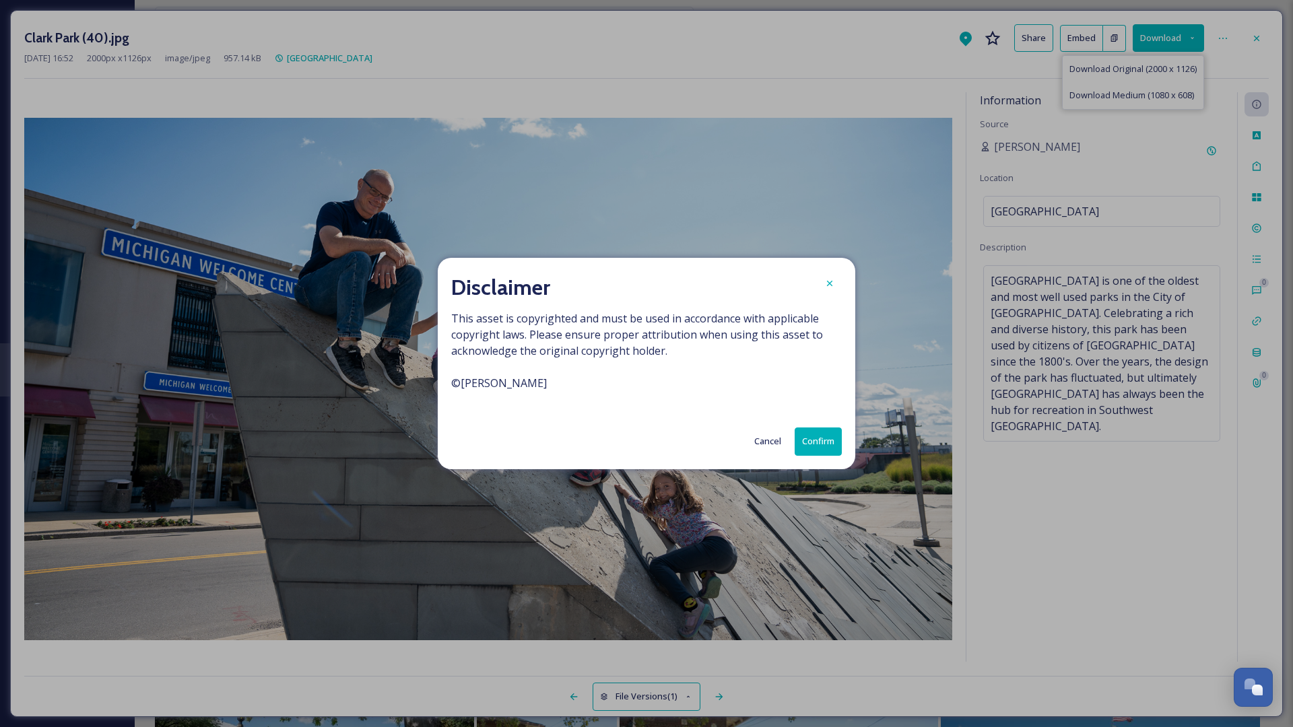
click at [820, 444] on button "Confirm" at bounding box center [818, 442] width 47 height 28
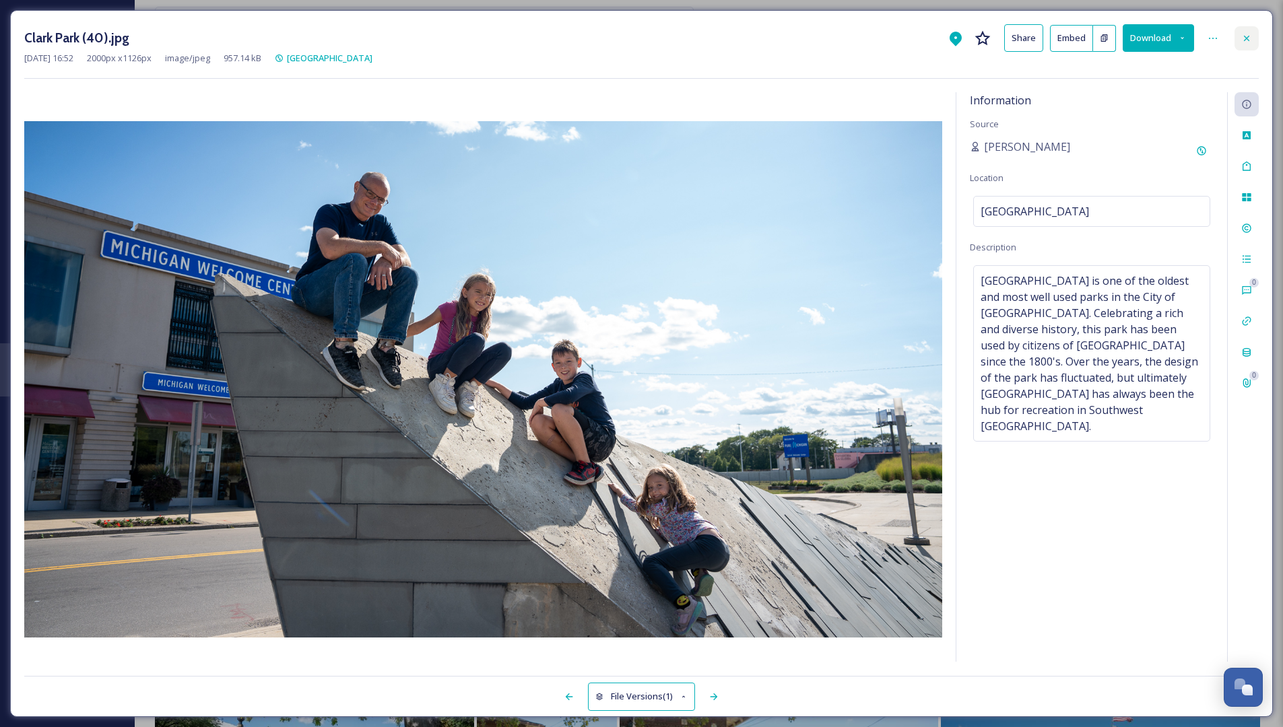
click at [869, 35] on icon at bounding box center [1246, 38] width 11 height 11
